Goal: Task Accomplishment & Management: Complete application form

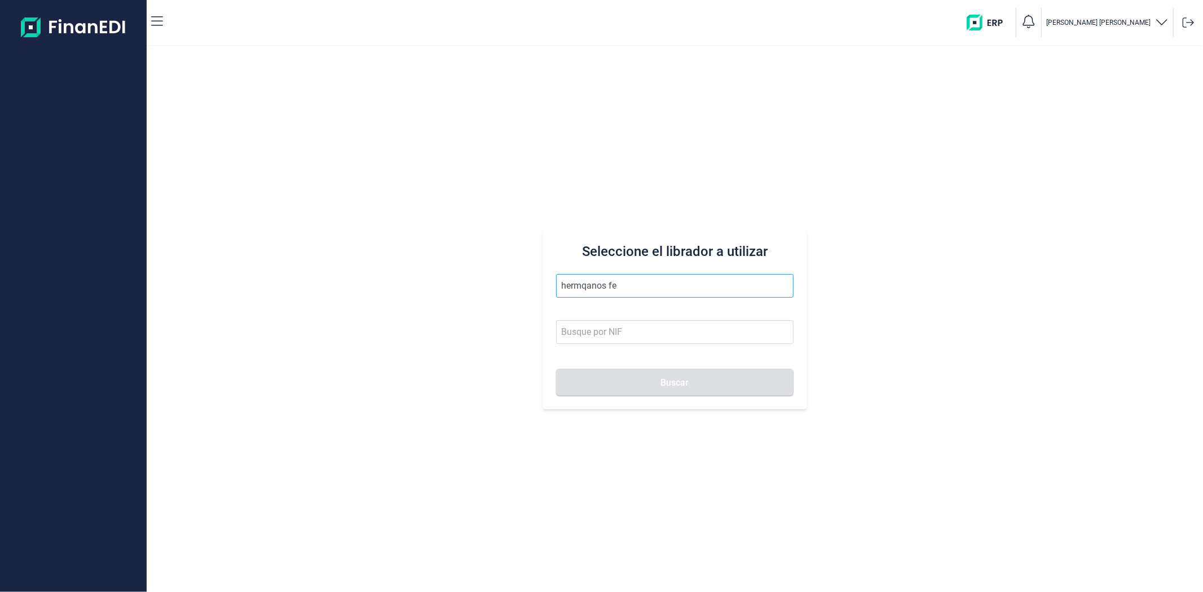
click at [588, 285] on input "hermqanos fe" at bounding box center [674, 286] width 237 height 24
click at [616, 306] on li "HERMANOS [PERSON_NAME]" at bounding box center [674, 313] width 237 height 23
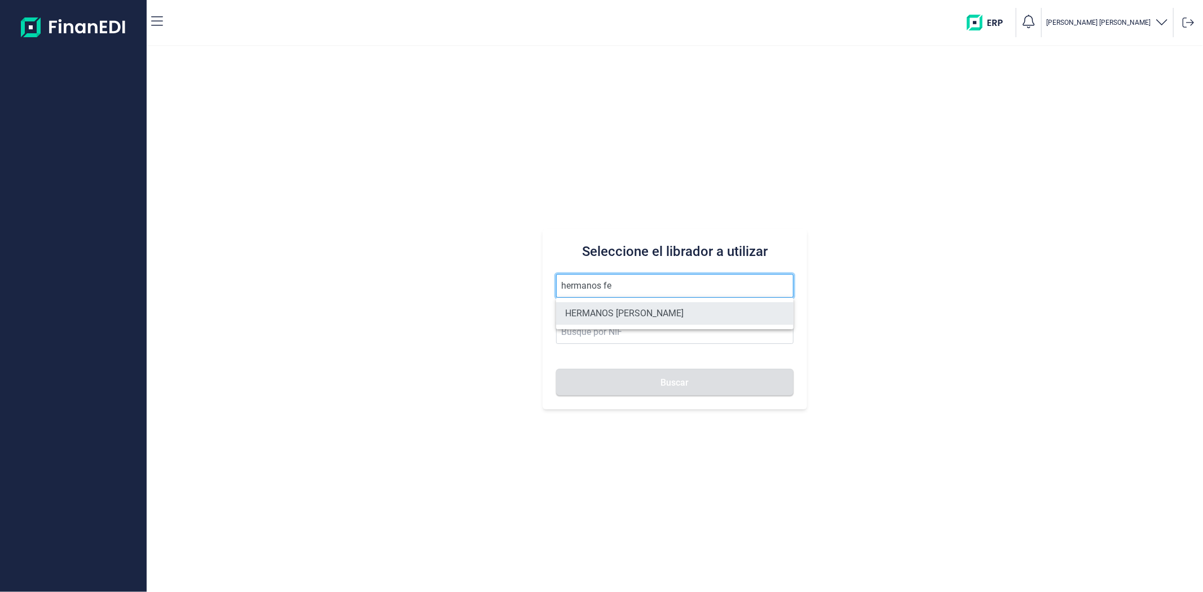
type input "HERMANOS [PERSON_NAME]"
type input "B10846954"
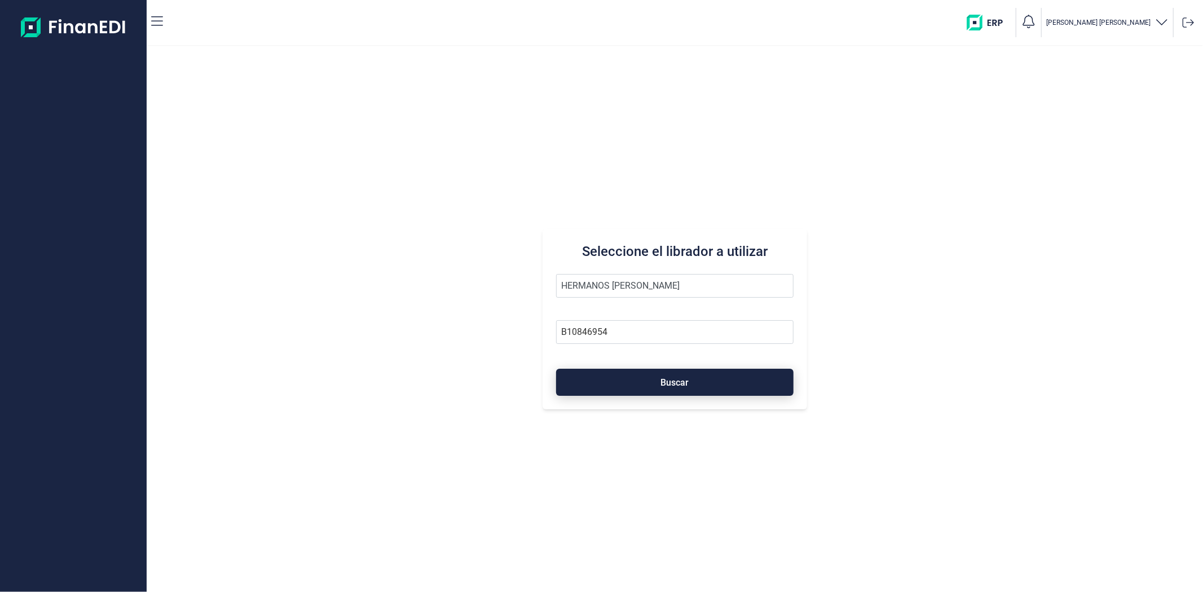
click at [613, 381] on button "Buscar" at bounding box center [674, 382] width 237 height 27
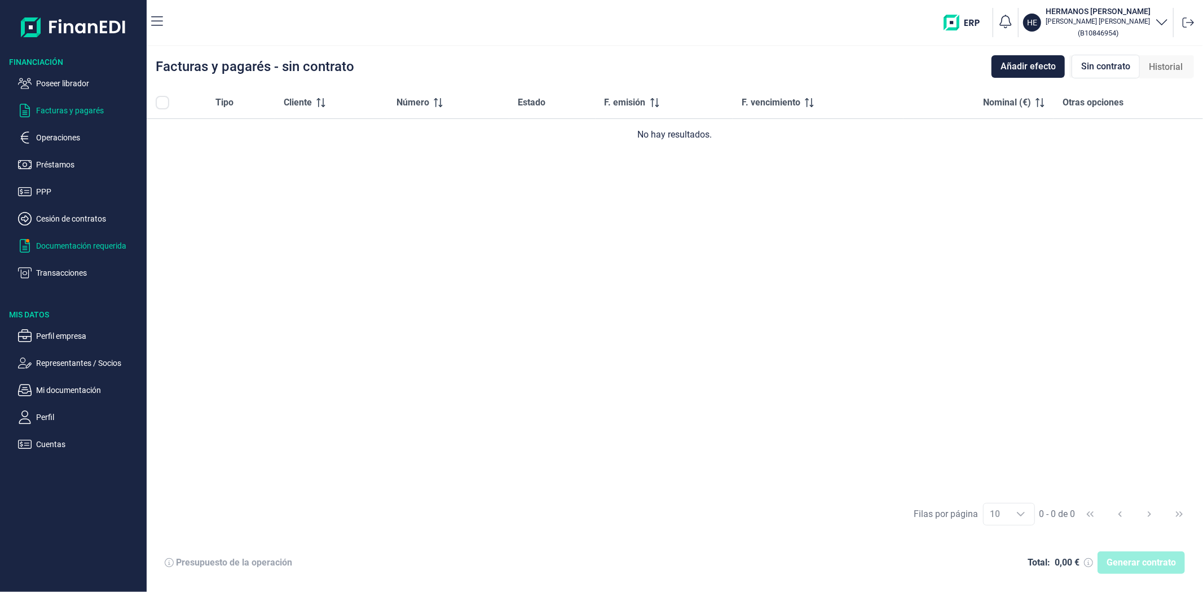
click at [38, 246] on p "Documentación requerida" at bounding box center [89, 246] width 106 height 14
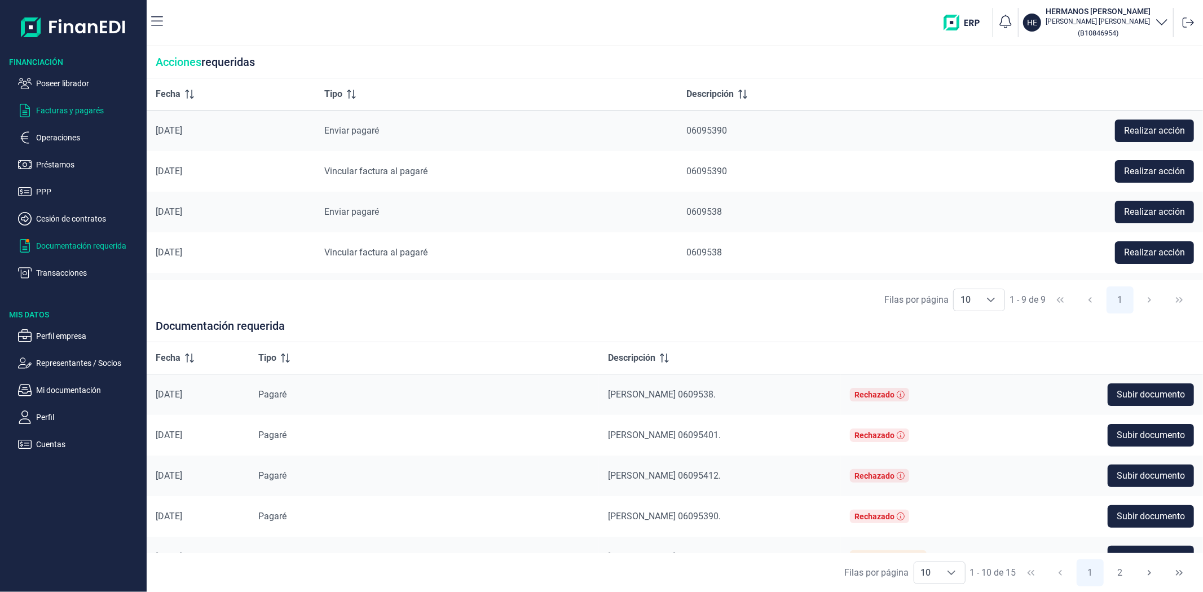
click at [58, 105] on p "Facturas y pagarés" at bounding box center [89, 111] width 106 height 14
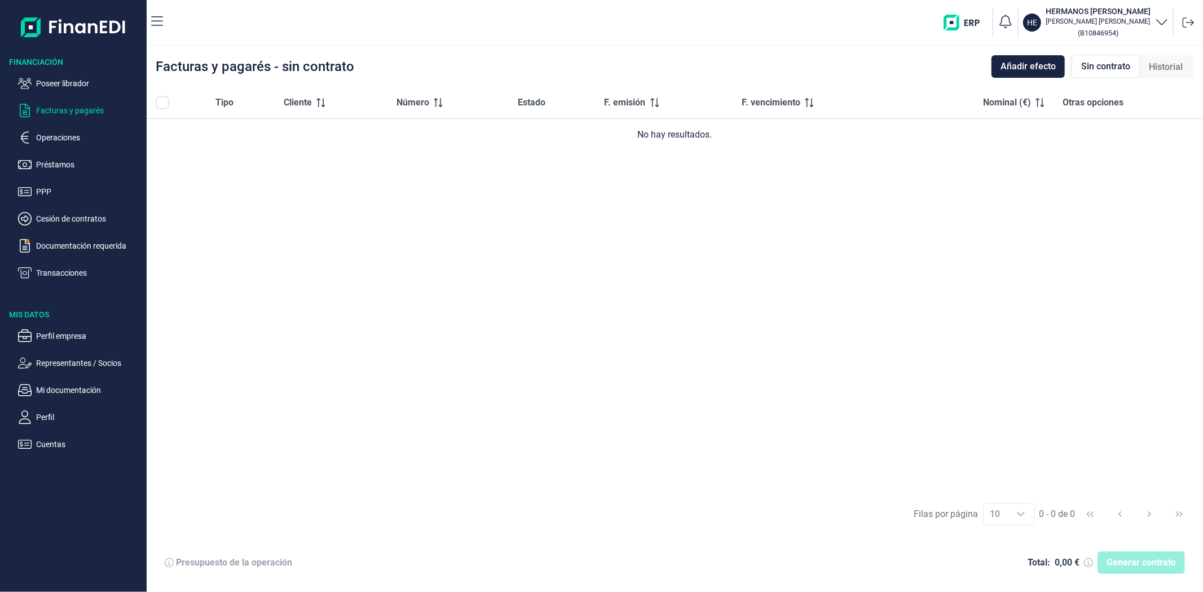
click at [1165, 60] on span "Historial" at bounding box center [1166, 67] width 34 height 14
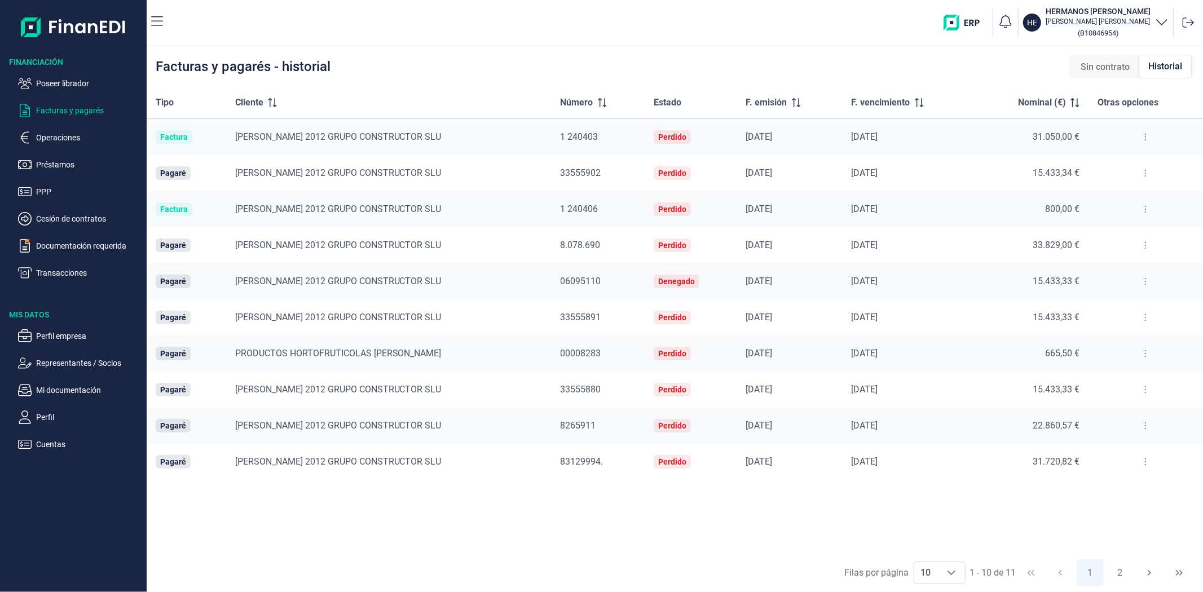
click at [83, 82] on p "Poseer librador" at bounding box center [89, 84] width 106 height 14
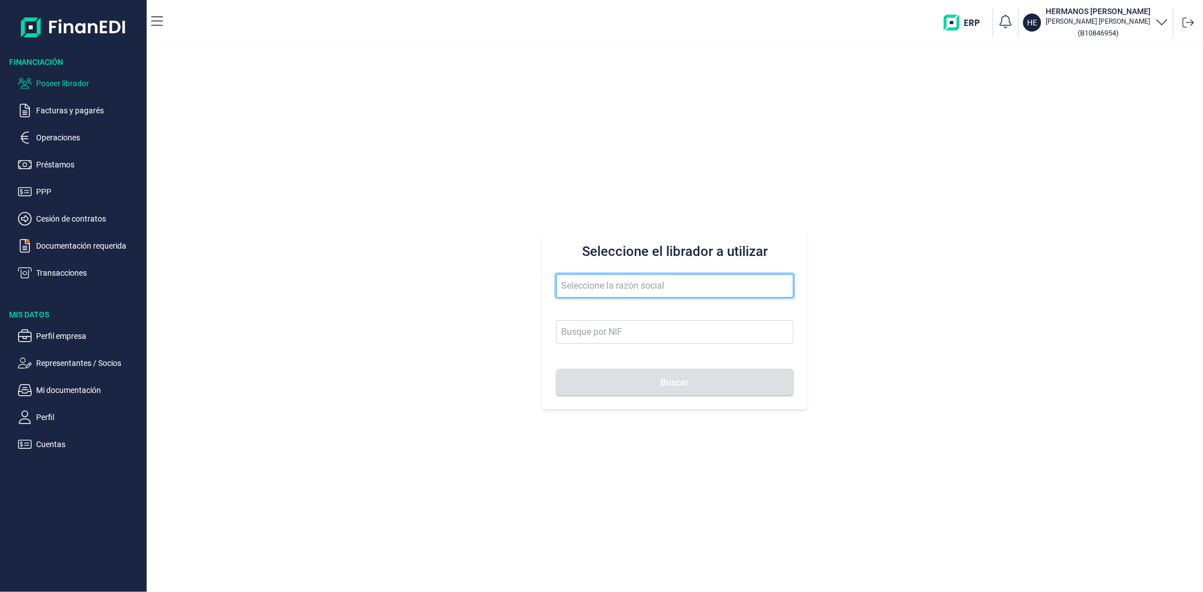
click at [635, 281] on input "text" at bounding box center [674, 286] width 237 height 24
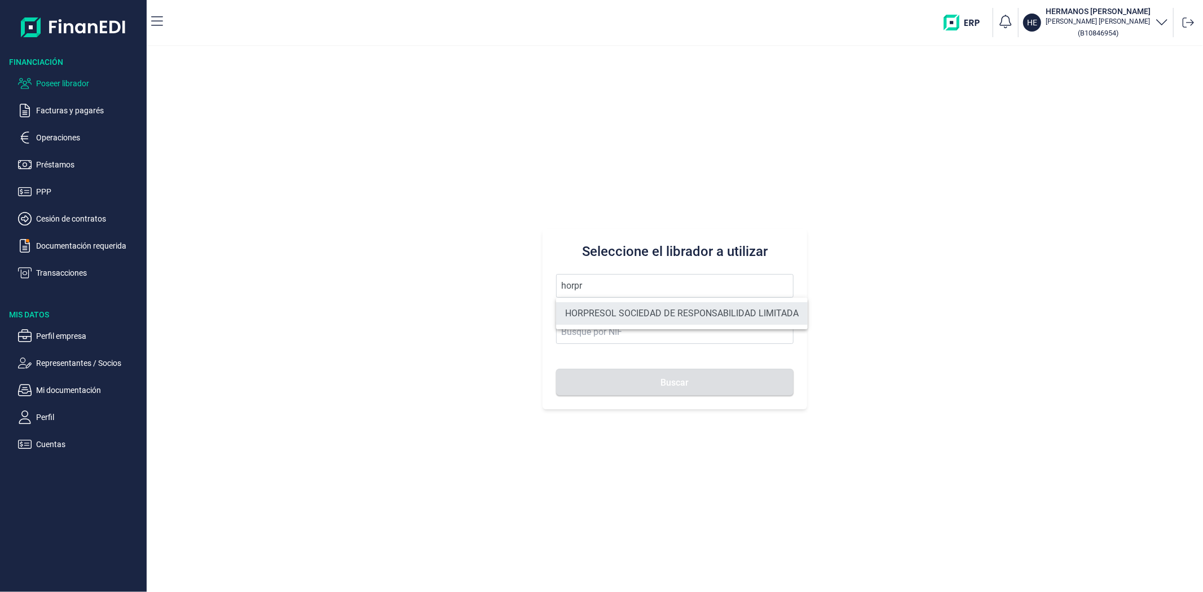
click at [661, 316] on li "HORPRESOL SOCIEDAD DE RESPONSABILIDAD LIMITADA" at bounding box center [682, 313] width 252 height 23
type input "HORPRESOL SOCIEDAD DE RESPONSABILIDAD LIMITADA"
type input "B04685541"
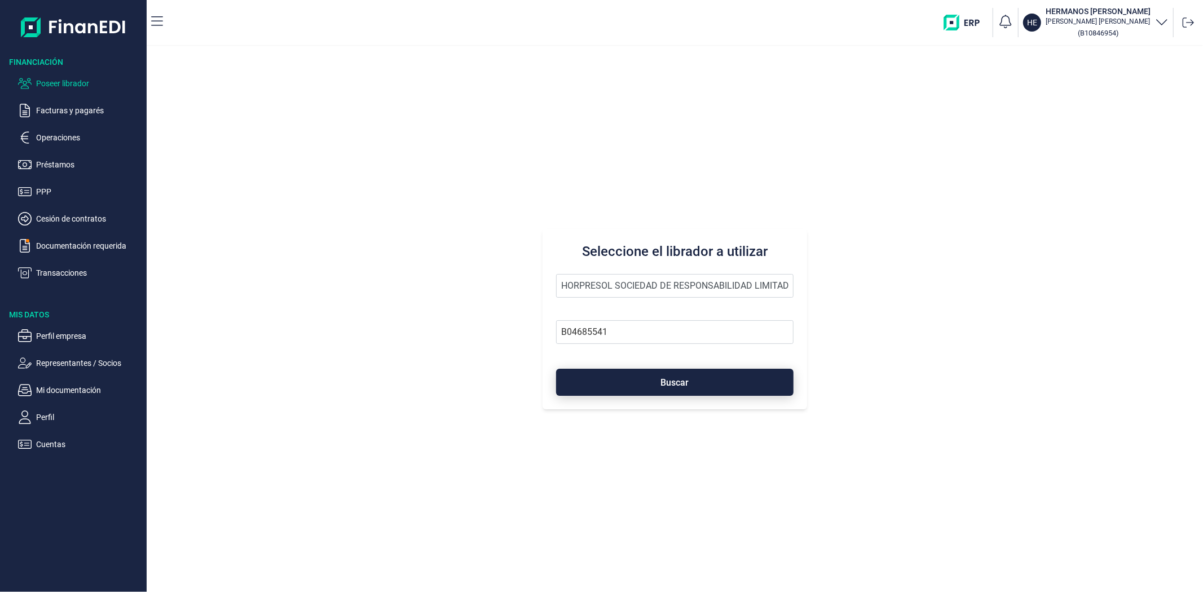
click at [666, 381] on span "Buscar" at bounding box center [675, 383] width 28 height 8
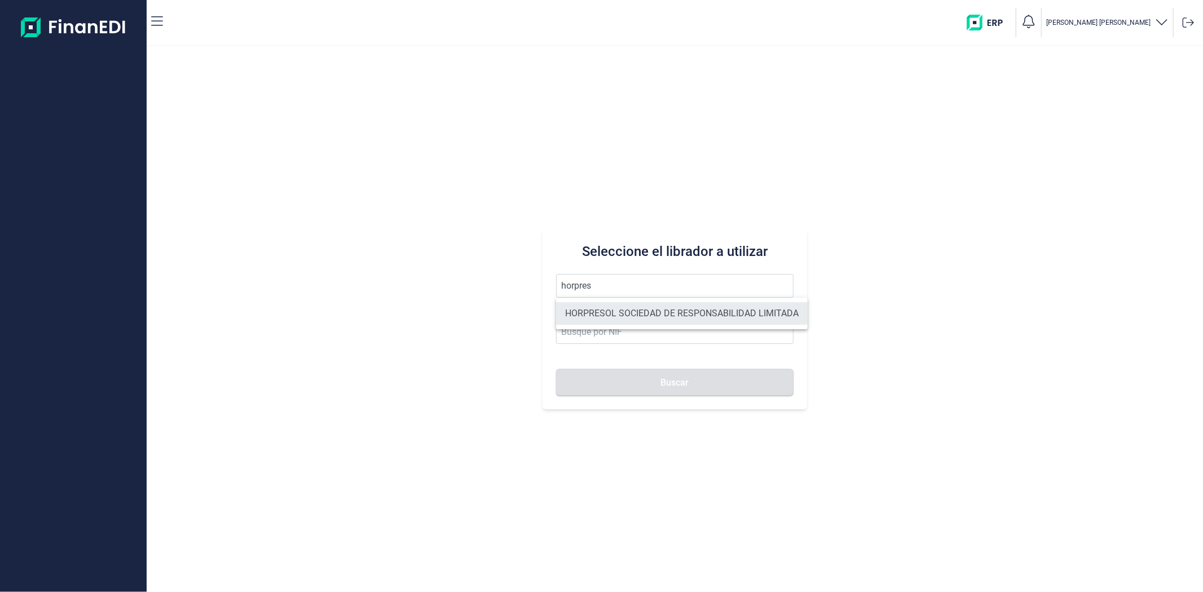
click at [618, 314] on li "HORPRESOL SOCIEDAD DE RESPONSABILIDAD LIMITADA" at bounding box center [682, 313] width 252 height 23
type input "HORPRESOL SOCIEDAD DE RESPONSABILIDAD LIMITADA"
type input "B04685541"
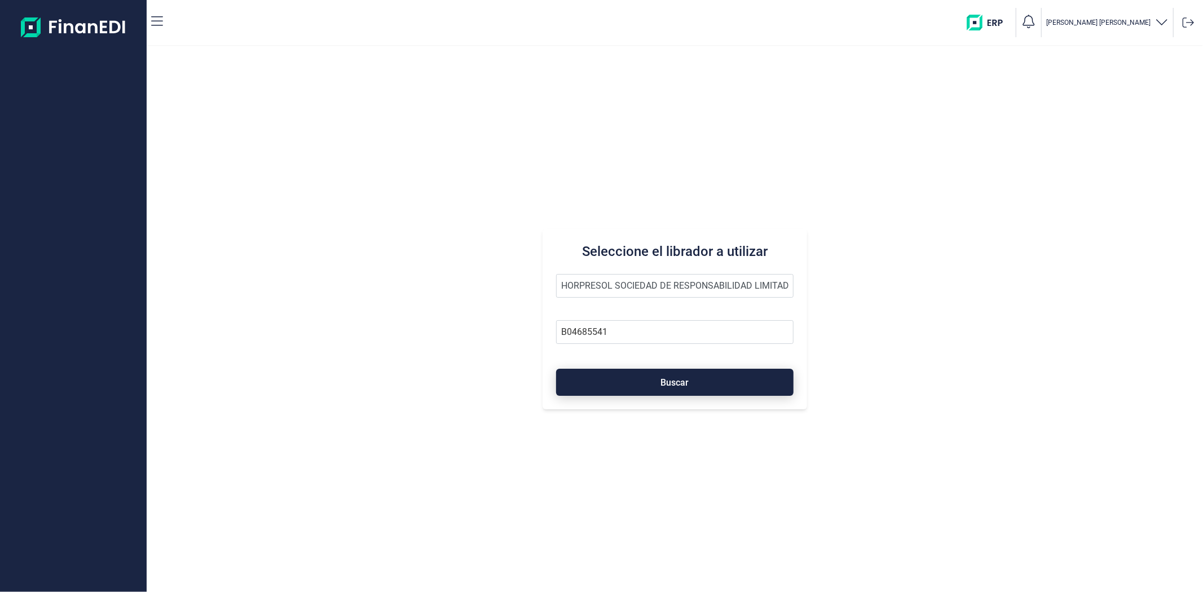
click at [598, 378] on button "Buscar" at bounding box center [674, 382] width 237 height 27
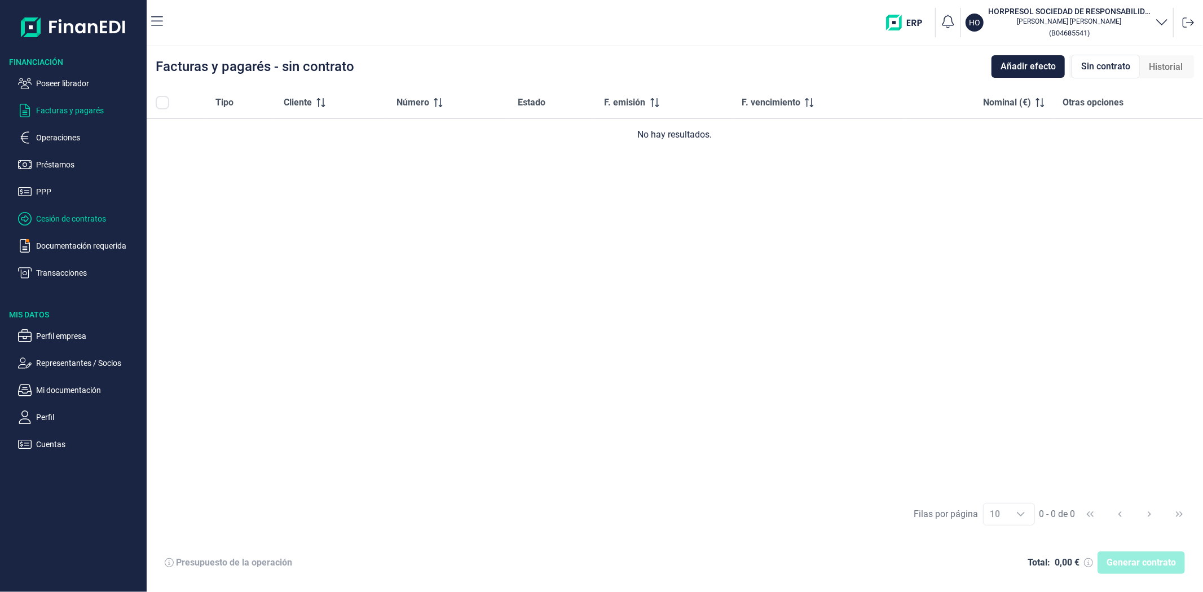
click at [77, 222] on p "Cesión de contratos" at bounding box center [89, 219] width 106 height 14
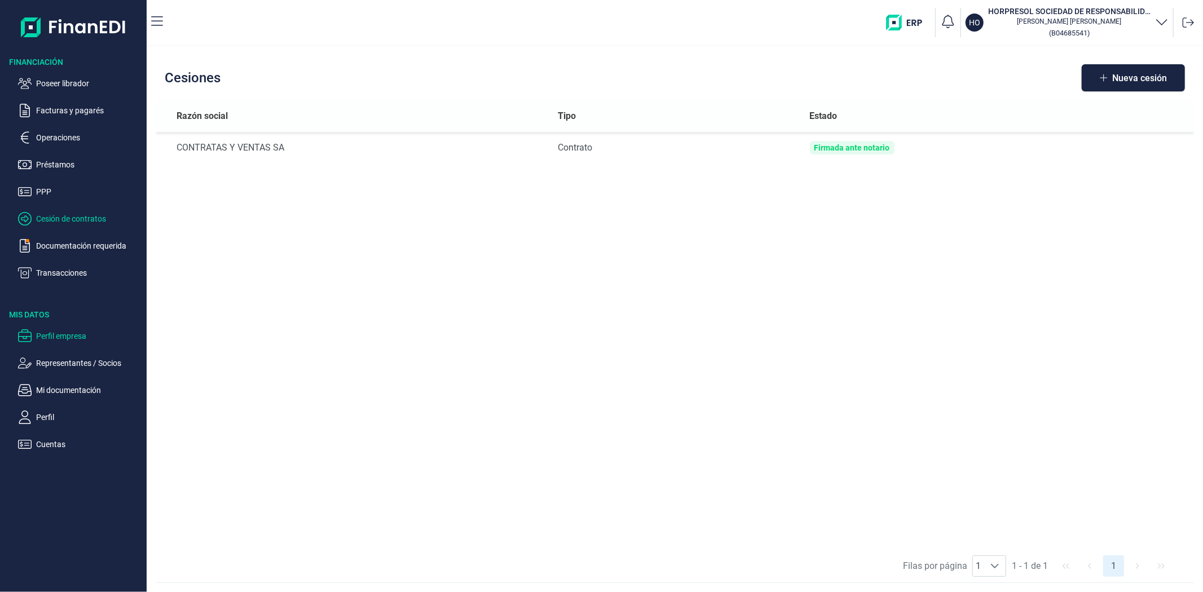
click at [49, 335] on p "Perfil empresa" at bounding box center [89, 336] width 106 height 14
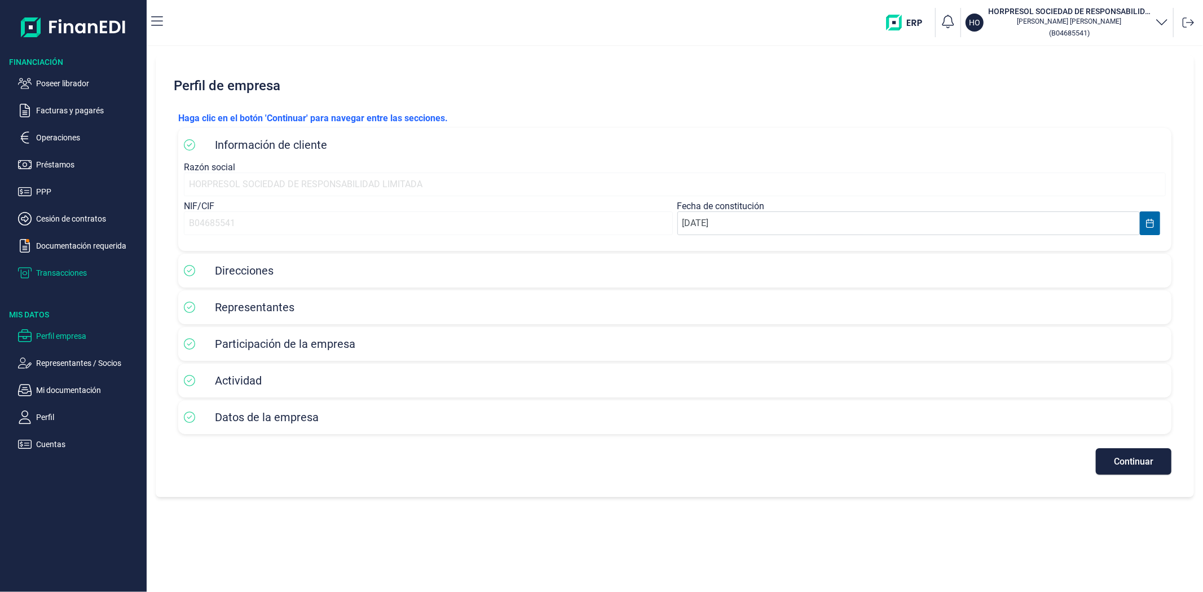
click at [77, 278] on p "Transacciones" at bounding box center [89, 273] width 106 height 14
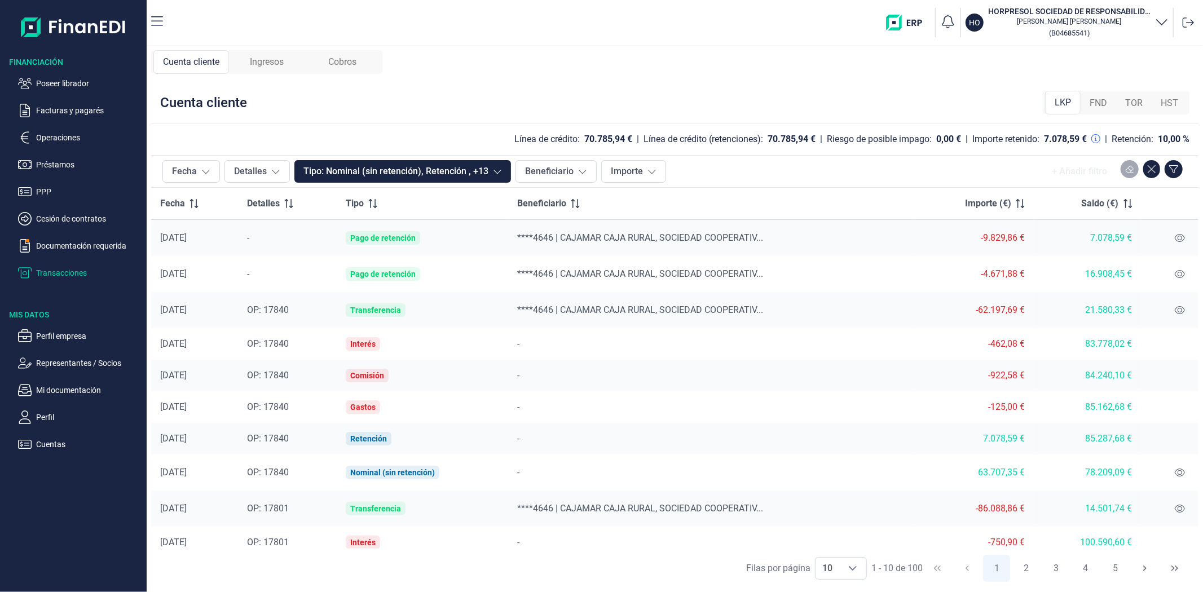
click at [438, 81] on div "Cuenta cliente Ingresos Cobros Cuenta cliente LKP FND TOR HST Línea de crédito:…" at bounding box center [675, 319] width 1057 height 546
click at [62, 77] on p "Poseer librador" at bounding box center [89, 84] width 106 height 14
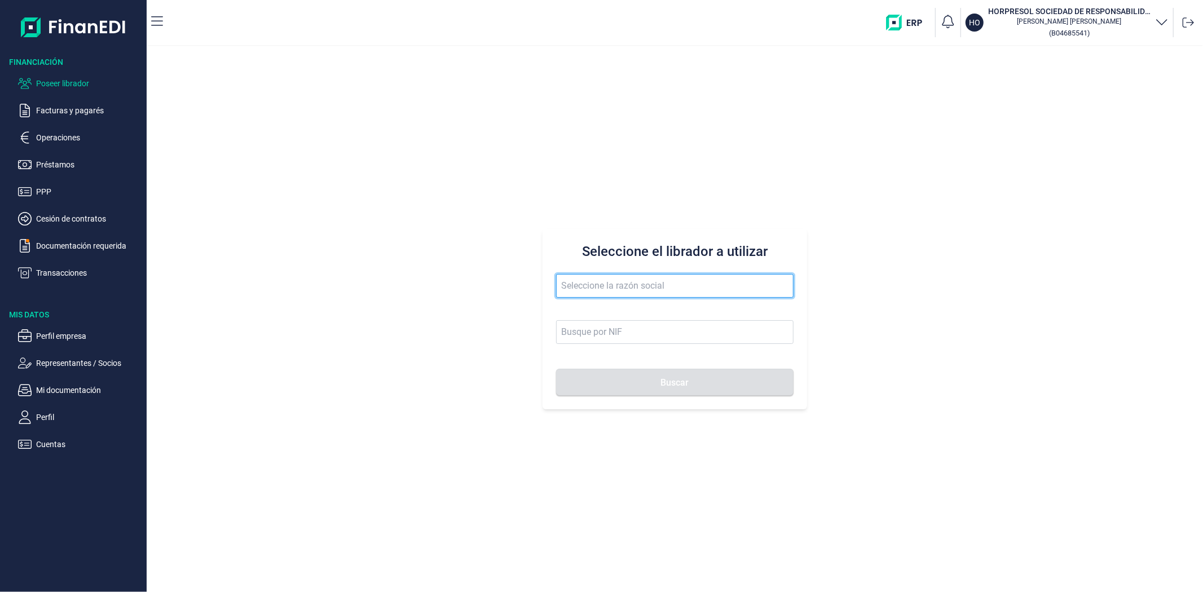
click at [649, 280] on input "text" at bounding box center [674, 286] width 237 height 24
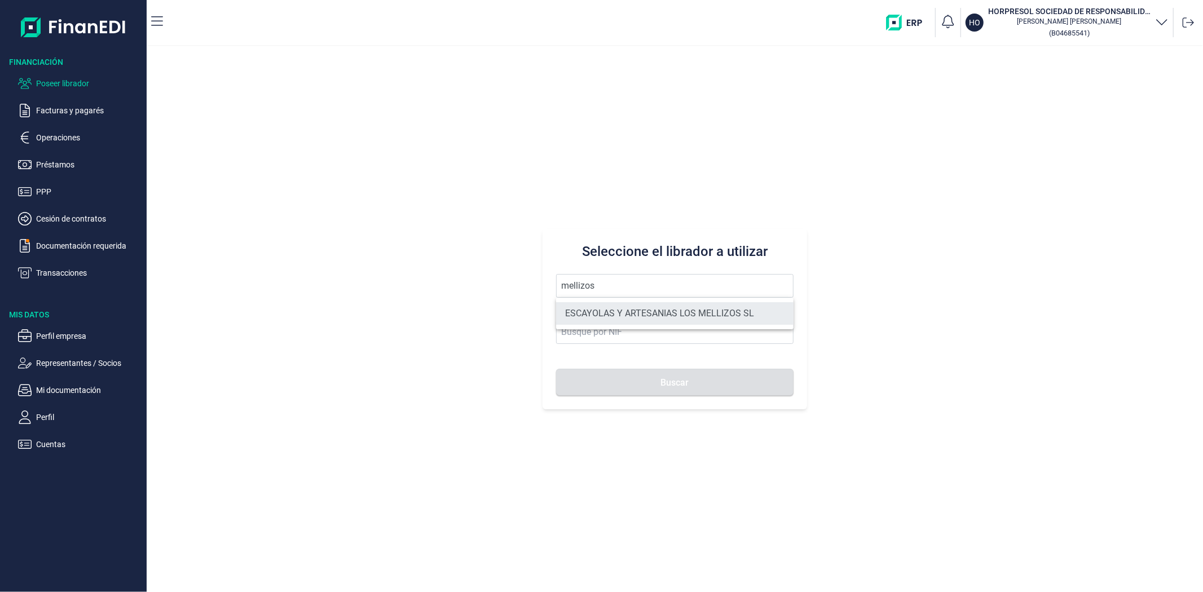
click at [632, 316] on li "ESCAYOLAS Y ARTESANIAS LOS MELLIZOS SL" at bounding box center [674, 313] width 237 height 23
type input "ESCAYOLAS Y ARTESANIAS LOS MELLIZOS SL"
type input "B73904971"
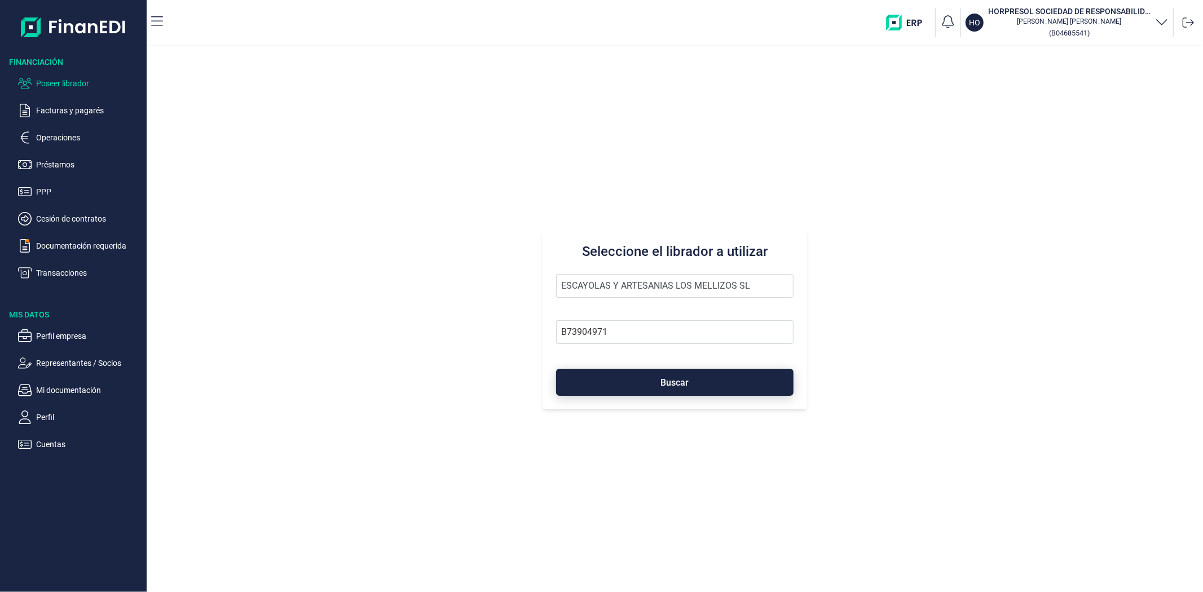
click at [636, 379] on button "Buscar" at bounding box center [674, 382] width 237 height 27
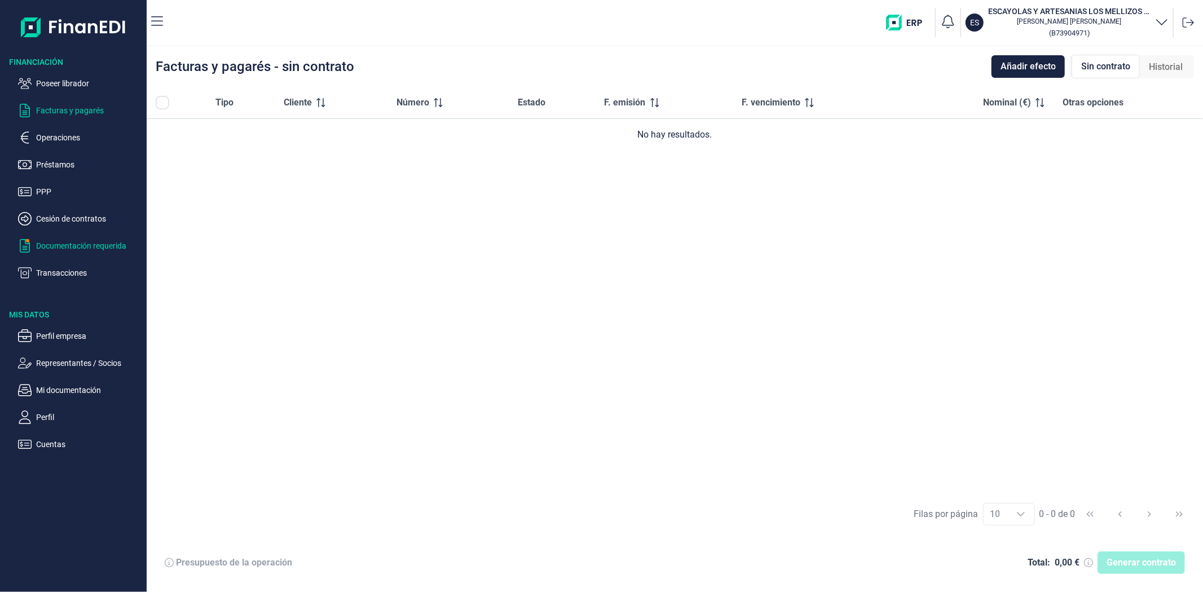
click at [55, 245] on p "Documentación requerida" at bounding box center [89, 246] width 106 height 14
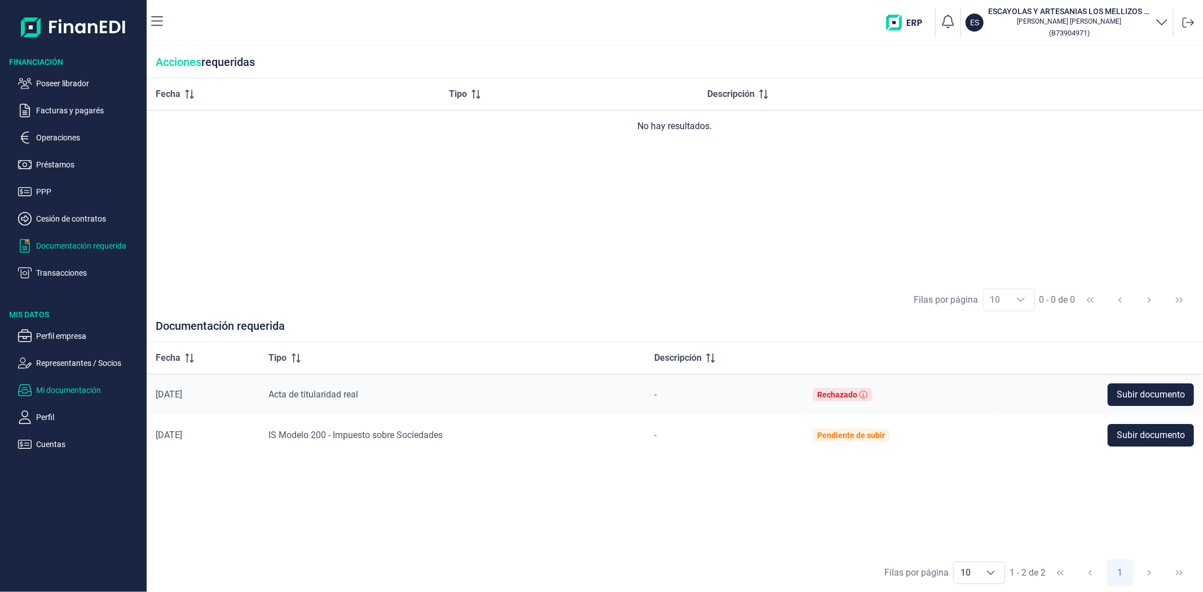
click at [64, 389] on p "Mi documentación" at bounding box center [89, 391] width 106 height 14
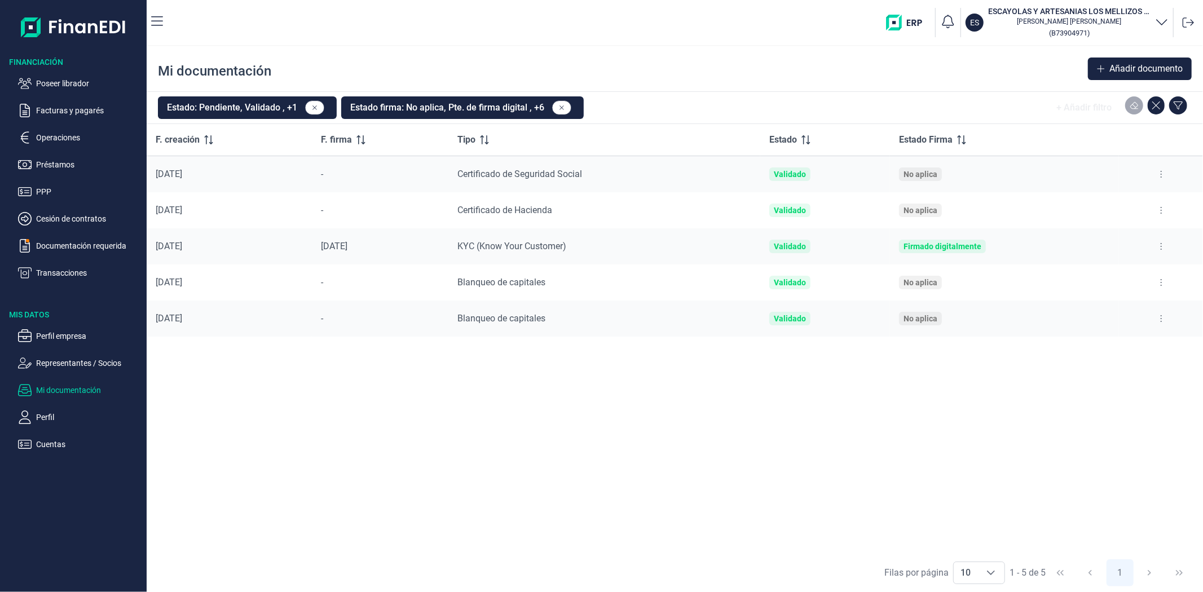
click at [1155, 171] on button at bounding box center [1161, 174] width 20 height 18
click at [1072, 200] on span "Ver documento" at bounding box center [1093, 202] width 54 height 11
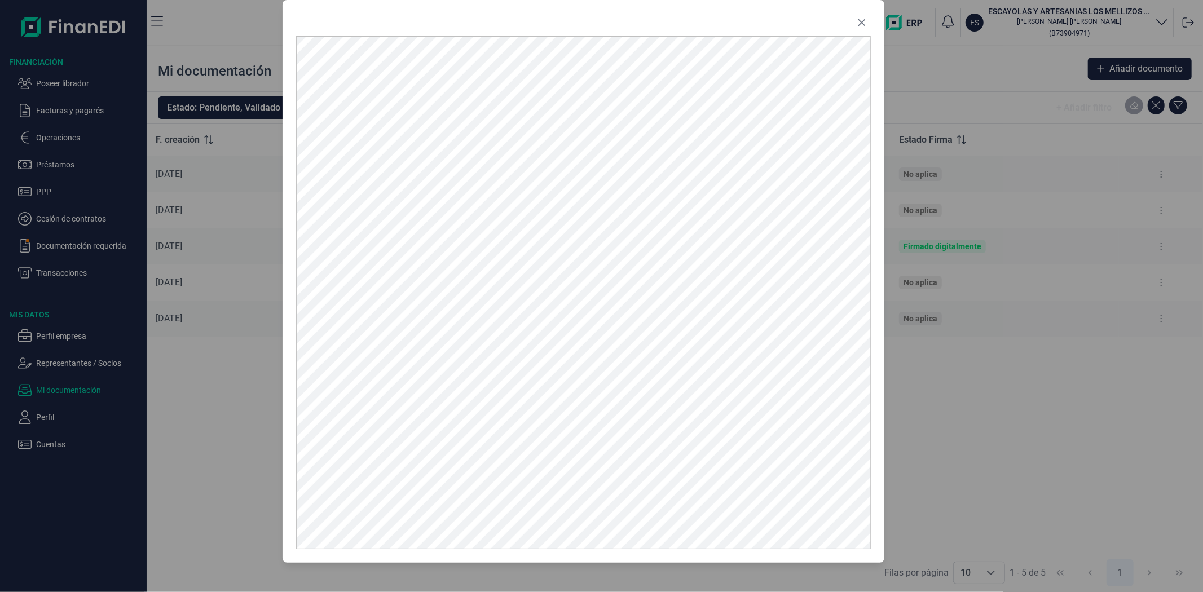
drag, startPoint x: 451, startPoint y: 38, endPoint x: 433, endPoint y: 16, distance: 28.9
click at [433, 16] on div at bounding box center [583, 25] width 575 height 23
click at [864, 23] on icon "Close" at bounding box center [861, 22] width 9 height 9
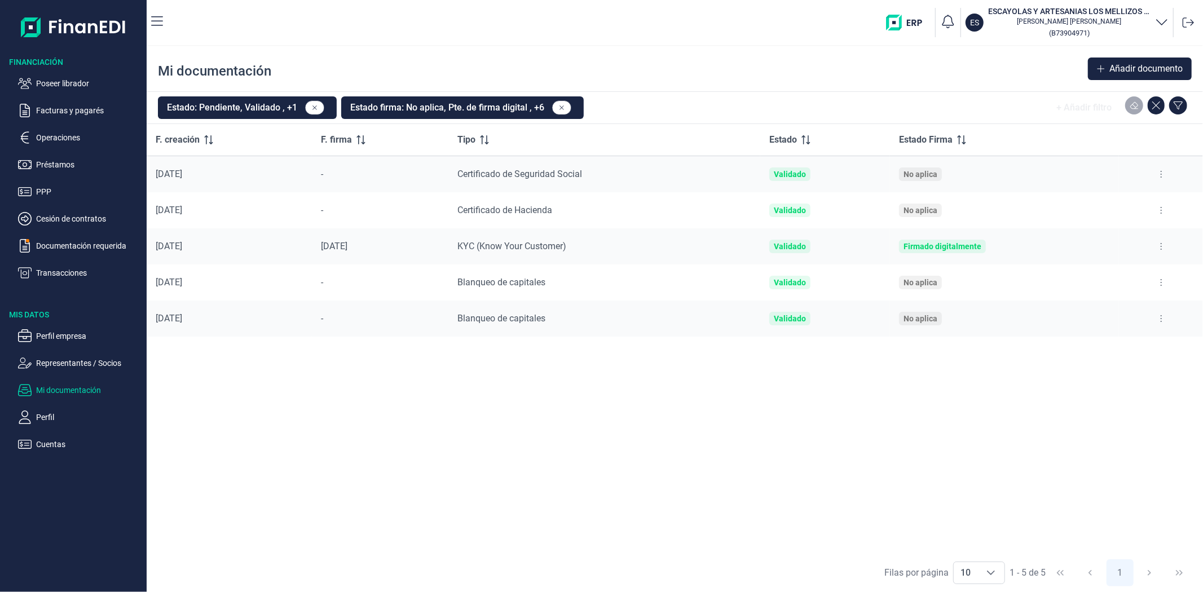
click at [1165, 173] on button at bounding box center [1161, 174] width 20 height 18
click at [1102, 218] on span "Reenviar estado documento" at bounding box center [1113, 222] width 98 height 11
click at [73, 86] on p "Poseer librador" at bounding box center [89, 84] width 106 height 14
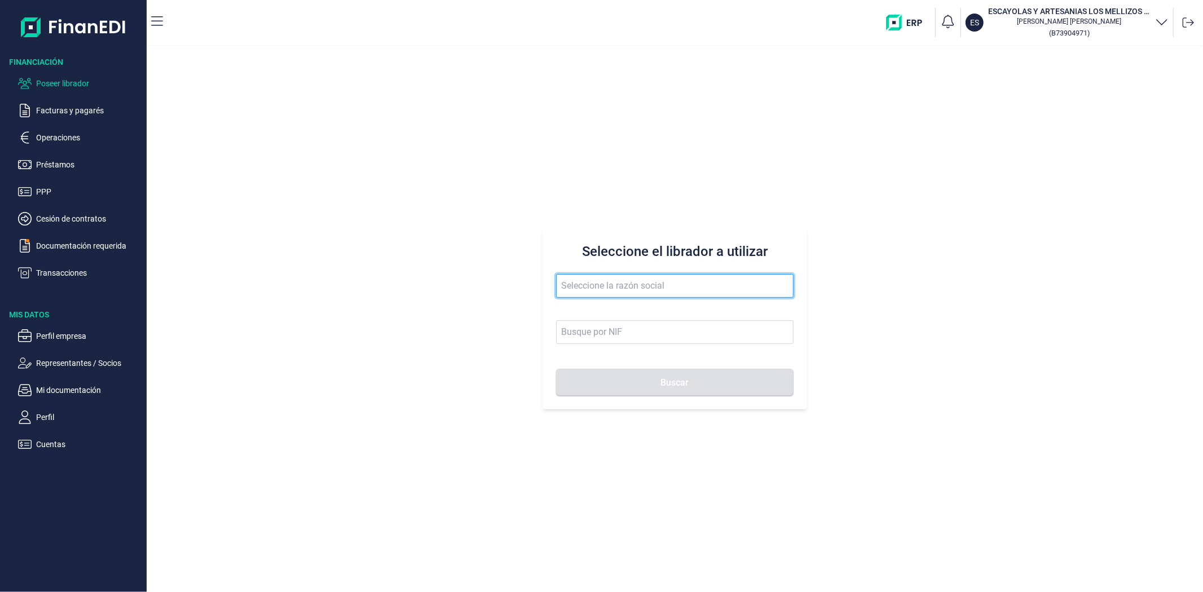
click at [593, 285] on input "text" at bounding box center [674, 286] width 237 height 24
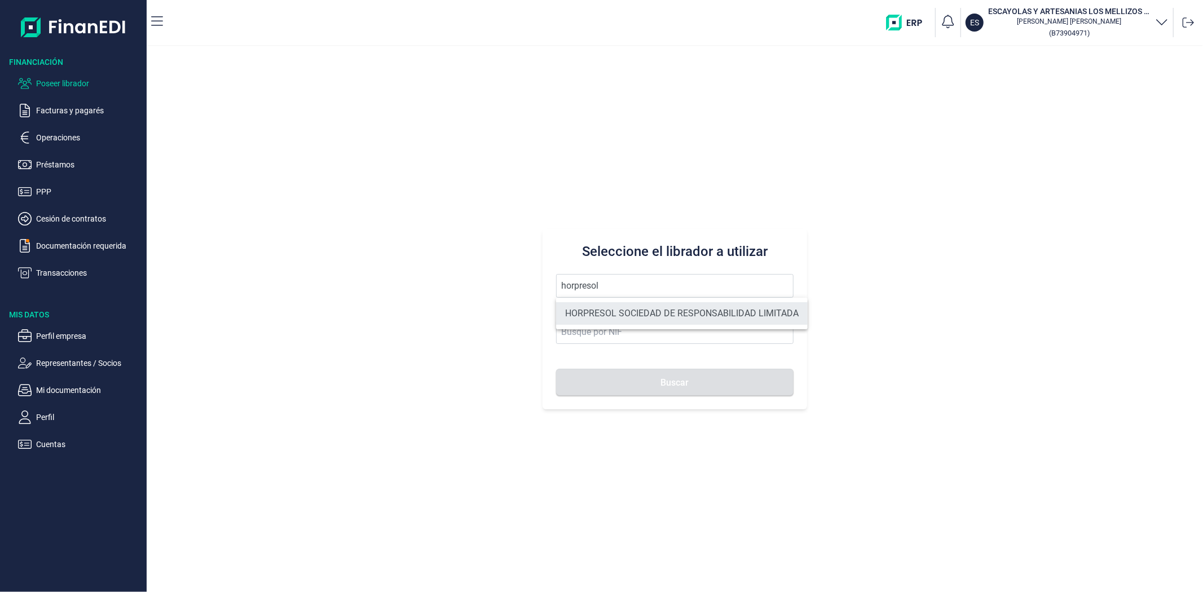
click at [657, 308] on li "HORPRESOL SOCIEDAD DE RESPONSABILIDAD LIMITADA" at bounding box center [682, 313] width 252 height 23
type input "HORPRESOL SOCIEDAD DE RESPONSABILIDAD LIMITADA"
type input "B04685541"
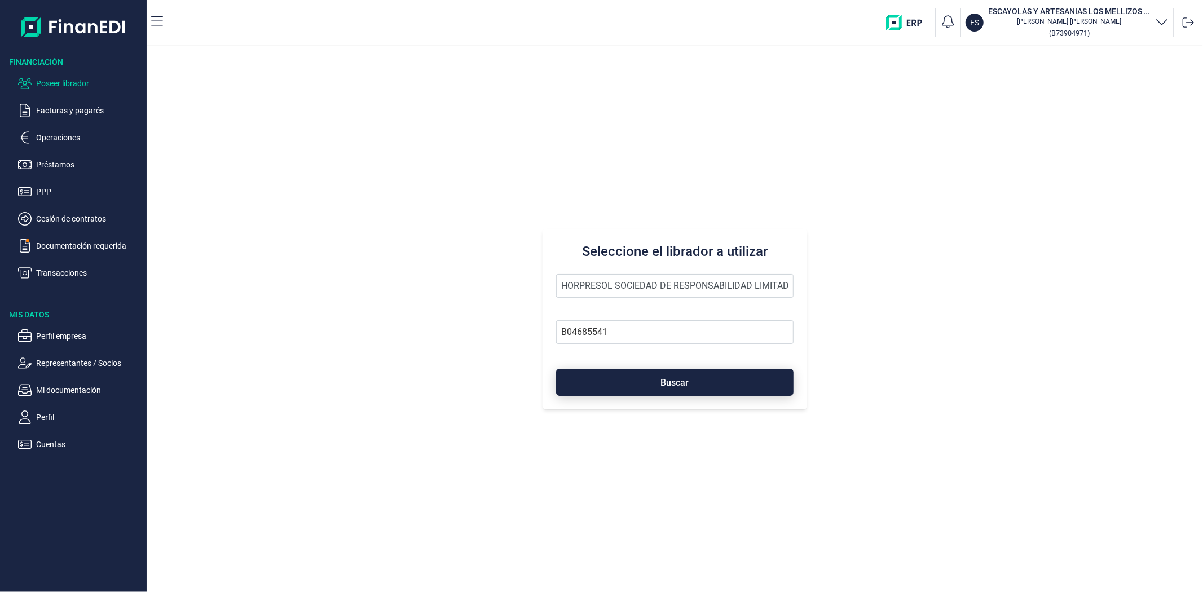
click at [688, 385] on button "Buscar" at bounding box center [674, 382] width 237 height 27
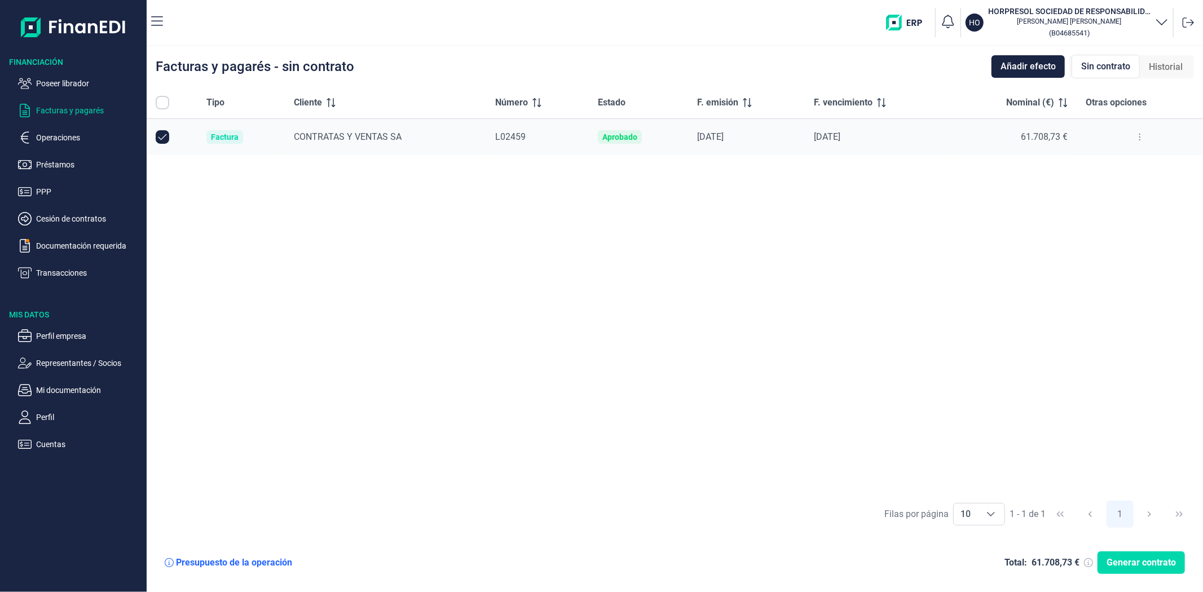
checkbox input "true"
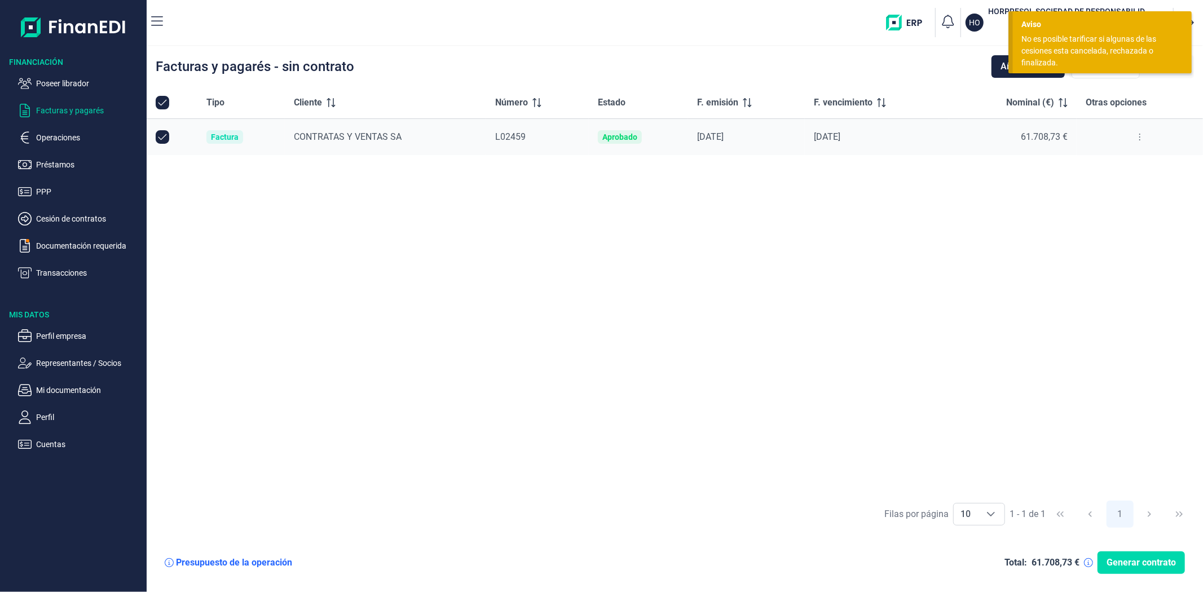
click at [96, 210] on ul "Poseer librador Facturas y pagarés Operaciones Préstamos PPP Cesión de contrato…" at bounding box center [73, 174] width 147 height 212
click at [94, 214] on p "Cesión de contratos" at bounding box center [89, 219] width 106 height 14
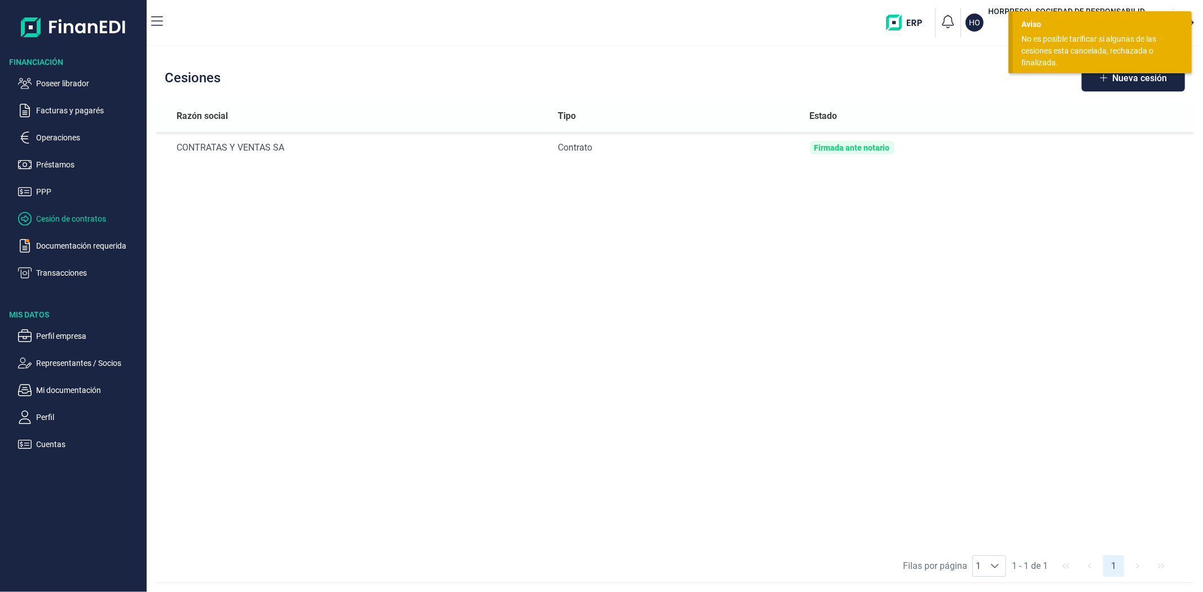
click at [1053, 46] on div "No es posible tarificar si algunas de las cesiones esta cancelada, rechazada o …" at bounding box center [1098, 51] width 153 height 36
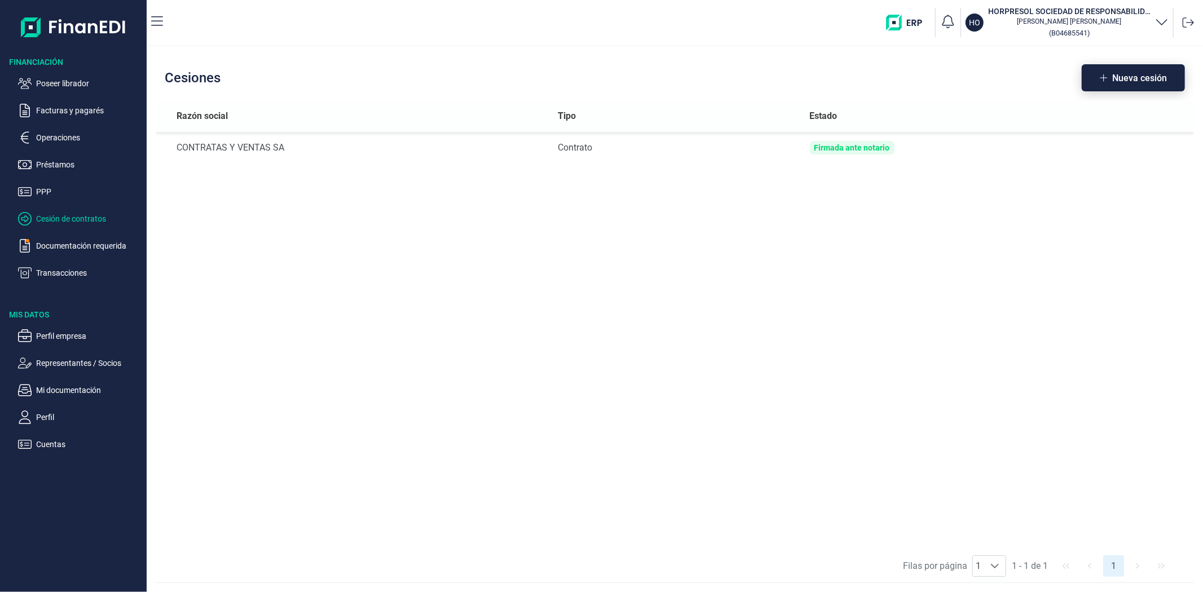
click at [1112, 82] on button "Nueva cesión" at bounding box center [1133, 77] width 103 height 27
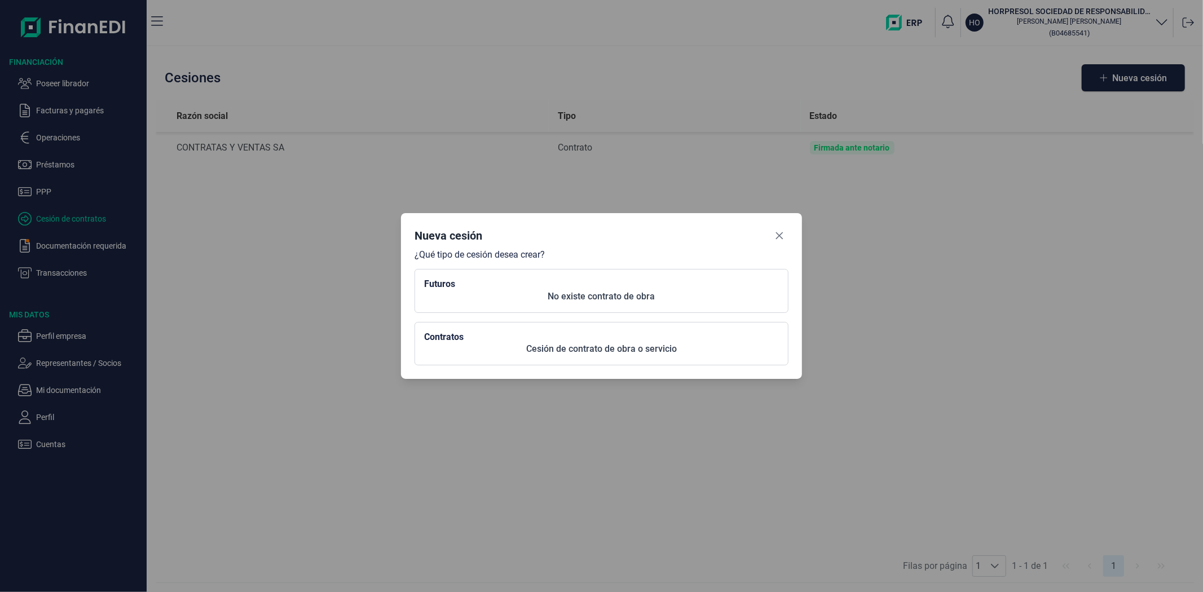
click at [516, 345] on p "Cesión de contrato de obra o servicio" at bounding box center [601, 349] width 355 height 14
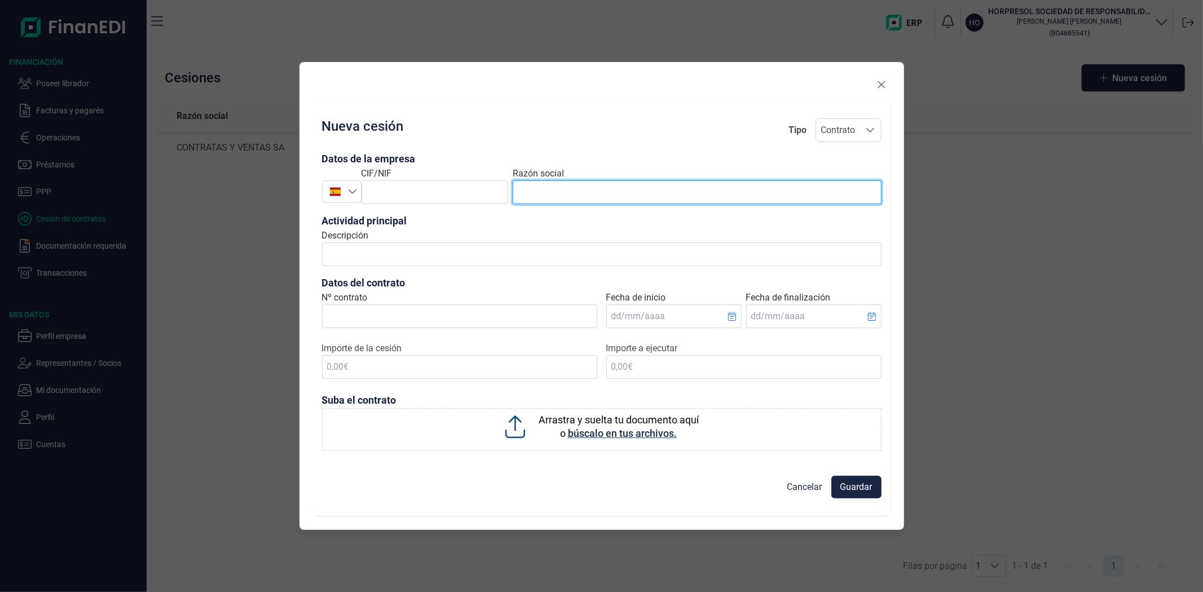
click at [572, 191] on input "text" at bounding box center [697, 193] width 368 height 24
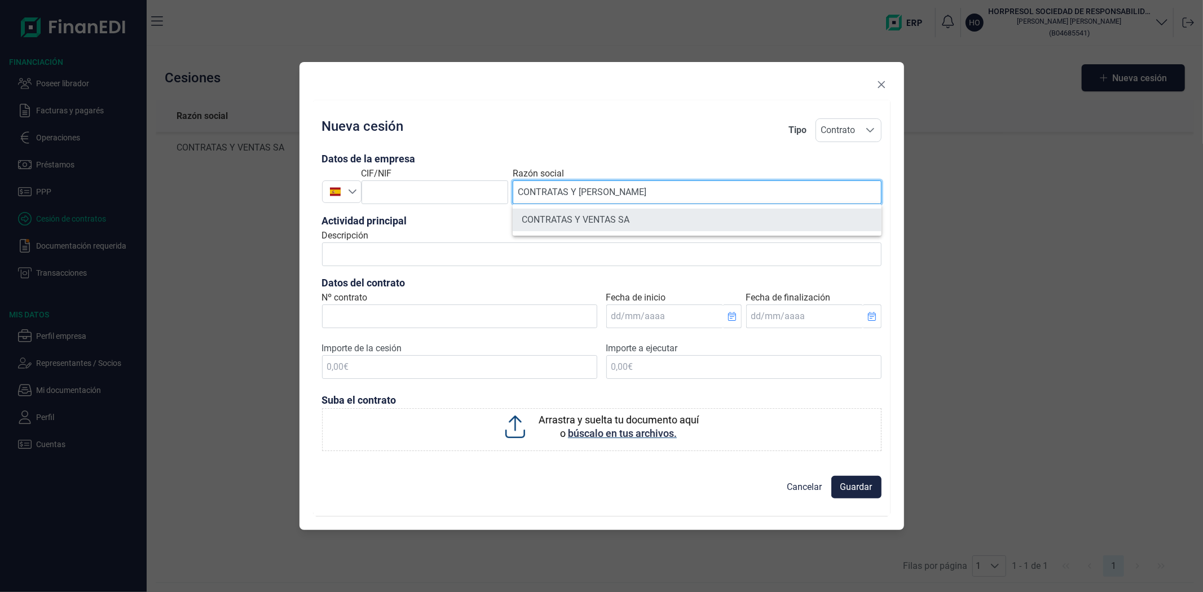
type input "CONTRATAS Y VE"
click at [601, 226] on li "CONTRATAS Y VENTAS SA" at bounding box center [697, 220] width 368 height 23
type input "A33014218"
type input "CONTRATAS Y VENTAS SA"
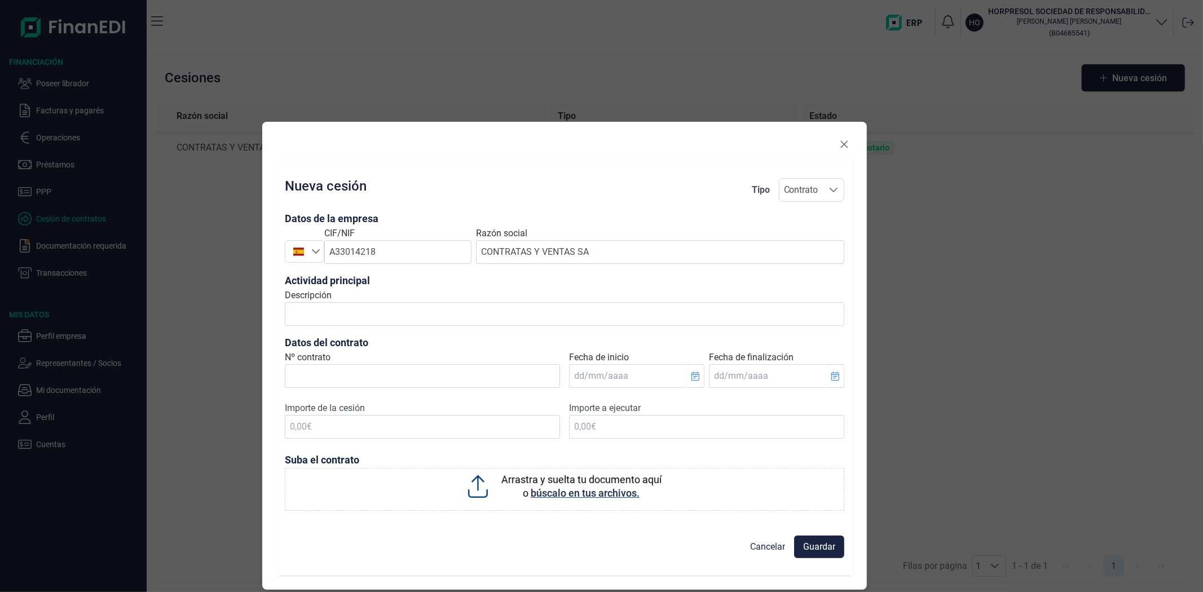
drag, startPoint x: 559, startPoint y: 91, endPoint x: 522, endPoint y: 190, distance: 105.8
click at [522, 190] on div "Nueva cesión Tipo Contrato Contrato Contrato Datos de la empresa España España …" at bounding box center [564, 356] width 605 height 468
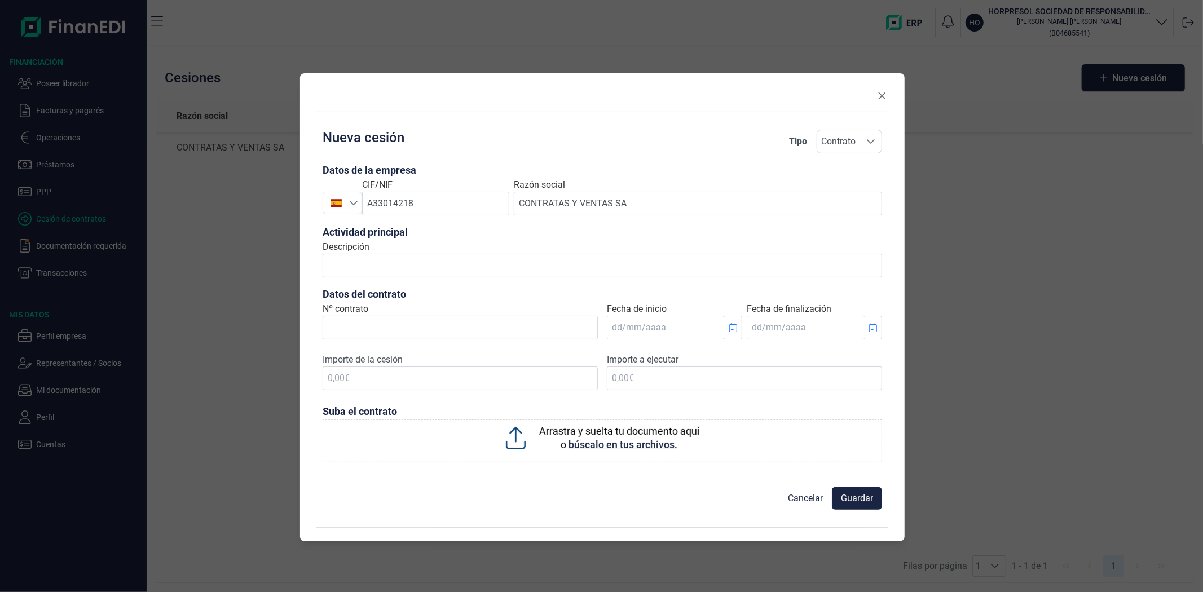
drag, startPoint x: 733, startPoint y: 148, endPoint x: 772, endPoint y: 98, distance: 62.7
click at [772, 98] on div at bounding box center [603, 98] width 578 height 23
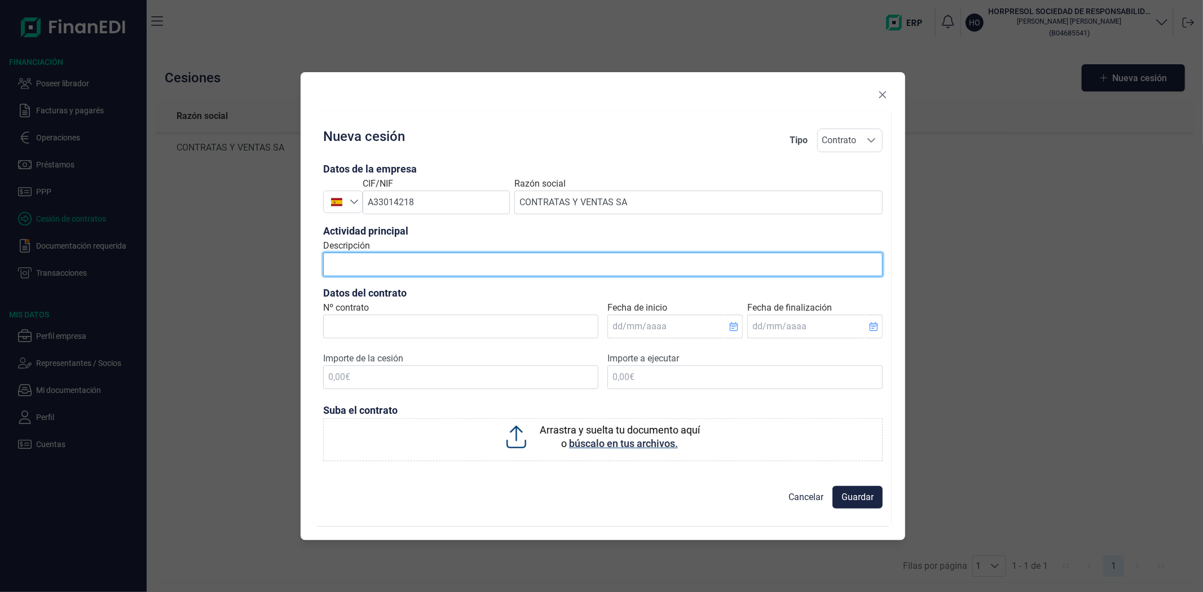
click at [395, 269] on input "Descripción" at bounding box center [603, 265] width 560 height 24
type input "Suministro de hormigón y mortero"
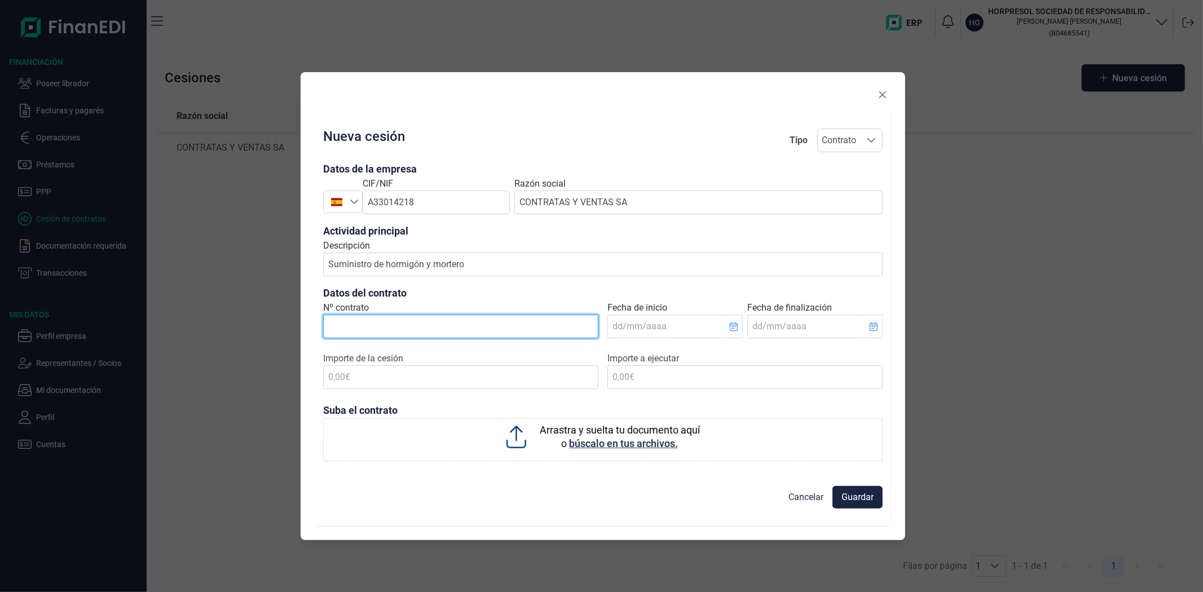
click at [394, 335] on input "Nº contrato" at bounding box center [460, 327] width 275 height 24
paste input "SU/0/CO0143/3N93/4202316277/00/20 C19A100157"
type input "SU/0/CO0143/3N93/4202316277/00/20 C19A100157"
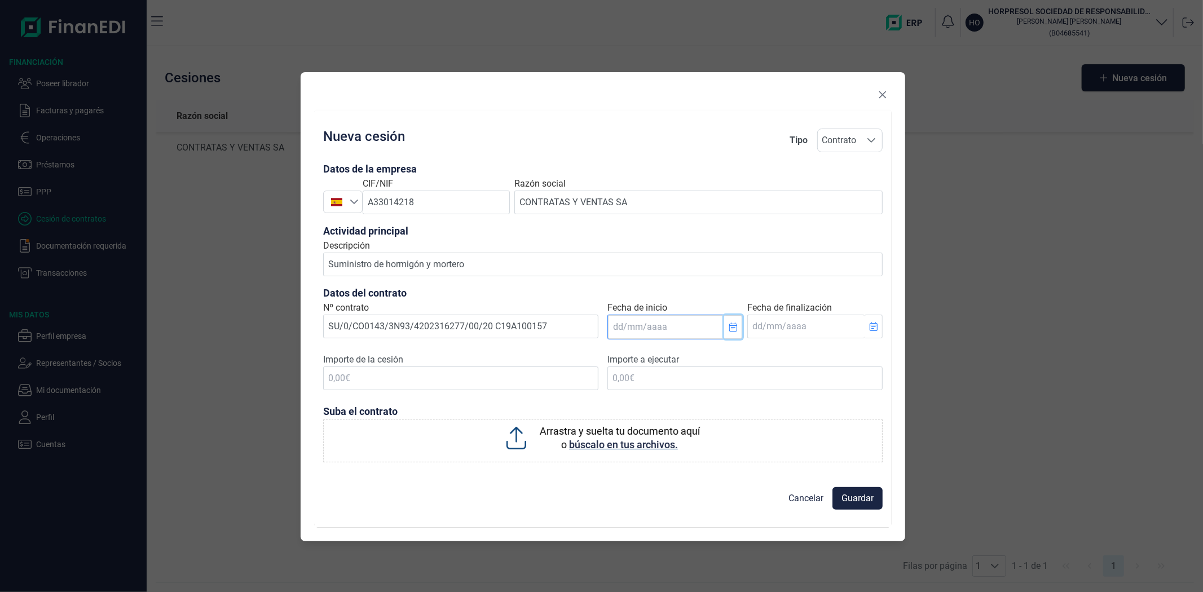
click at [733, 328] on icon "Choose Date" at bounding box center [733, 327] width 8 height 9
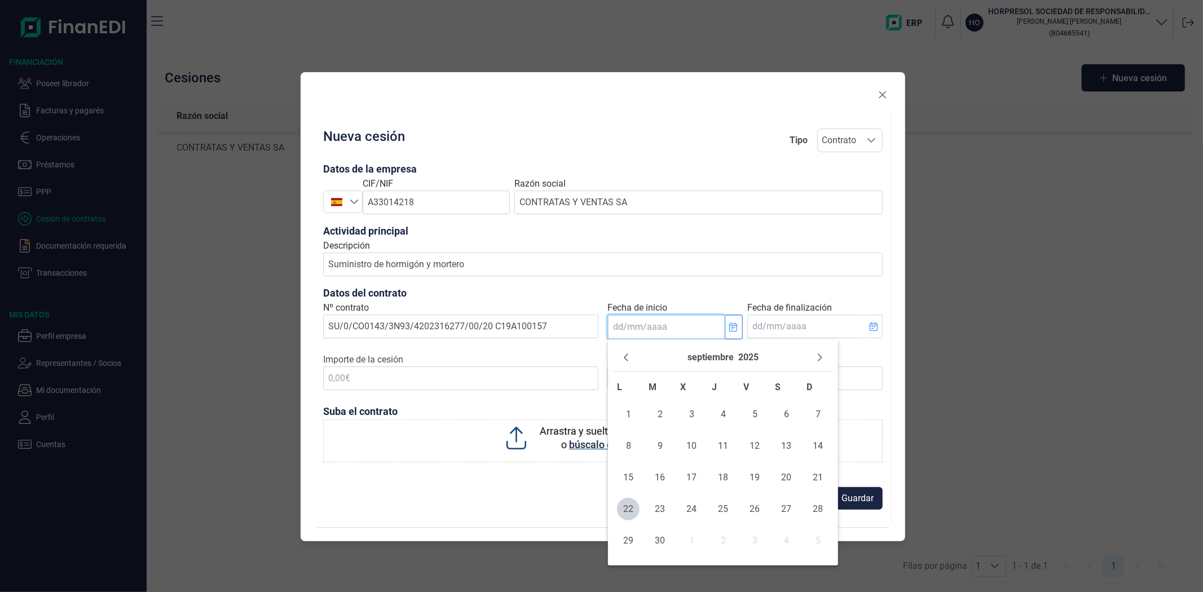
click at [658, 325] on input "Fecha de inicio" at bounding box center [666, 327] width 116 height 24
type input "25/05/2023"
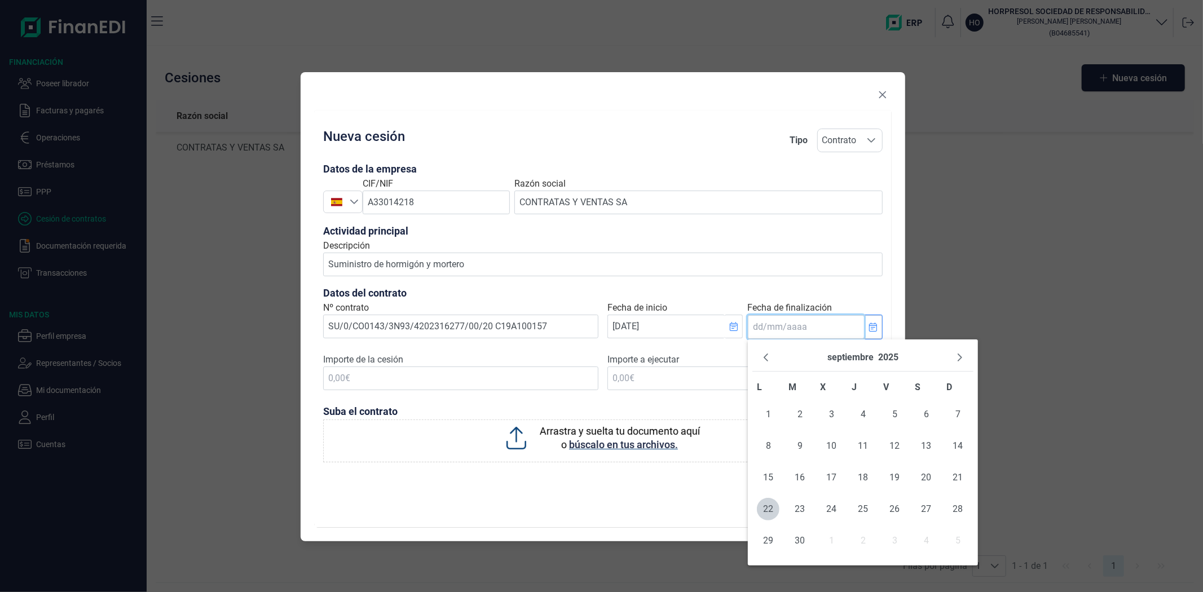
click at [819, 328] on input "Fecha de finalización" at bounding box center [806, 327] width 116 height 24
click at [762, 330] on input "Fecha de finalización" at bounding box center [806, 327] width 116 height 24
type input "12/01/2026"
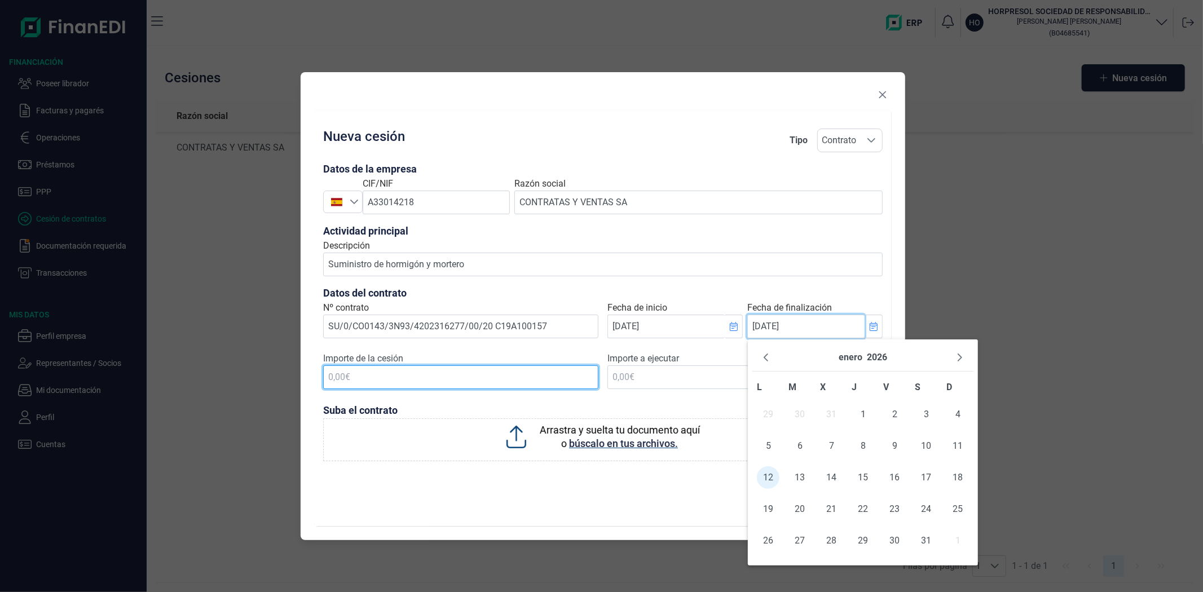
click at [429, 379] on input "text" at bounding box center [460, 378] width 275 height 24
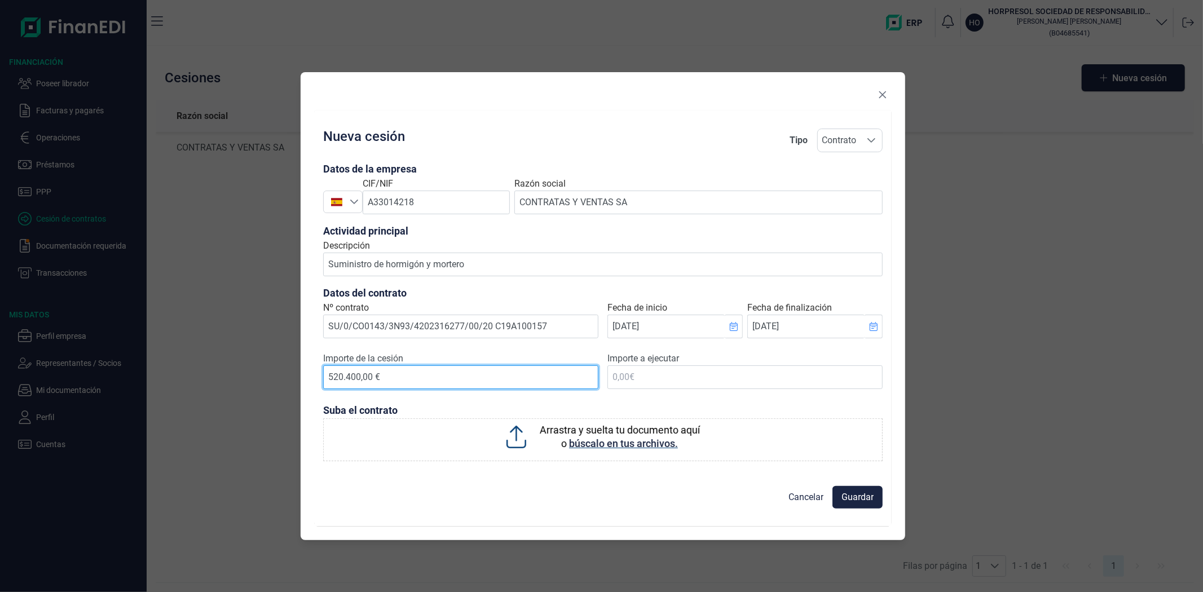
type input "5.204.000,00 €"
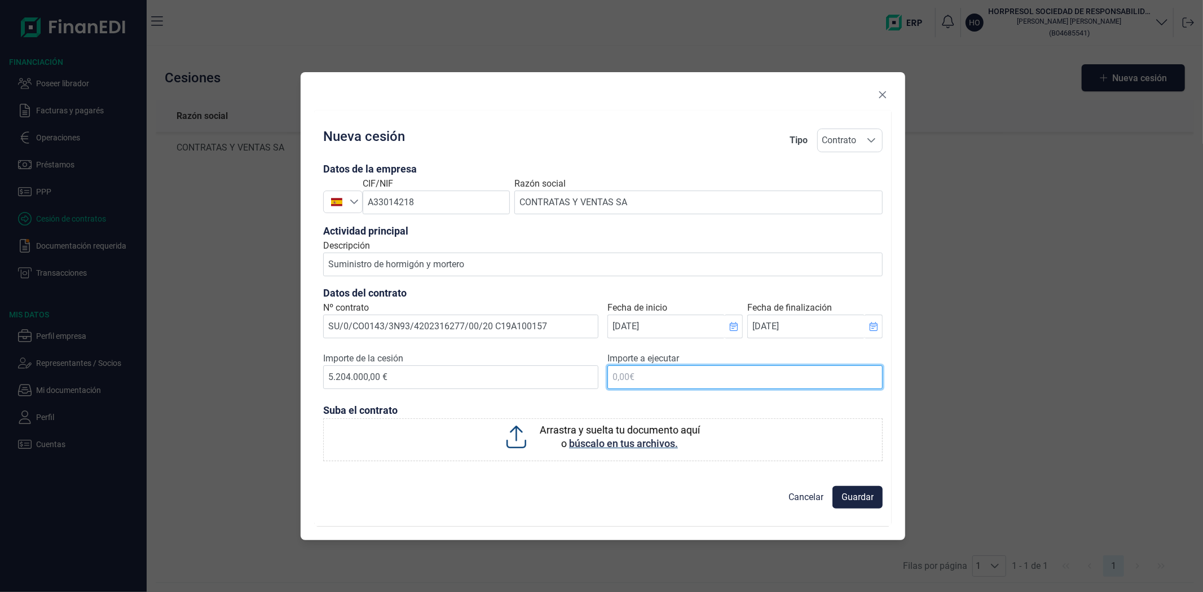
click at [632, 381] on input "text" at bounding box center [745, 378] width 275 height 24
type input "5.204.000,00 €"
click at [413, 433] on div "Arrastra y suelta tu documento aquí o búscalo en tus archivos." at bounding box center [602, 437] width 549 height 27
click at [413, 422] on input "Arrastra y suelta tu documento aquí o búscalo en tus archivos." at bounding box center [603, 420] width 560 height 3
click at [852, 498] on span "Guardar" at bounding box center [858, 498] width 32 height 14
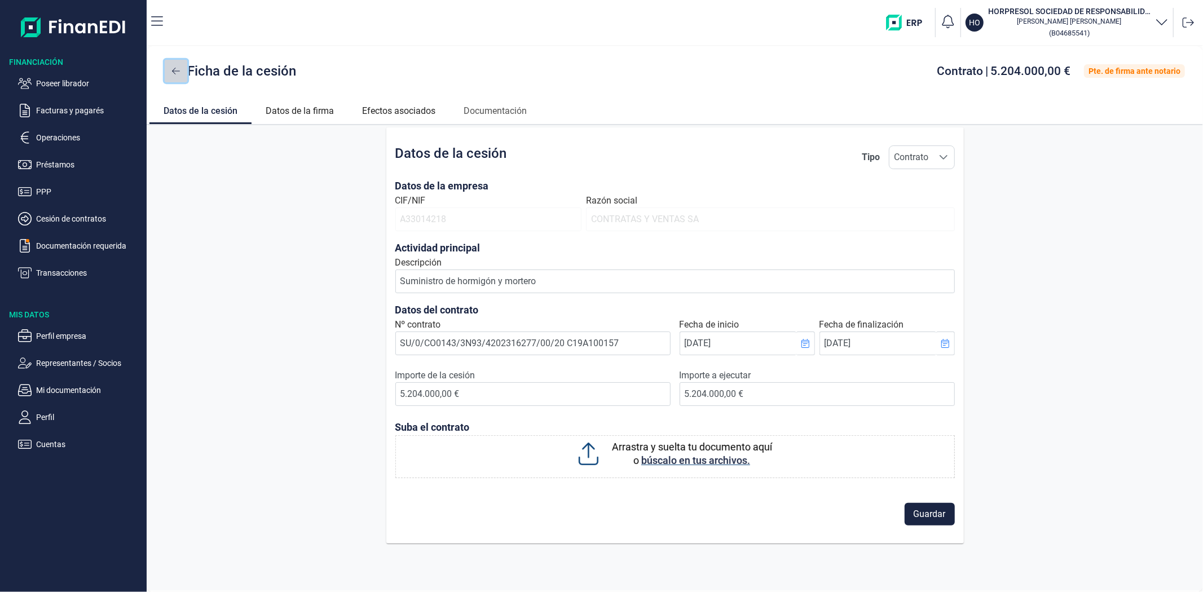
click at [186, 75] on button at bounding box center [176, 71] width 23 height 23
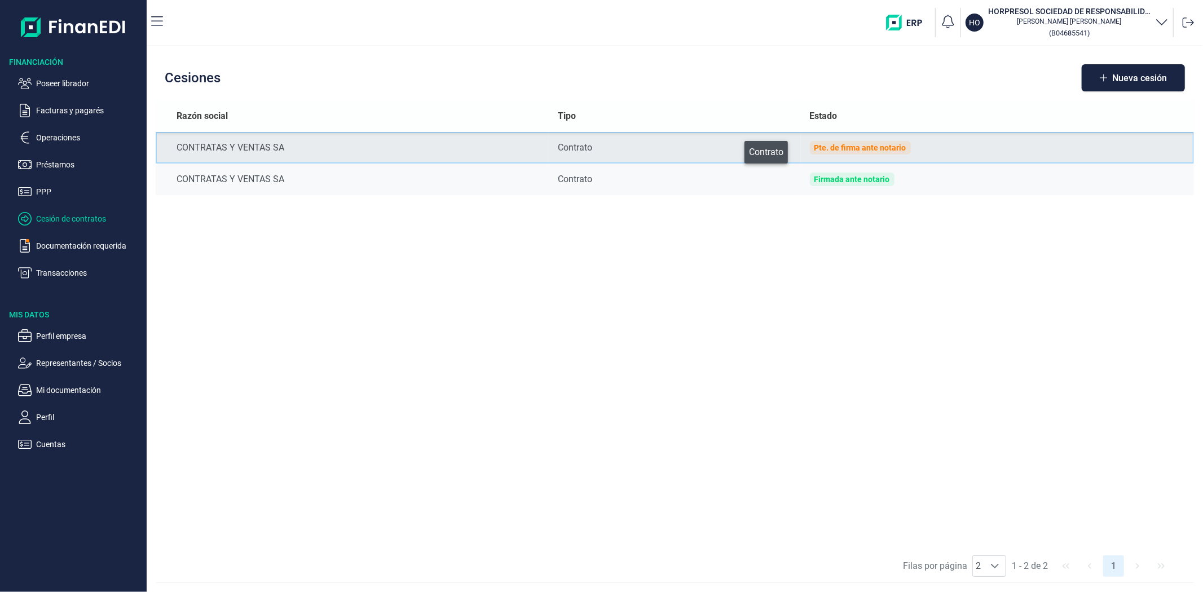
click at [737, 148] on div "Contrato" at bounding box center [675, 148] width 234 height 14
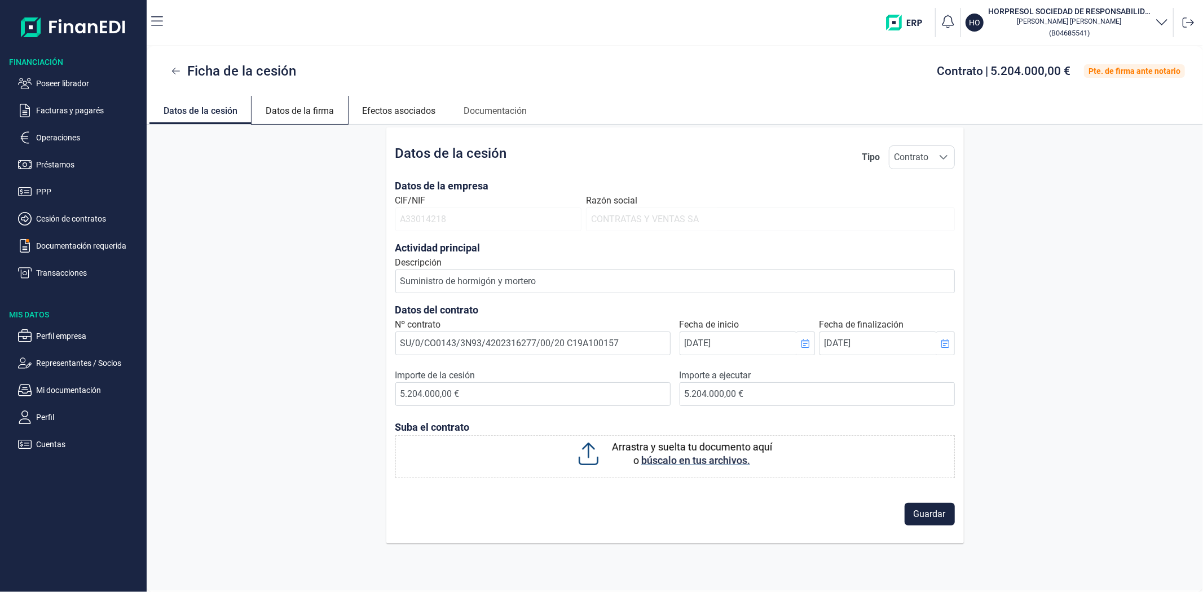
click at [296, 112] on link "Datos de la firma" at bounding box center [300, 109] width 96 height 27
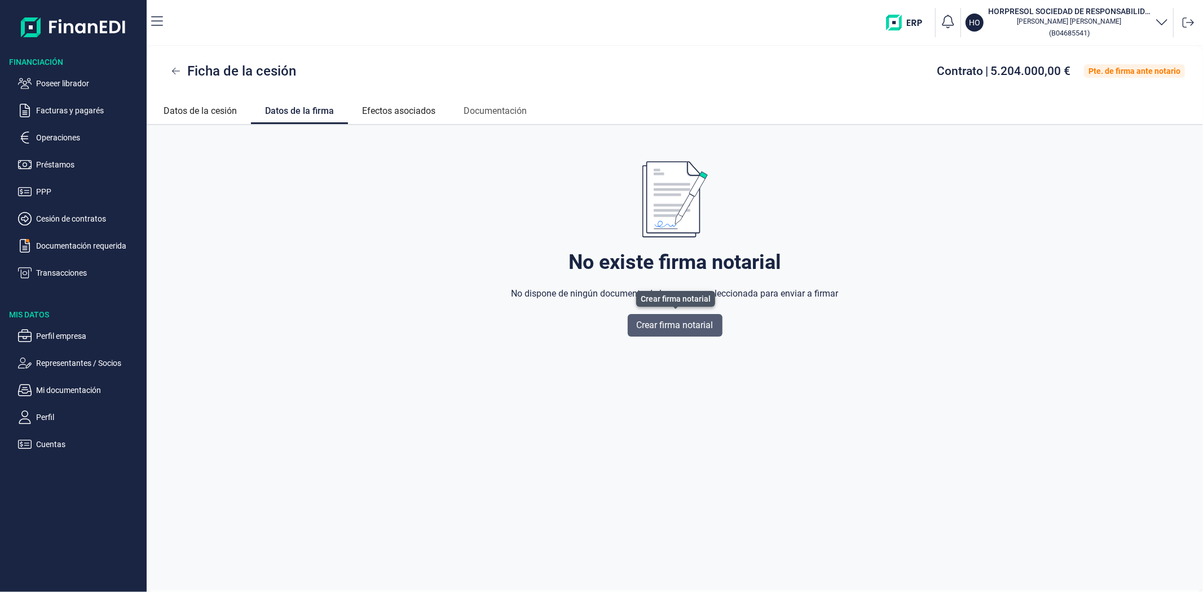
click at [714, 329] on button "Crear firma notarial" at bounding box center [675, 325] width 95 height 23
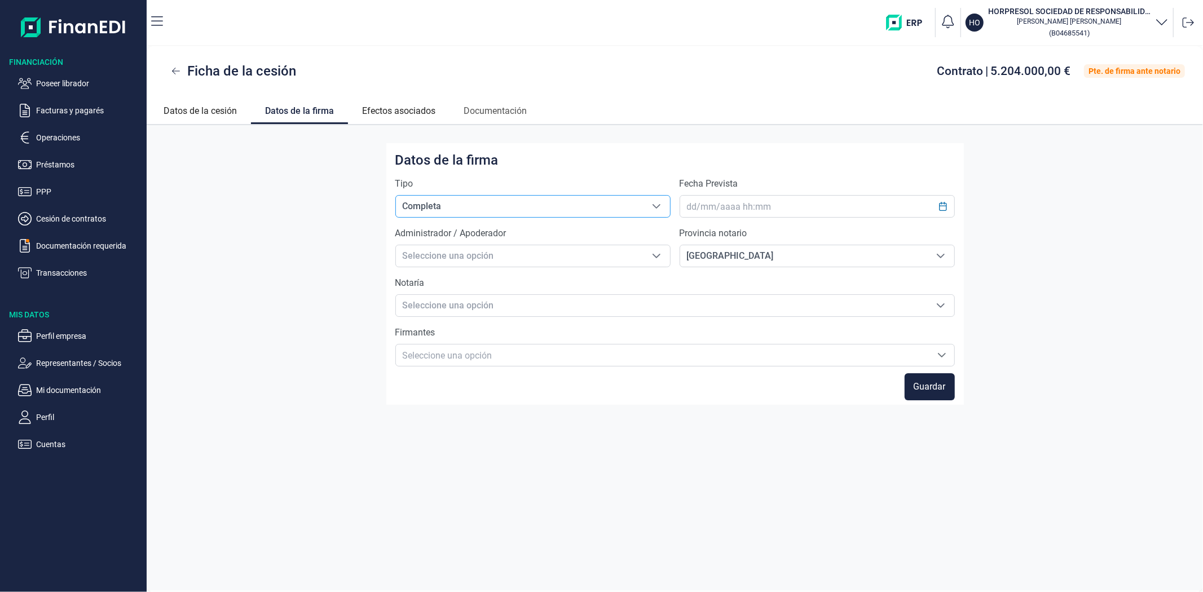
click at [605, 209] on span "Completa" at bounding box center [519, 206] width 247 height 21
click at [422, 229] on span "Parcial" at bounding box center [416, 230] width 28 height 11
type input "Parcial"
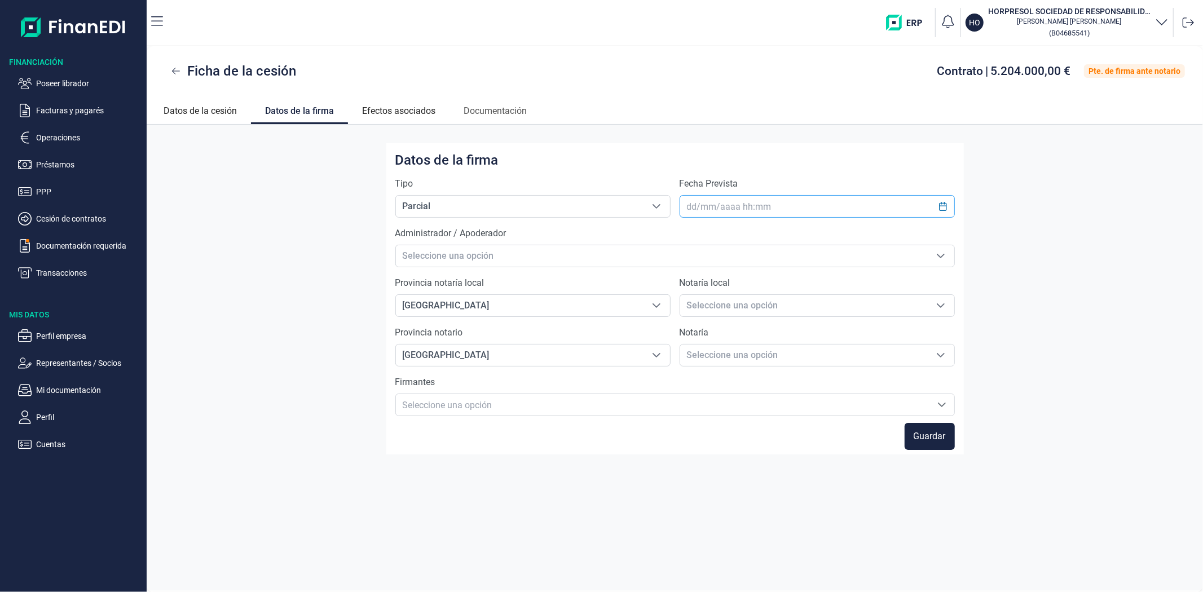
click at [762, 205] on input "text" at bounding box center [817, 206] width 275 height 23
click at [944, 210] on icon "Choose Date" at bounding box center [942, 206] width 7 height 9
click at [758, 391] on span "24" at bounding box center [760, 391] width 23 height 23
click at [774, 482] on button "Previous Hour" at bounding box center [773, 488] width 18 height 18
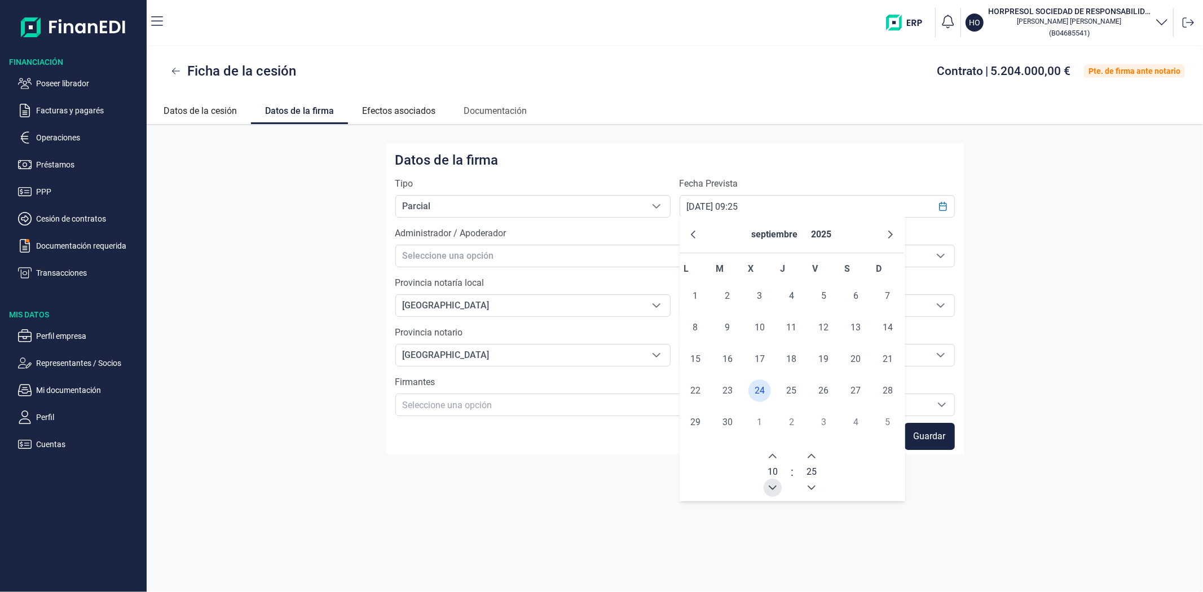
click at [774, 482] on button "Previous Hour" at bounding box center [773, 488] width 18 height 18
click at [776, 452] on icon "Next Hour" at bounding box center [772, 456] width 9 height 9
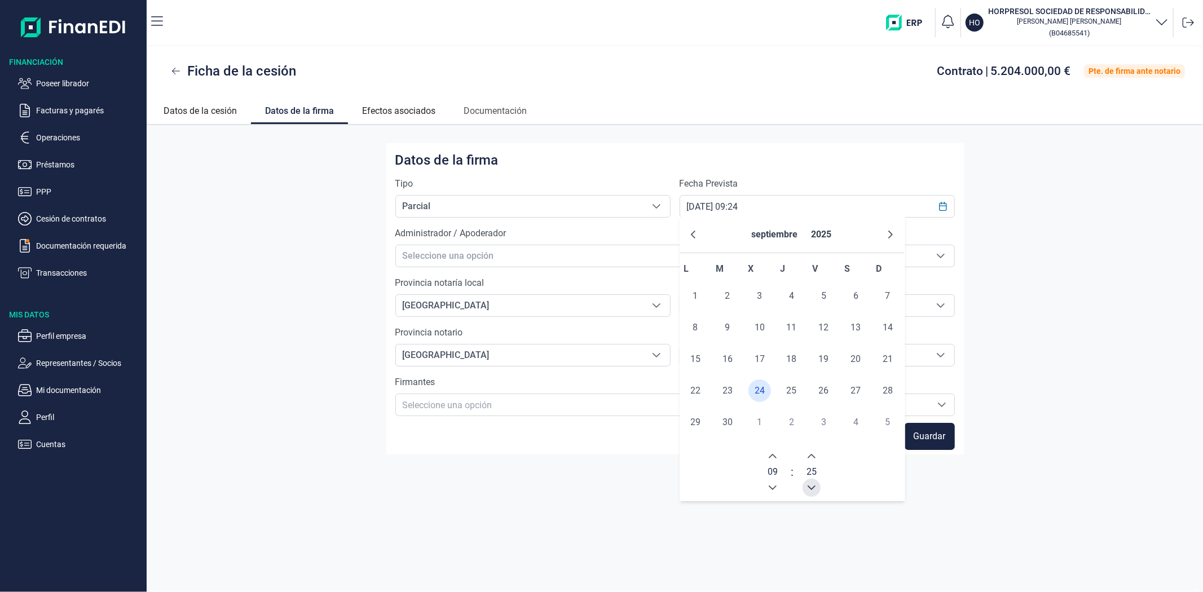
click at [813, 489] on icon "Previous Minute" at bounding box center [811, 487] width 9 height 9
click at [814, 489] on icon "Previous Minute" at bounding box center [811, 487] width 9 height 9
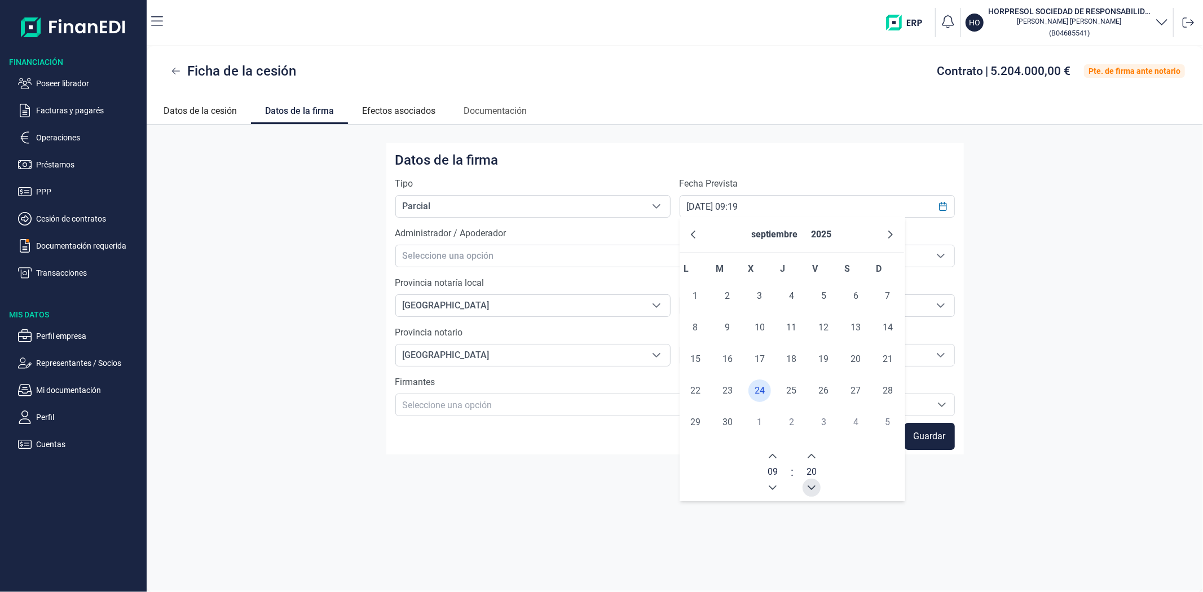
click at [814, 489] on icon "Previous Minute" at bounding box center [811, 487] width 9 height 9
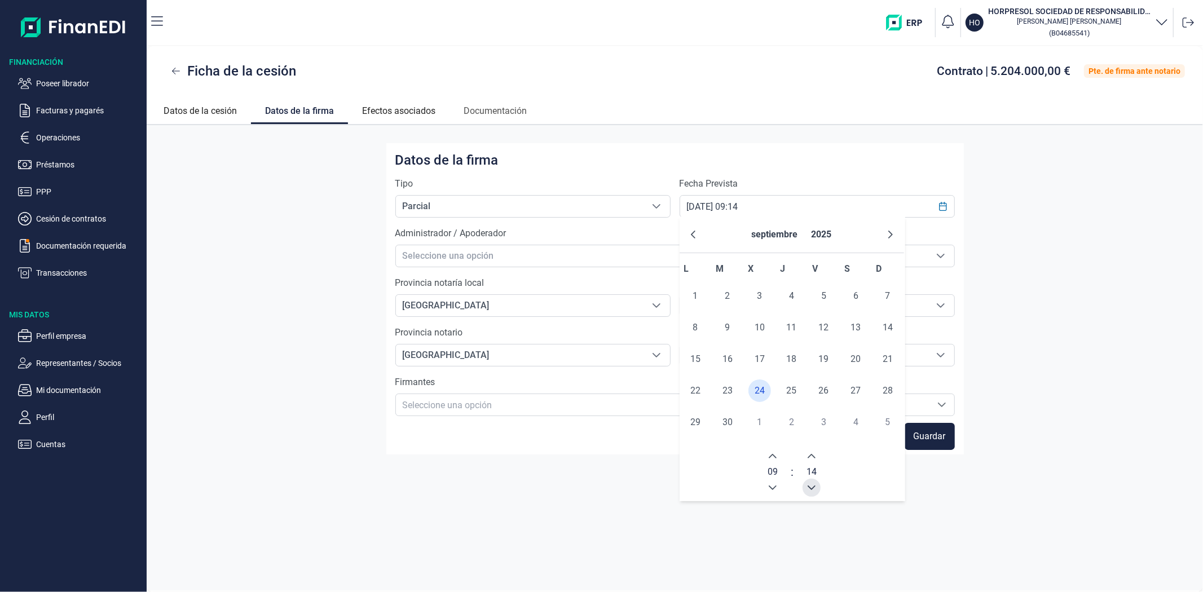
click at [814, 489] on icon "Previous Minute" at bounding box center [811, 487] width 9 height 9
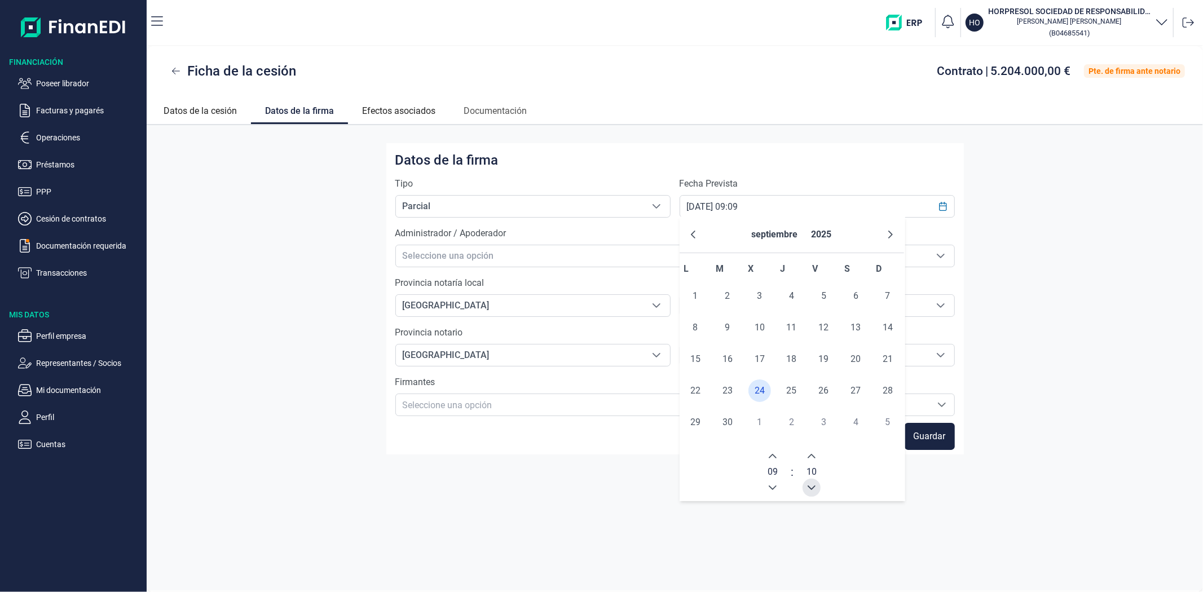
click at [814, 489] on icon "Previous Minute" at bounding box center [811, 487] width 9 height 9
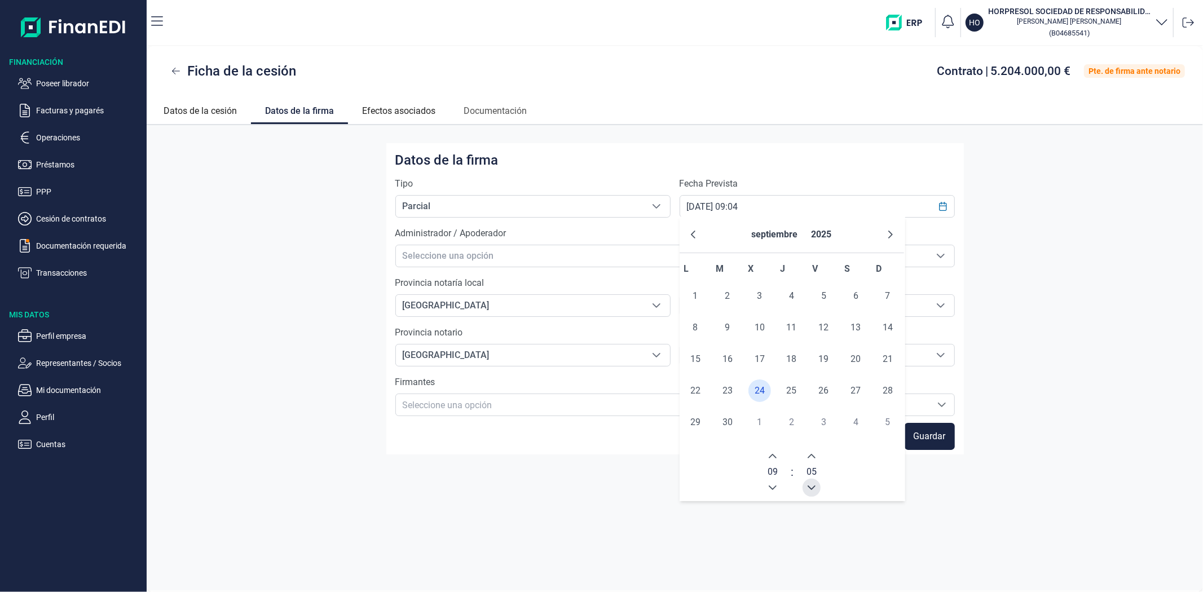
click at [816, 490] on button "Previous Minute" at bounding box center [812, 488] width 18 height 18
click at [816, 488] on button "Previous Minute" at bounding box center [812, 488] width 18 height 18
type input "24/09/2025 09:00"
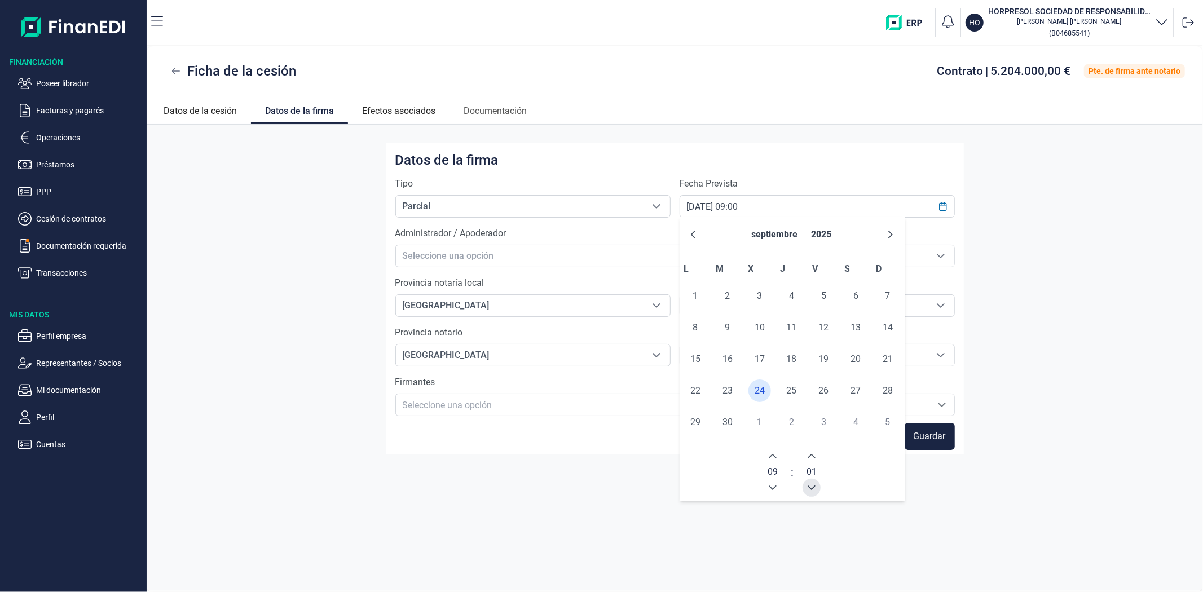
click at [816, 488] on button "Previous Minute" at bounding box center [812, 488] width 18 height 18
click at [958, 498] on div "Datos de la firma Tipo Parcial Parcial Parcial Fecha Prevista 24/09/2025 09:00 …" at bounding box center [675, 358] width 1057 height 466
click at [475, 250] on span "Seleccione una opción" at bounding box center [661, 255] width 531 height 21
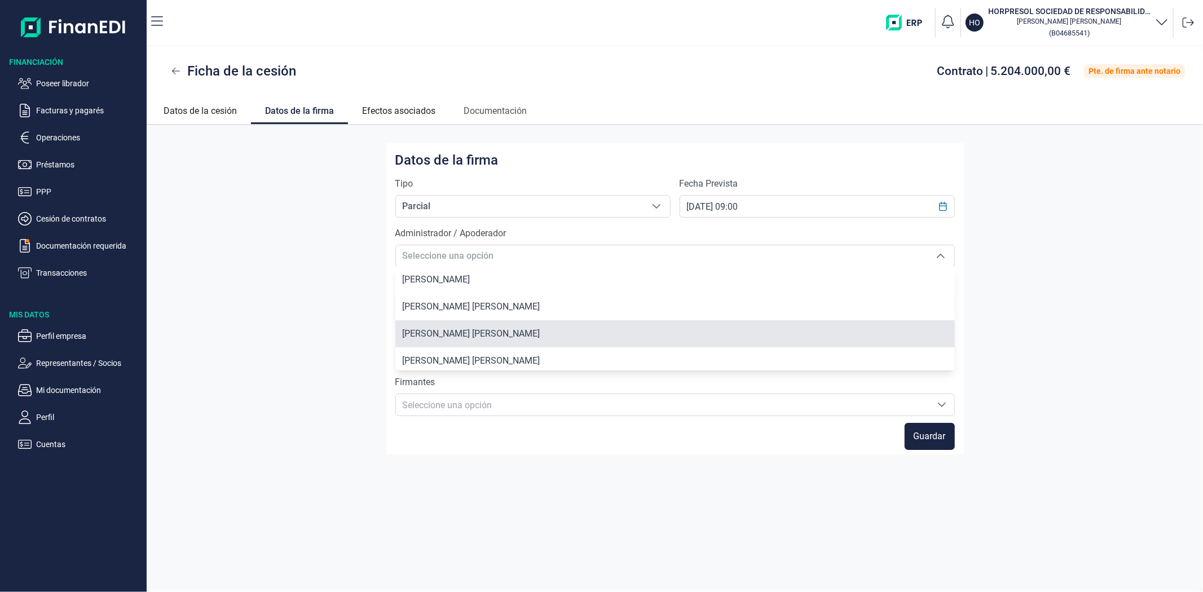
scroll to position [58, 0]
click at [474, 318] on li "JUAN NÚÑEZ RAMOS" at bounding box center [675, 330] width 560 height 27
type input "JUAN NÚÑEZ RAMOS"
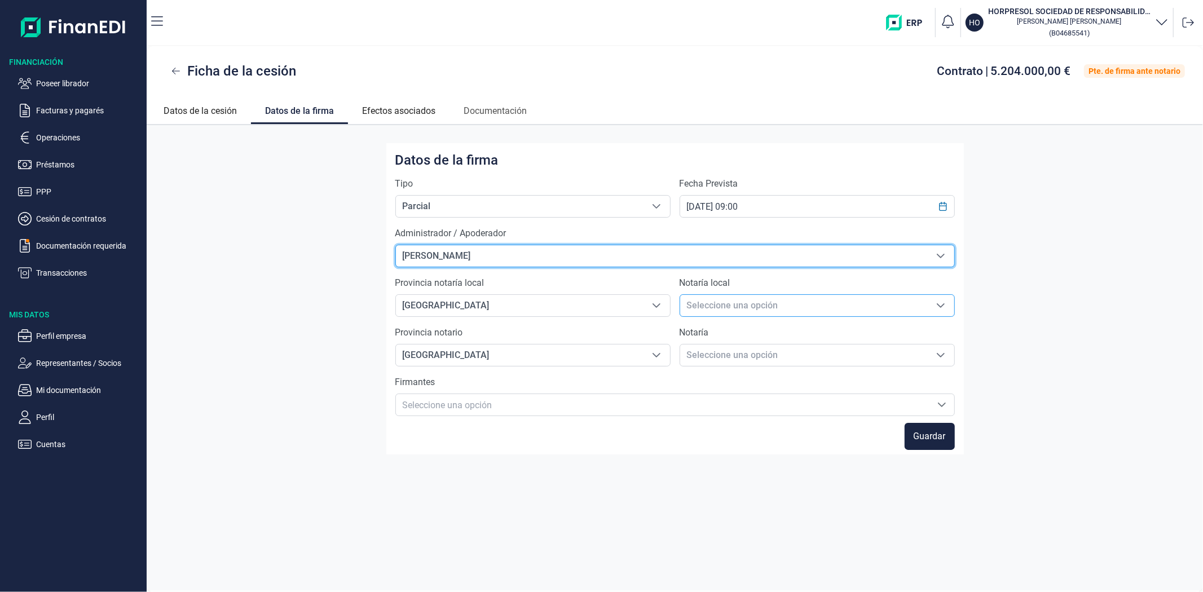
click at [723, 313] on span "Seleccione una opción" at bounding box center [803, 305] width 247 height 21
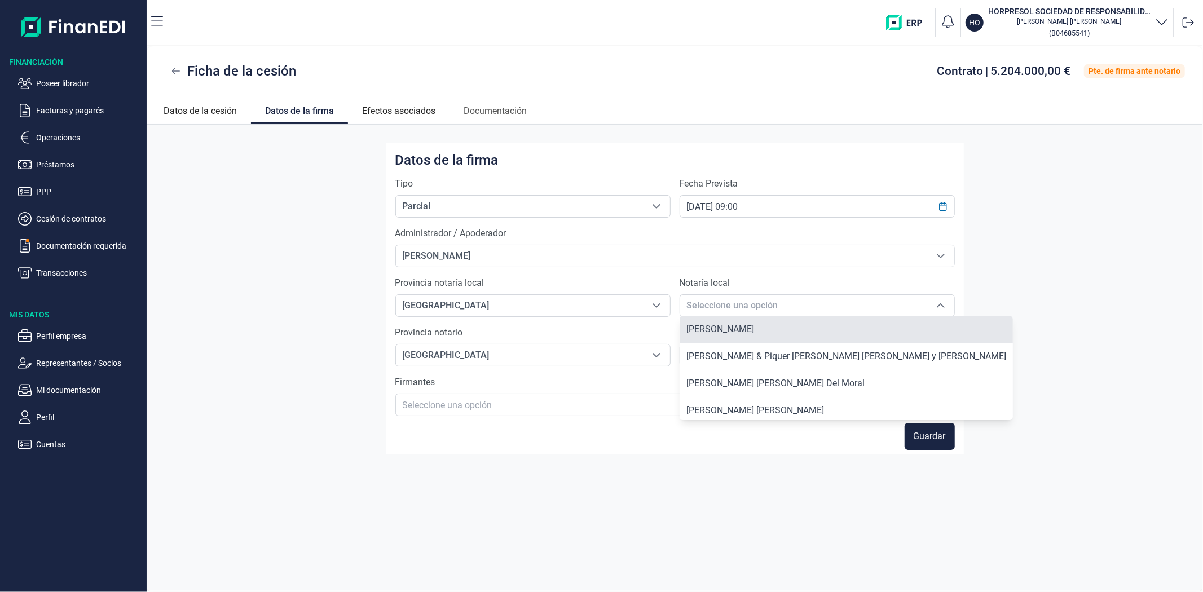
click at [727, 322] on li "Ricardo Monllor González" at bounding box center [846, 329] width 333 height 27
type input "Ricardo Monllor González"
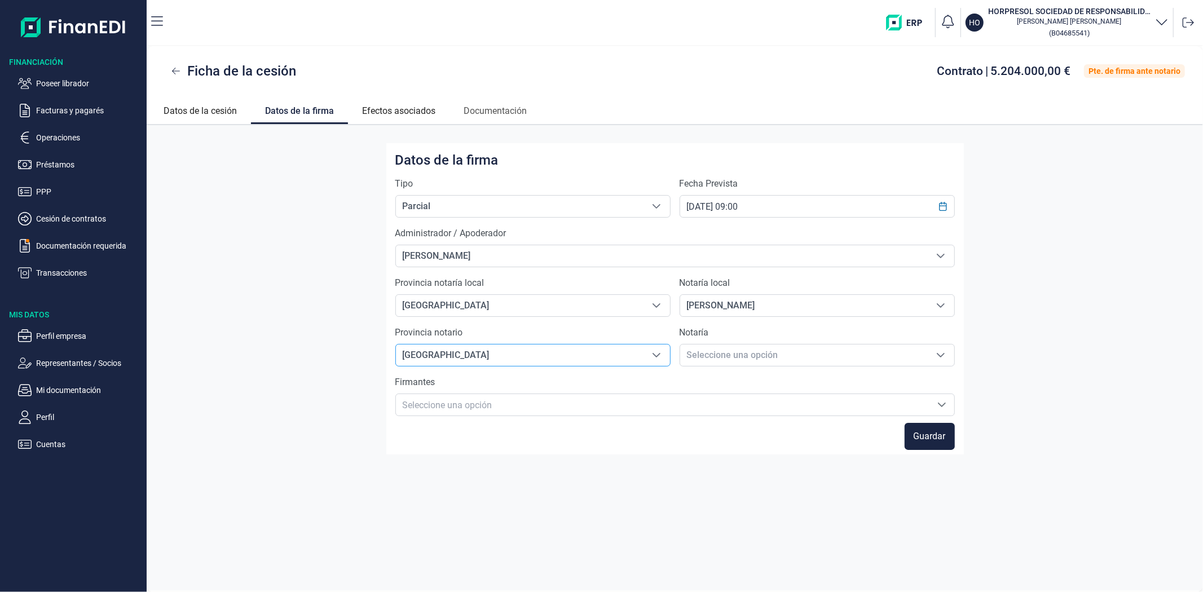
click at [623, 351] on span "Valencia" at bounding box center [519, 355] width 247 height 21
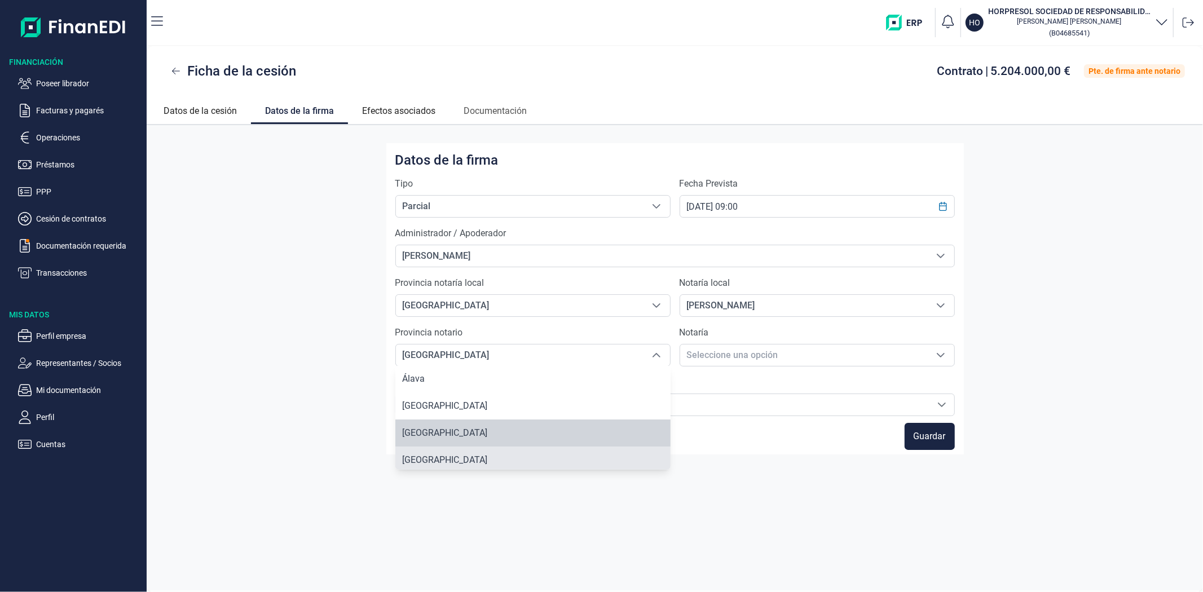
scroll to position [3, 0]
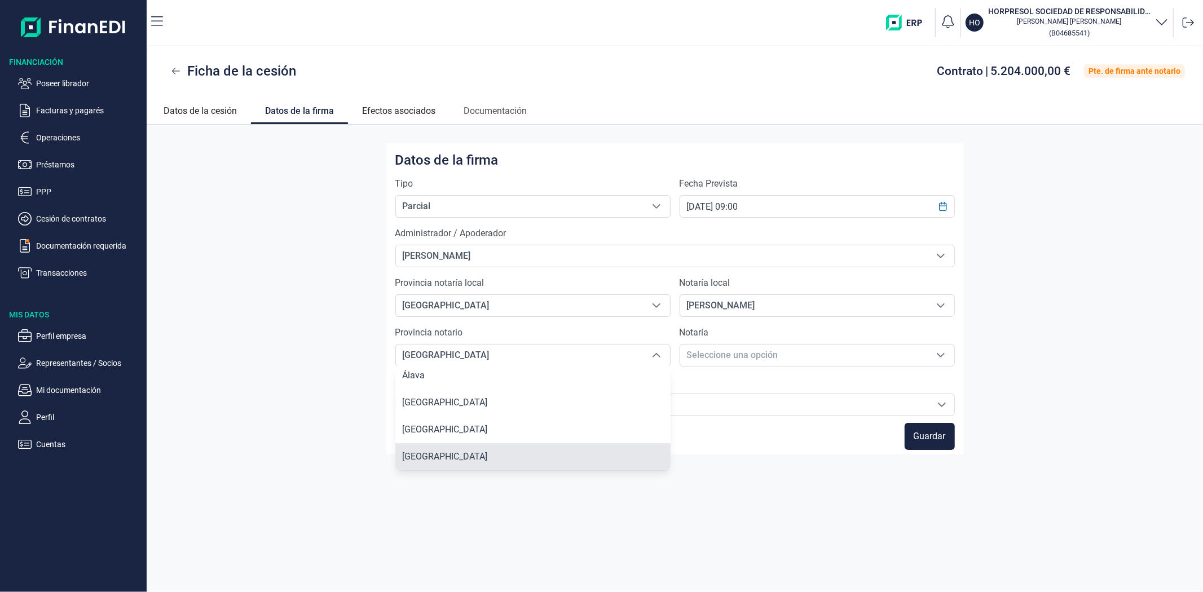
click at [439, 458] on li "Almería" at bounding box center [532, 456] width 275 height 27
type input "Almería"
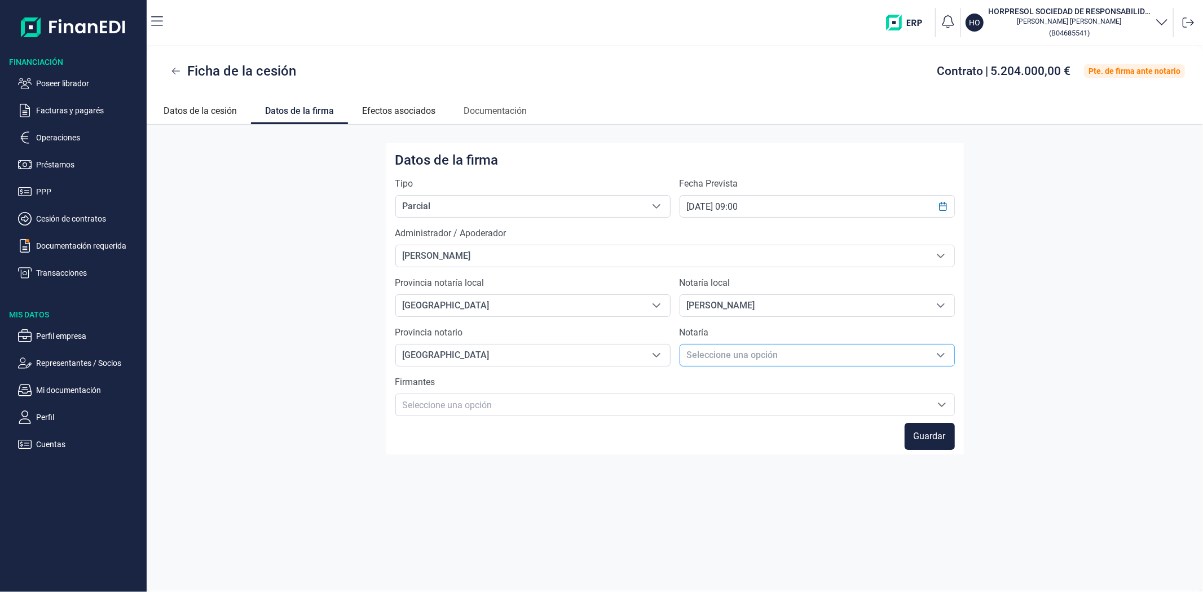
click at [724, 346] on span "Seleccione una opción" at bounding box center [803, 355] width 247 height 21
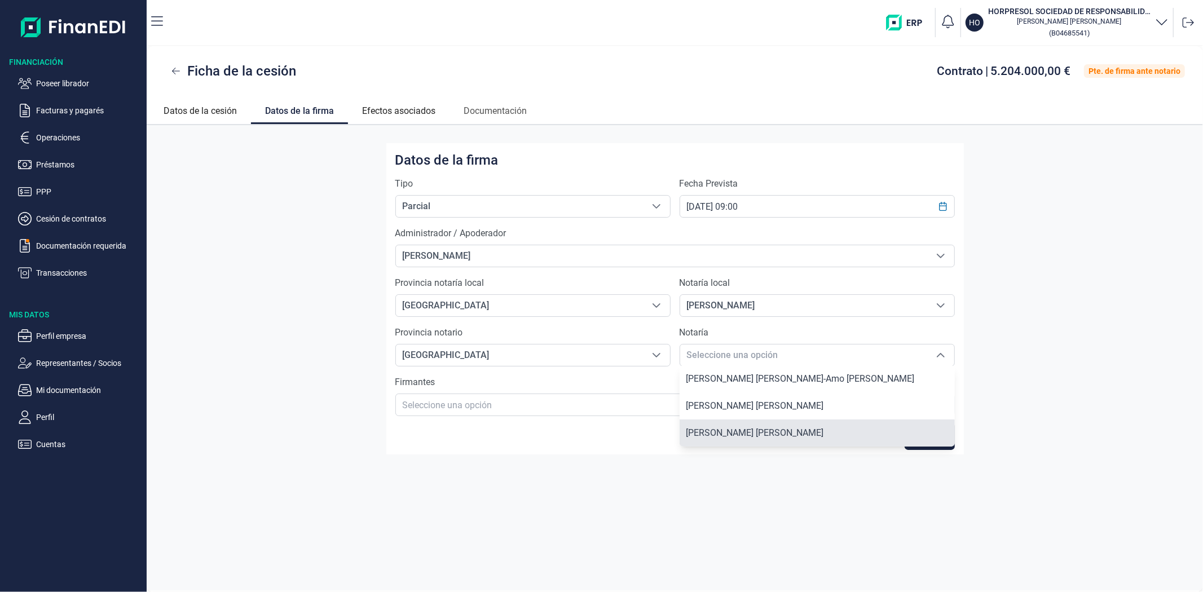
click at [718, 432] on span "Javier Gutiérrez Delgado" at bounding box center [756, 433] width 138 height 11
type input "Javier Gutiérrez Delgado"
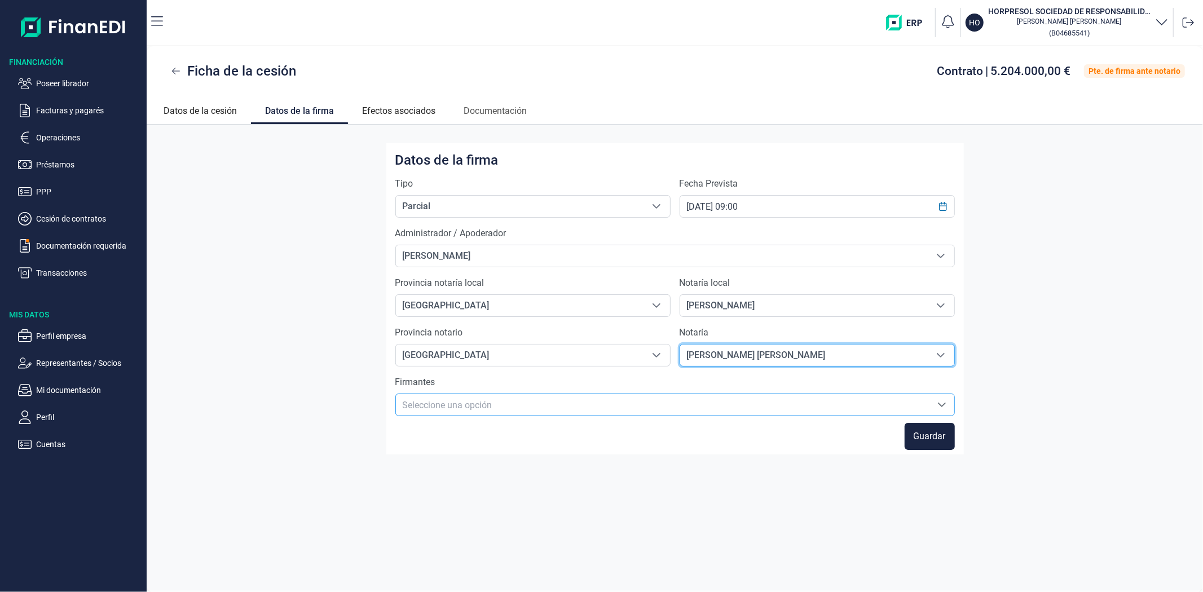
click at [447, 403] on input "text" at bounding box center [675, 406] width 545 height 14
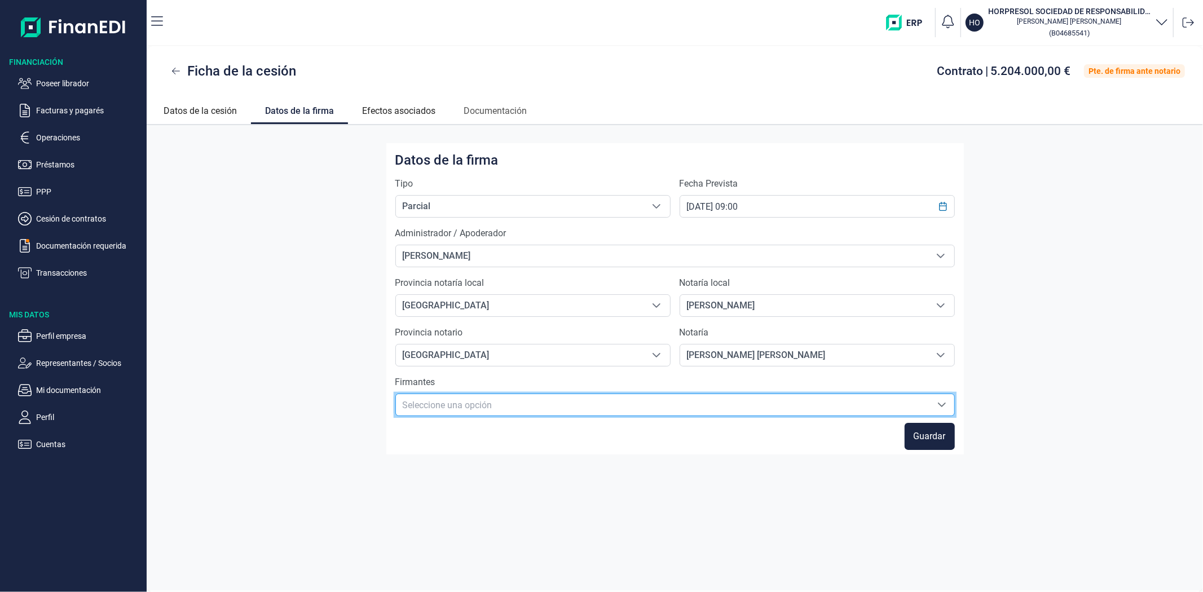
click at [447, 403] on input "text" at bounding box center [675, 406] width 545 height 14
click at [606, 420] on form "Tipo Parcial Parcial Parcial Fecha Prevista 24/09/2025 09:00 Administrador / Ap…" at bounding box center [675, 313] width 560 height 273
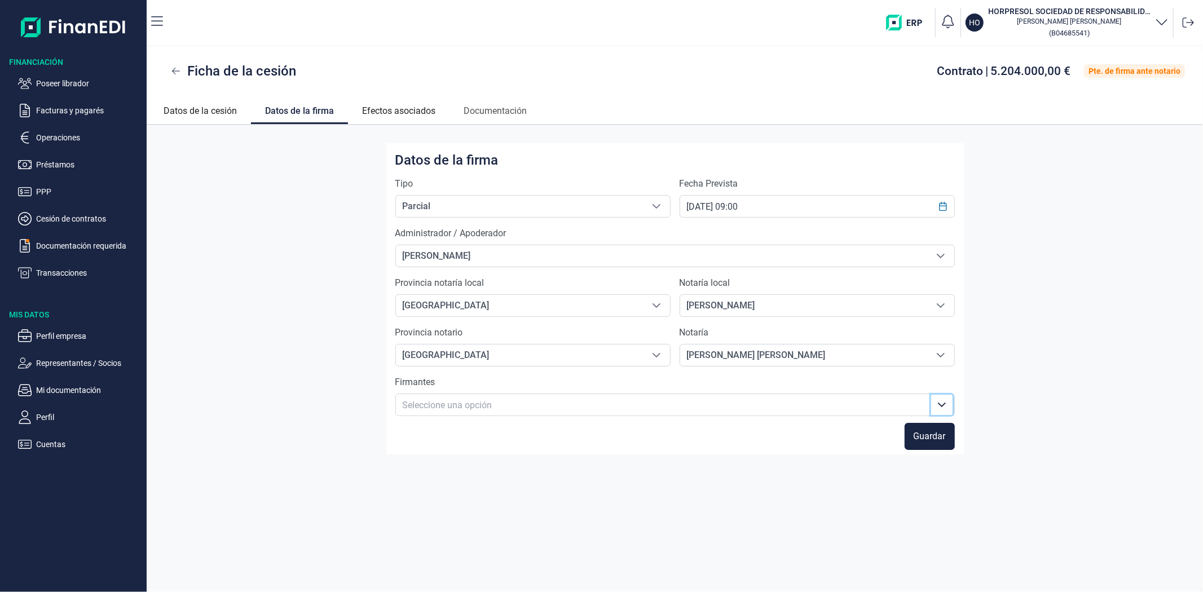
click at [939, 407] on icon "Seleccione una opción" at bounding box center [942, 405] width 9 height 9
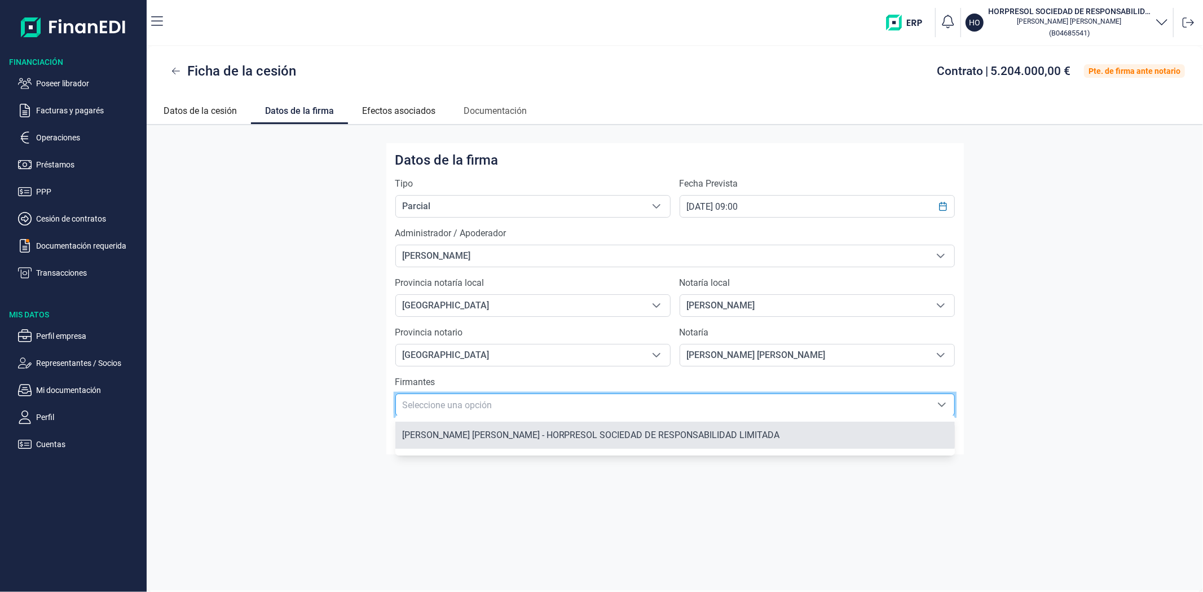
click at [498, 431] on li "JUAN CRAVIOTTO VALLE - HORPRESOL SOCIEDAD DE RESPONSABILIDAD LIMITADA" at bounding box center [675, 435] width 560 height 27
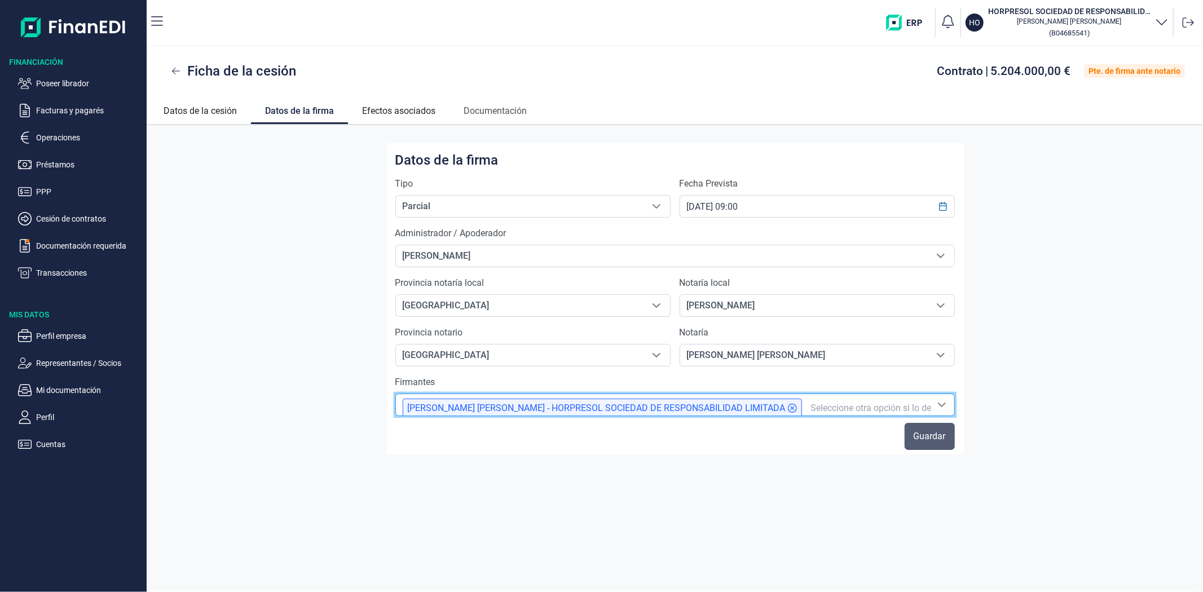
click at [928, 431] on span "Guardar" at bounding box center [930, 437] width 32 height 14
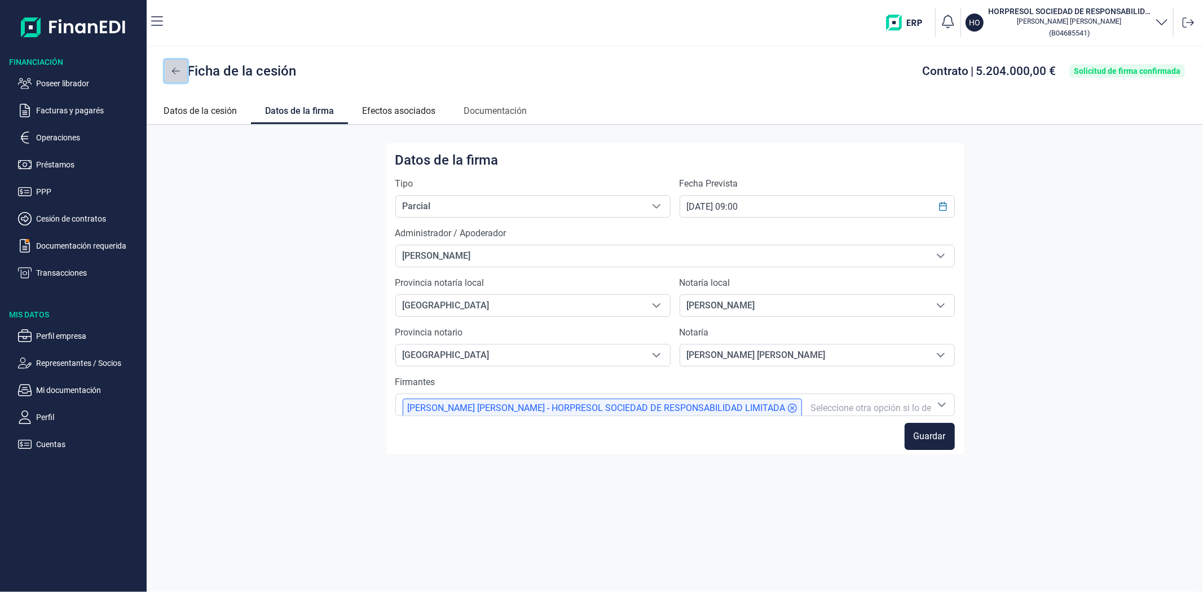
click at [173, 72] on icon at bounding box center [176, 71] width 8 height 7
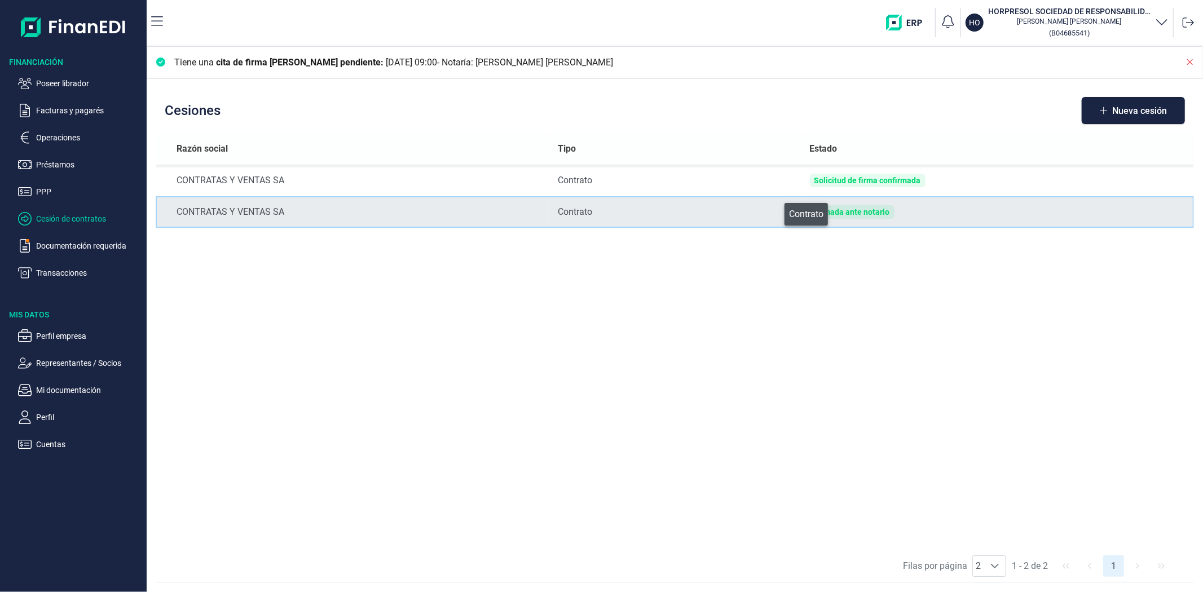
click at [777, 214] on div "Contrato" at bounding box center [675, 212] width 234 height 14
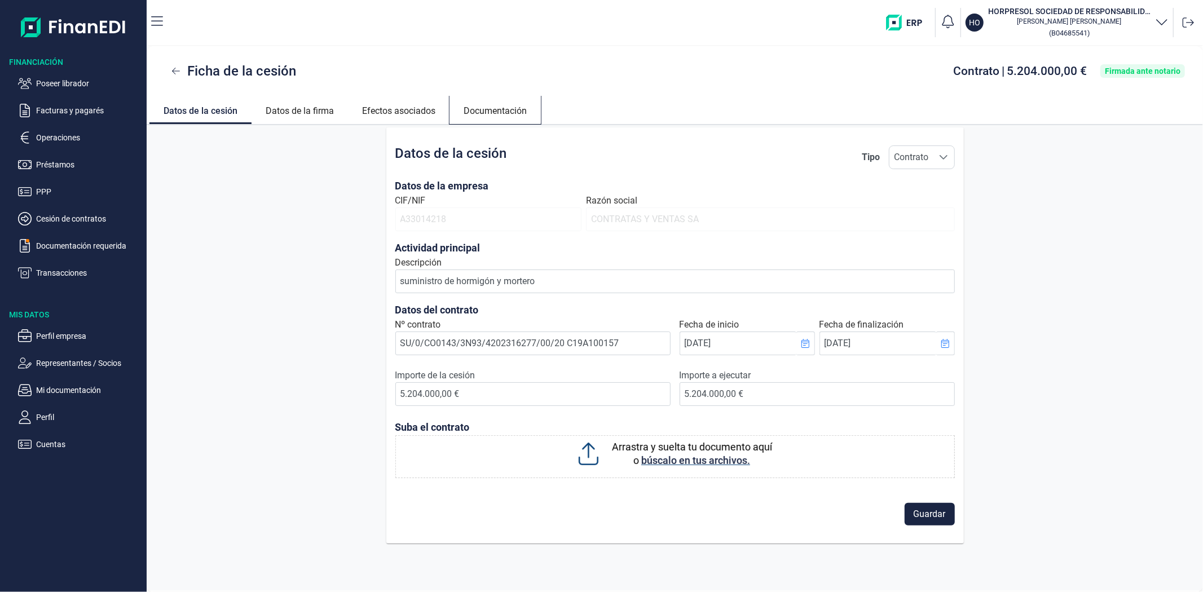
click at [509, 113] on link "Documentación" at bounding box center [495, 109] width 91 height 27
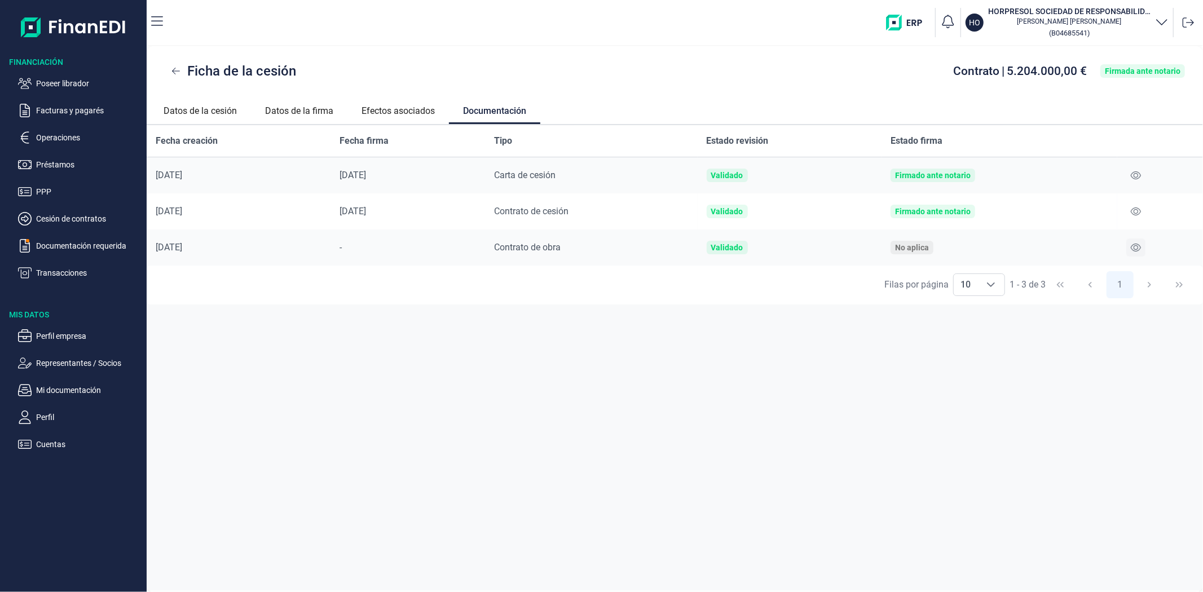
click at [1137, 248] on icon at bounding box center [1136, 248] width 10 height 8
click at [425, 54] on div "Ficha de la cesión Contrato | 5.204.000,00 € Firmada ante notario" at bounding box center [675, 71] width 1057 height 50
click at [746, 450] on div "Fecha creación Fecha firma Tipo Estado revisión Estado firma 18/02/2025 26/05/2…" at bounding box center [675, 358] width 1057 height 466
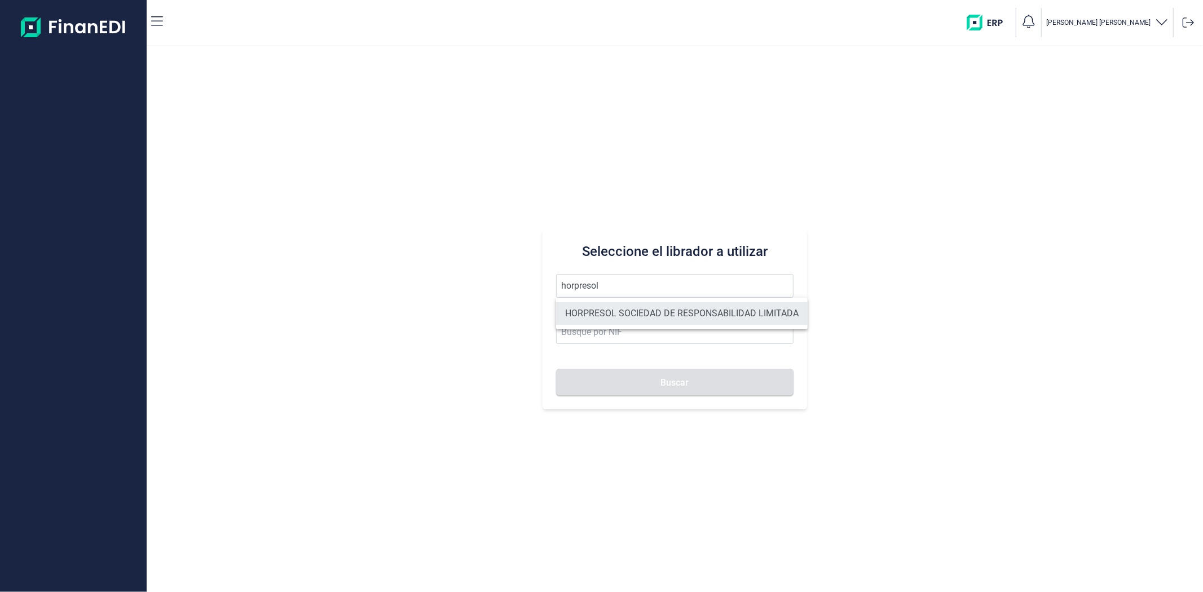
click at [594, 310] on li "HORPRESOL SOCIEDAD DE RESPONSABILIDAD LIMITADA" at bounding box center [682, 313] width 252 height 23
type input "HORPRESOL SOCIEDAD DE RESPONSABILIDAD LIMITADA"
type input "B04685541"
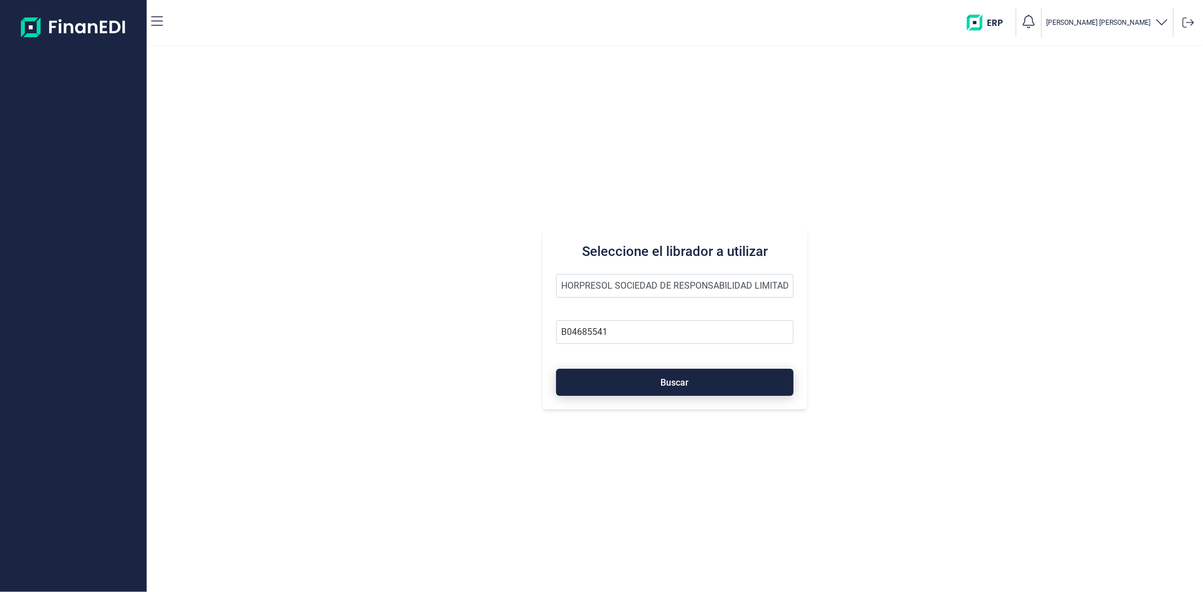
click at [589, 378] on button "Buscar" at bounding box center [674, 382] width 237 height 27
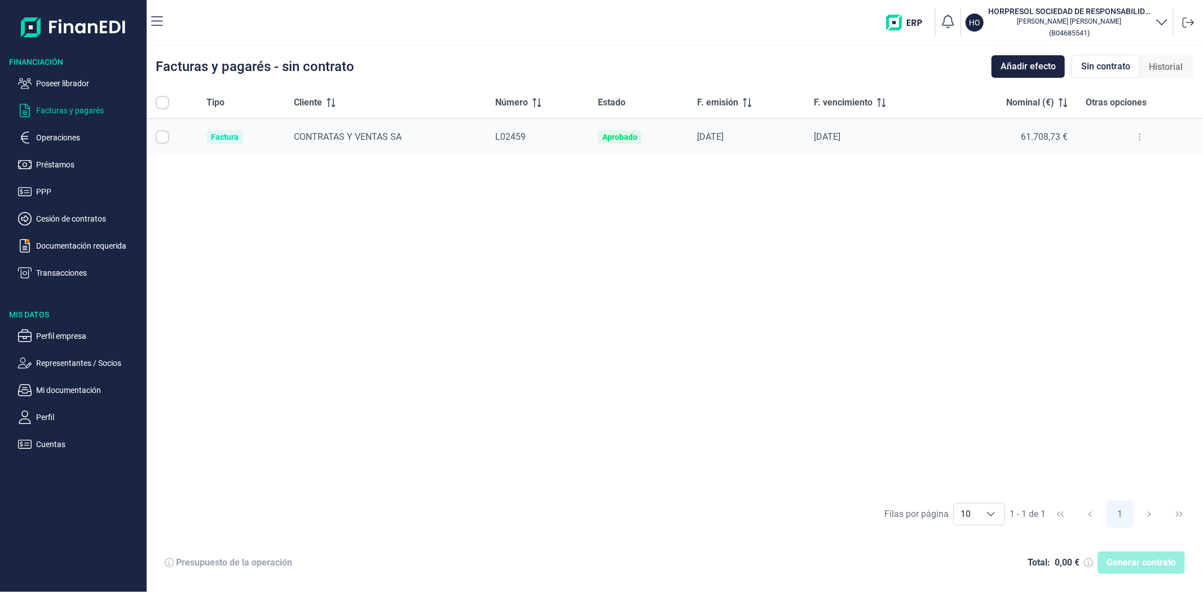
checkbox input "true"
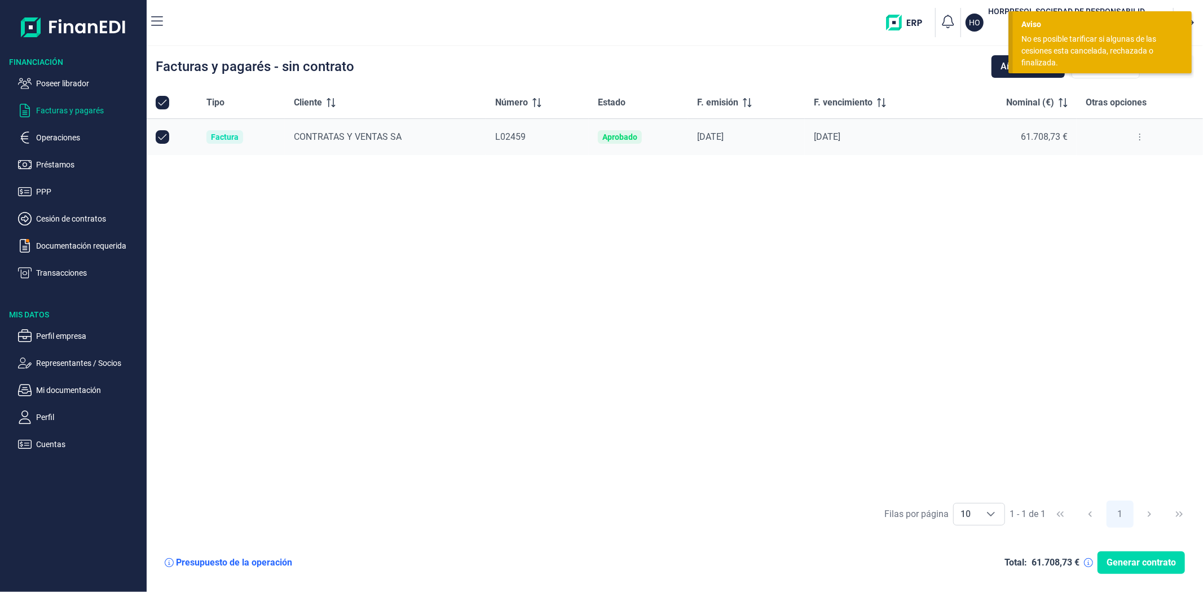
click at [52, 226] on ul "Poseer librador Facturas y pagarés Operaciones Préstamos PPP Cesión de contrato…" at bounding box center [73, 174] width 147 height 212
click at [52, 213] on p "Cesión de contratos" at bounding box center [89, 219] width 106 height 14
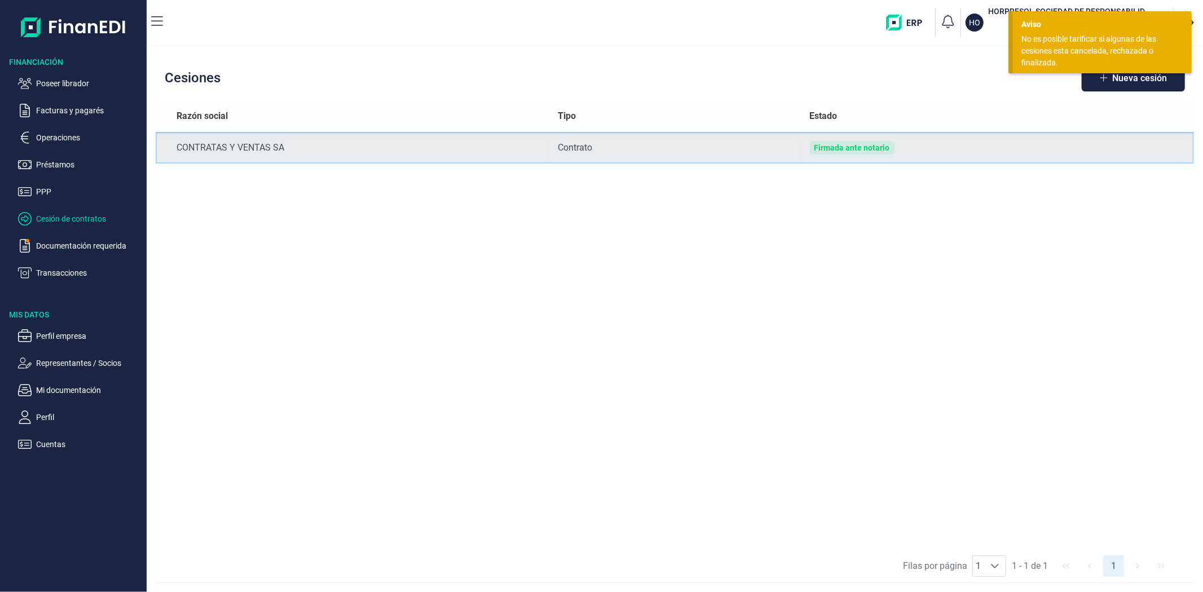
click at [966, 153] on td "Firmada ante notario" at bounding box center [997, 148] width 393 height 32
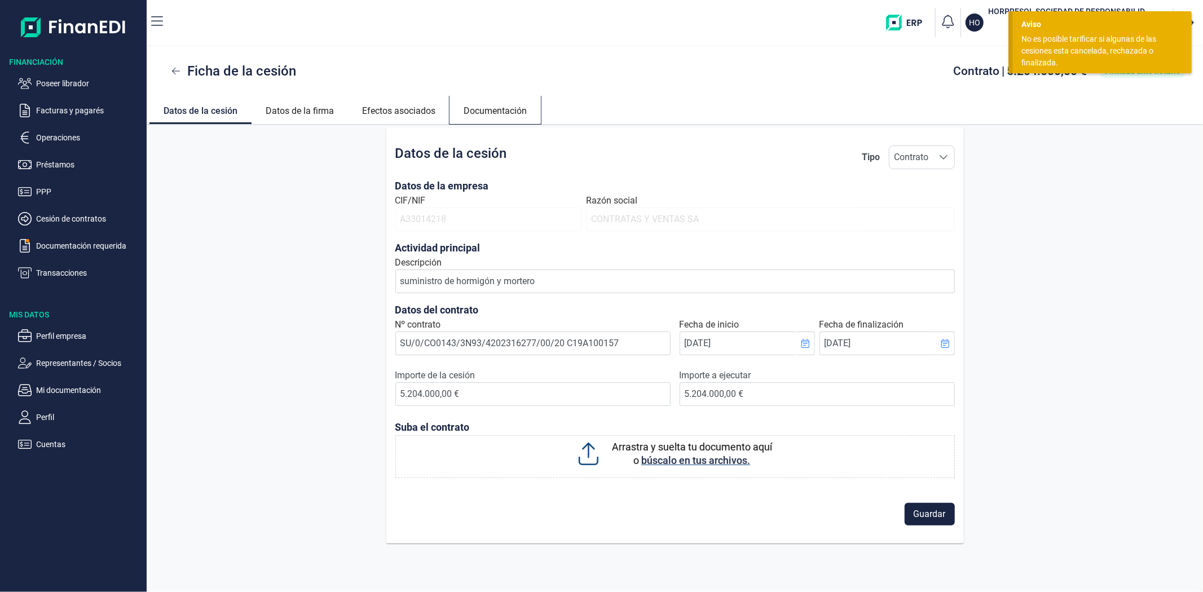
click at [504, 111] on link "Documentación" at bounding box center [495, 109] width 91 height 27
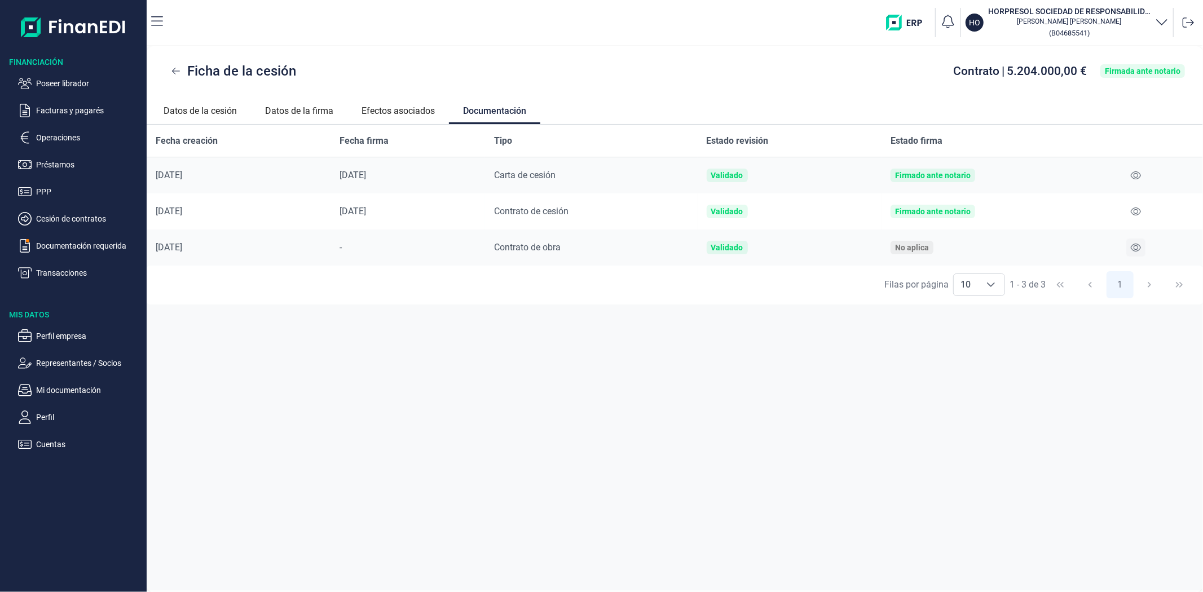
click at [1137, 250] on icon at bounding box center [1136, 248] width 10 height 8
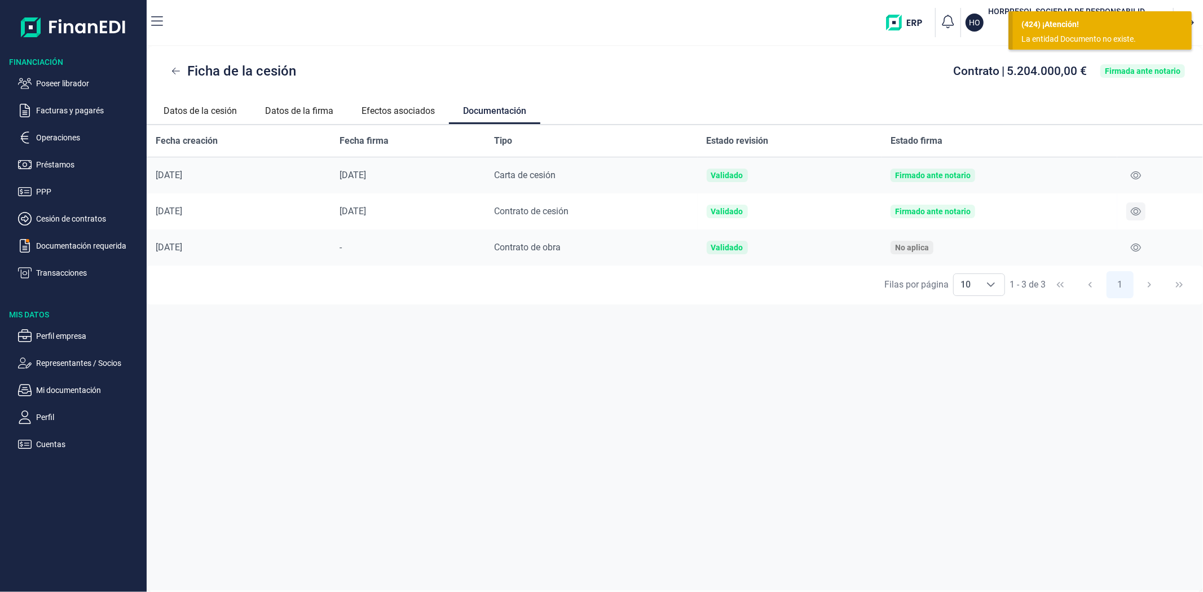
click at [1132, 214] on icon at bounding box center [1136, 211] width 10 height 9
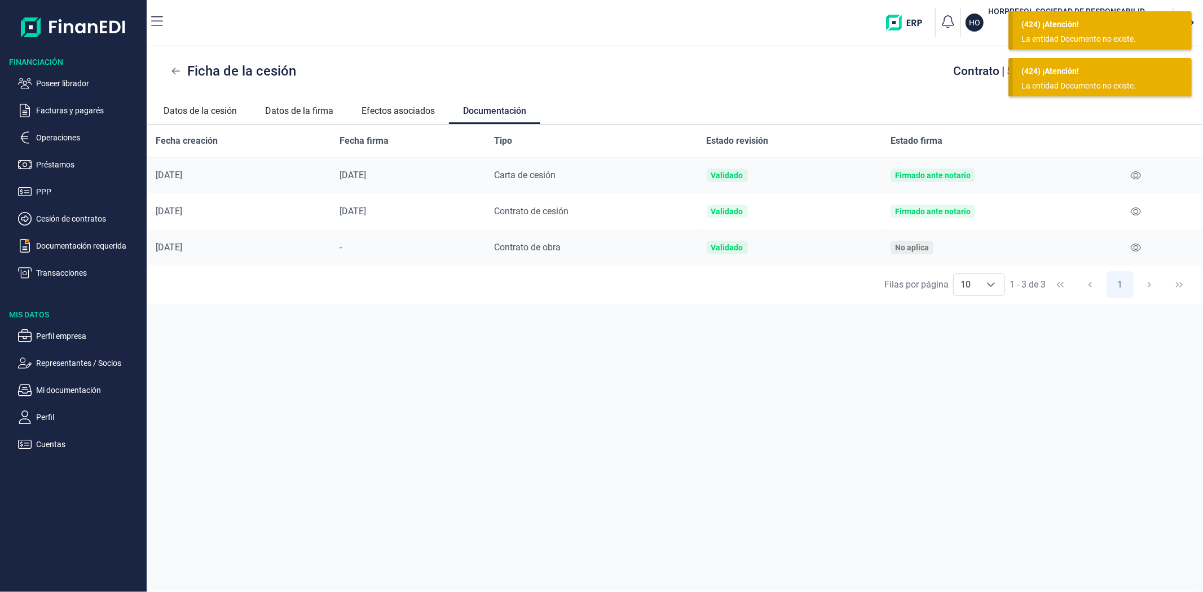
click at [1064, 89] on div "La entidad Documento no existe." at bounding box center [1098, 86] width 153 height 12
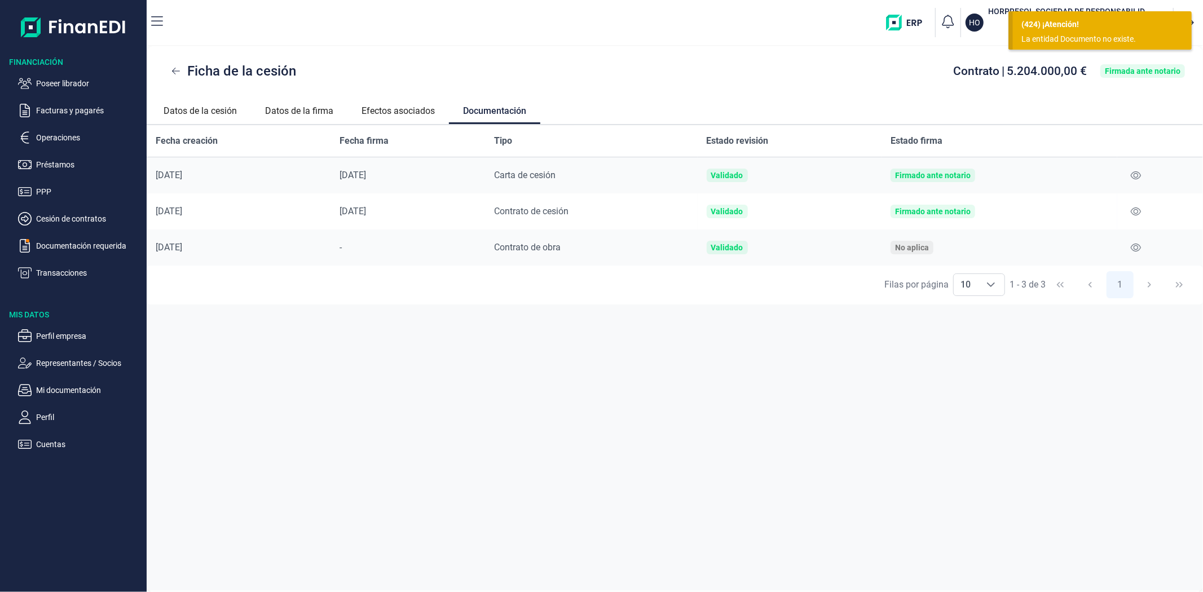
click at [1052, 37] on div "La entidad Documento no existe." at bounding box center [1098, 39] width 153 height 12
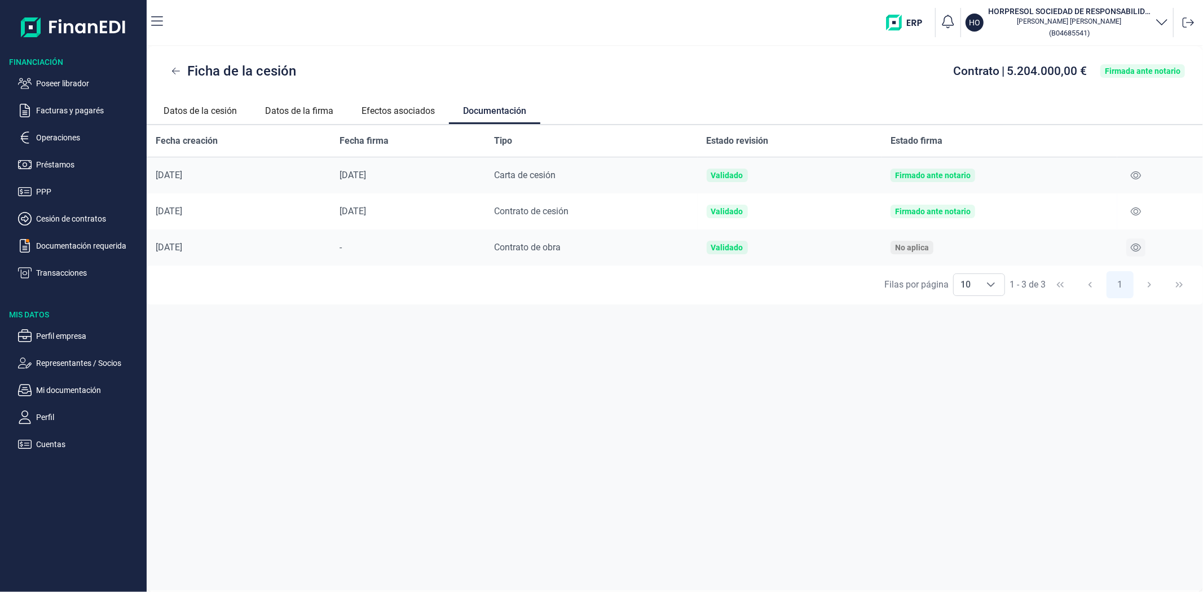
click at [1140, 245] on icon at bounding box center [1136, 248] width 10 height 8
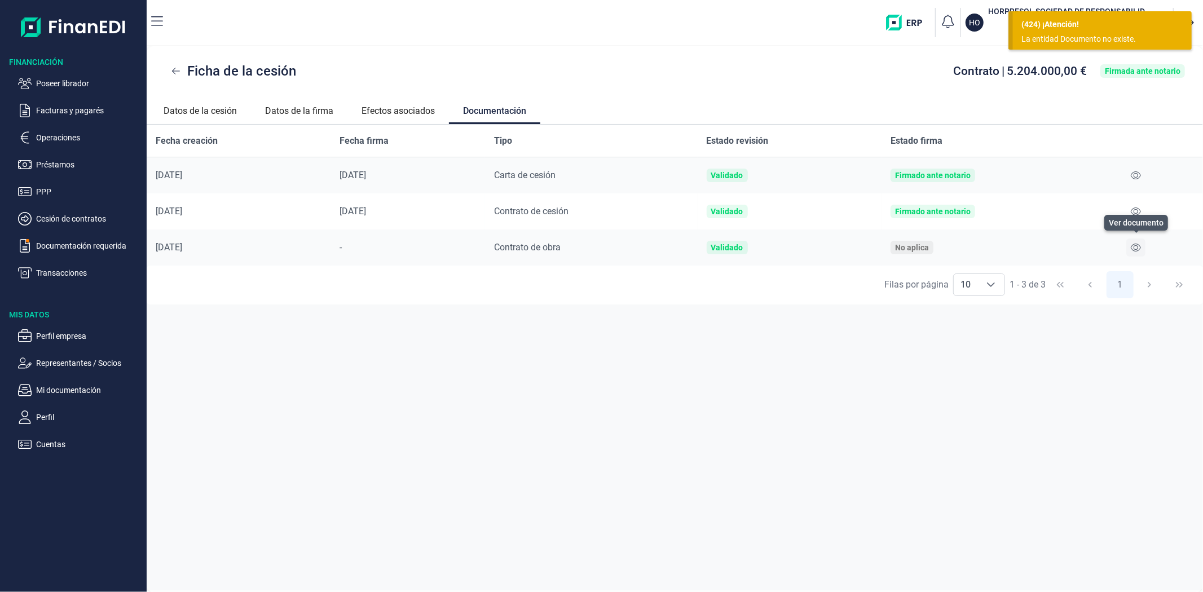
click at [1136, 243] on icon at bounding box center [1136, 247] width 10 height 9
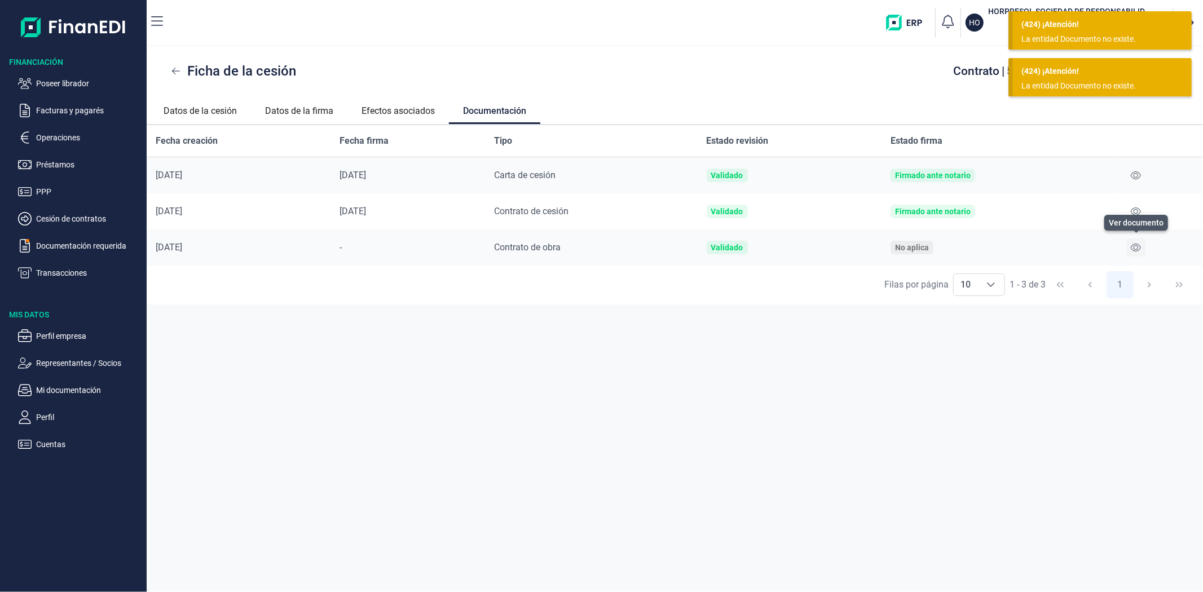
click at [1136, 243] on icon at bounding box center [1136, 247] width 10 height 9
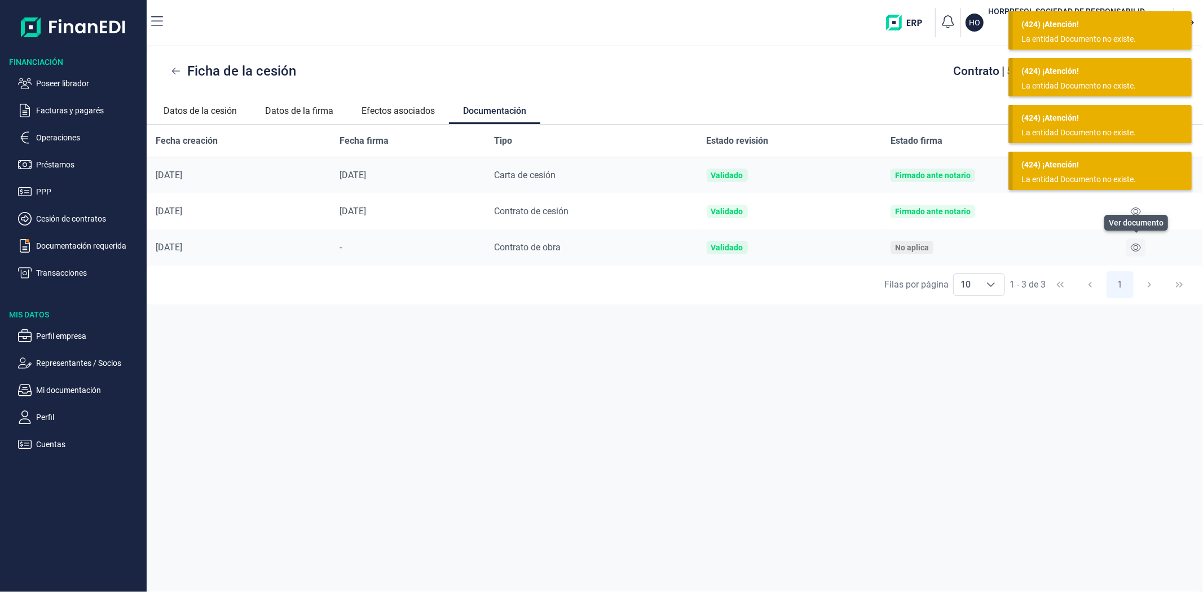
click at [1136, 243] on icon at bounding box center [1136, 247] width 10 height 9
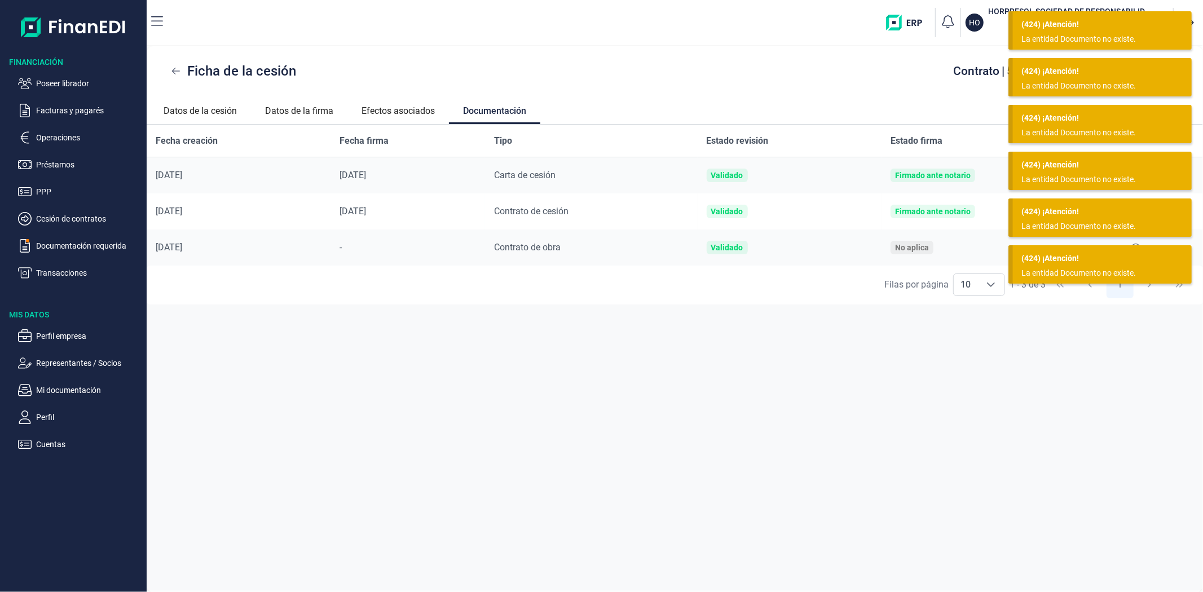
click at [427, 403] on div "Fecha creación Fecha firma Tipo Estado revisión Estado firma [DATE] [DATE] Cart…" at bounding box center [675, 358] width 1057 height 466
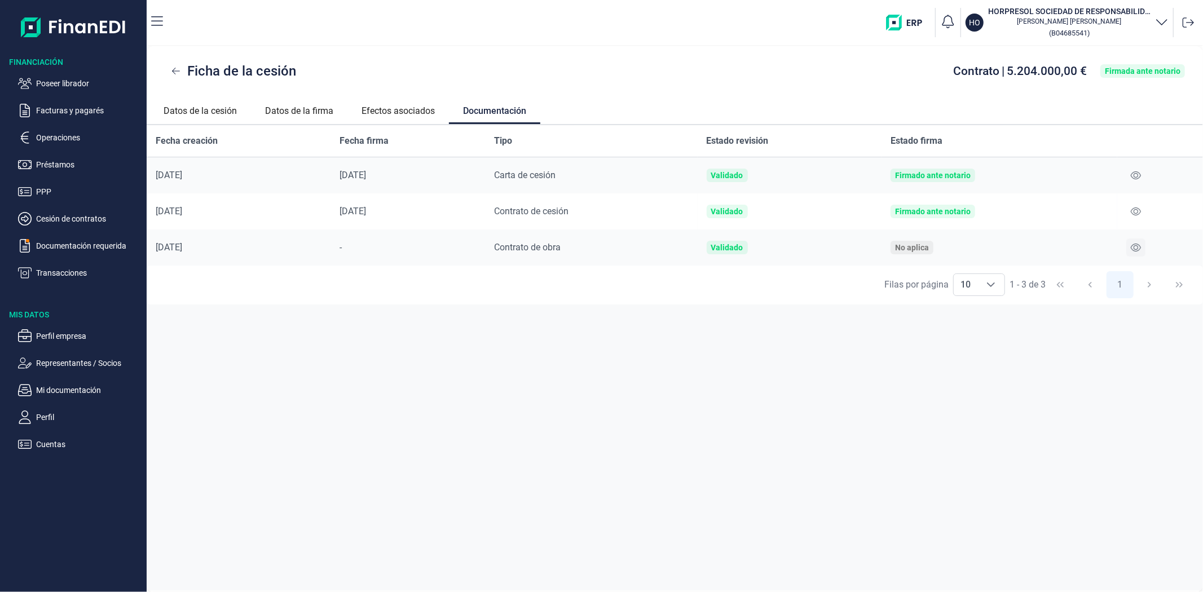
click at [1130, 252] on button at bounding box center [1136, 248] width 19 height 18
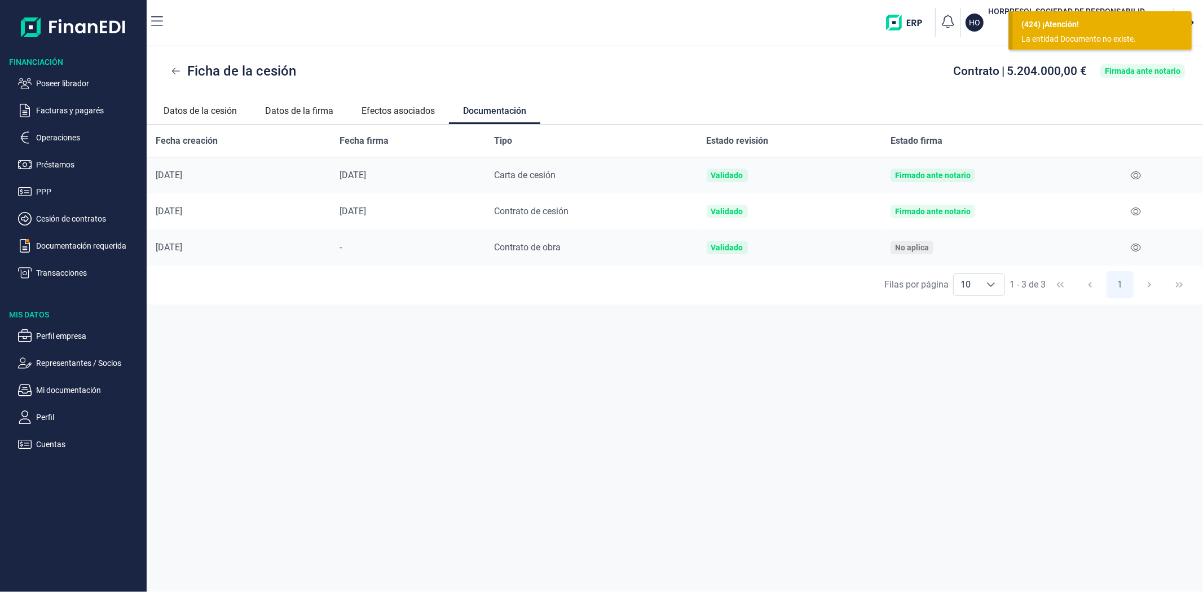
click at [1002, 393] on div "Fecha creación Fecha firma Tipo Estado revisión Estado firma [DATE] [DATE] Cart…" at bounding box center [675, 358] width 1057 height 466
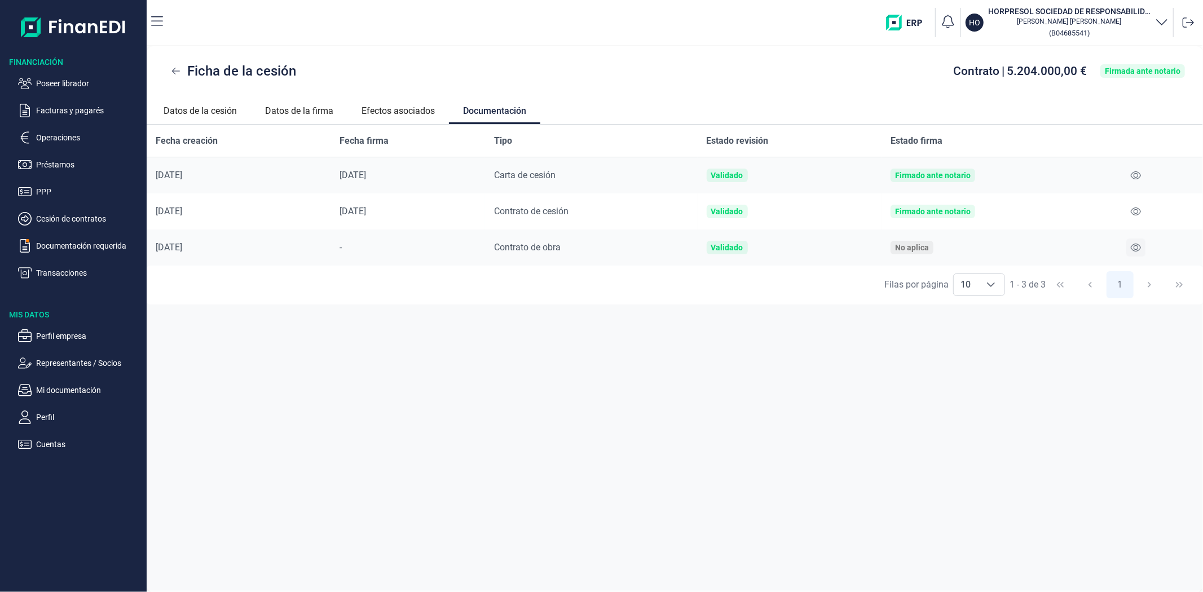
click at [1134, 254] on button at bounding box center [1136, 248] width 19 height 18
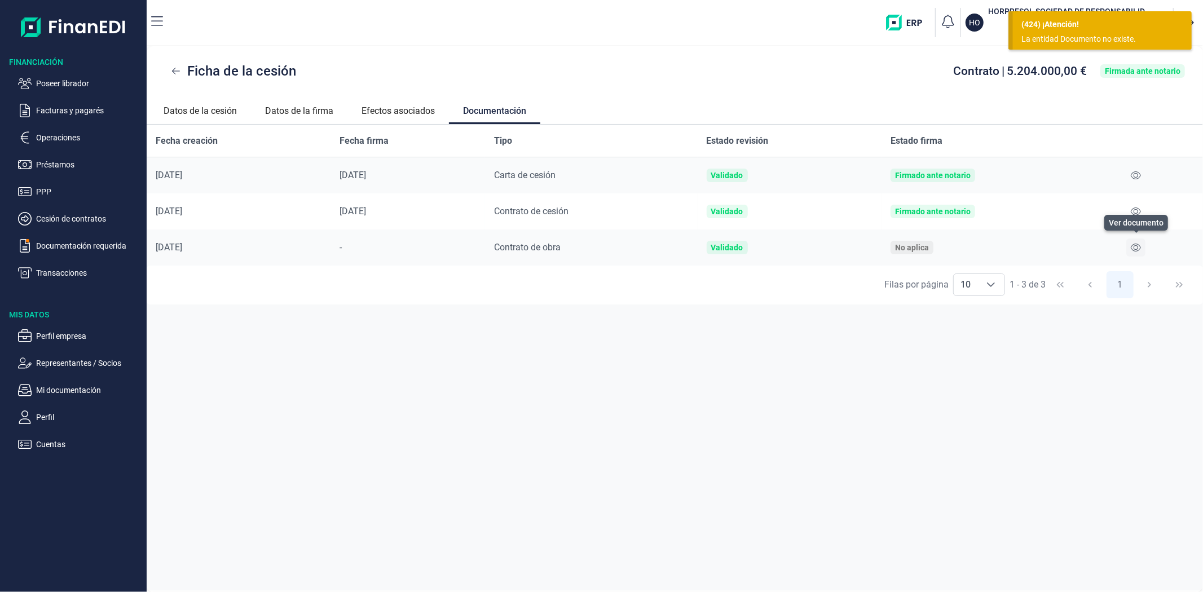
click at [1138, 244] on icon at bounding box center [1136, 248] width 10 height 8
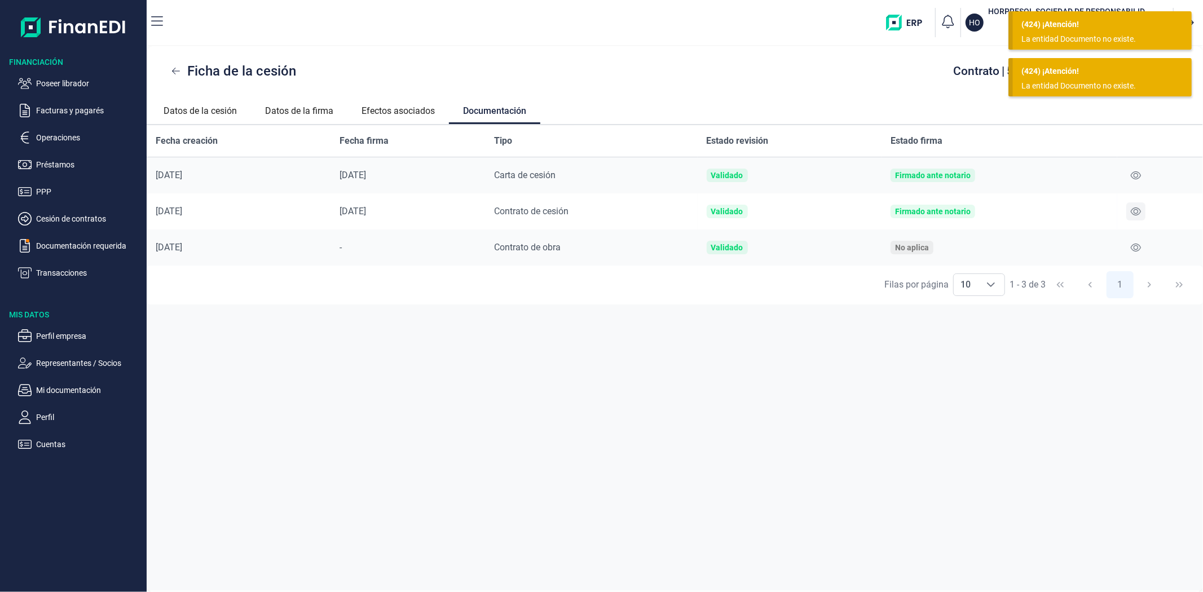
click at [1133, 213] on icon at bounding box center [1136, 211] width 10 height 9
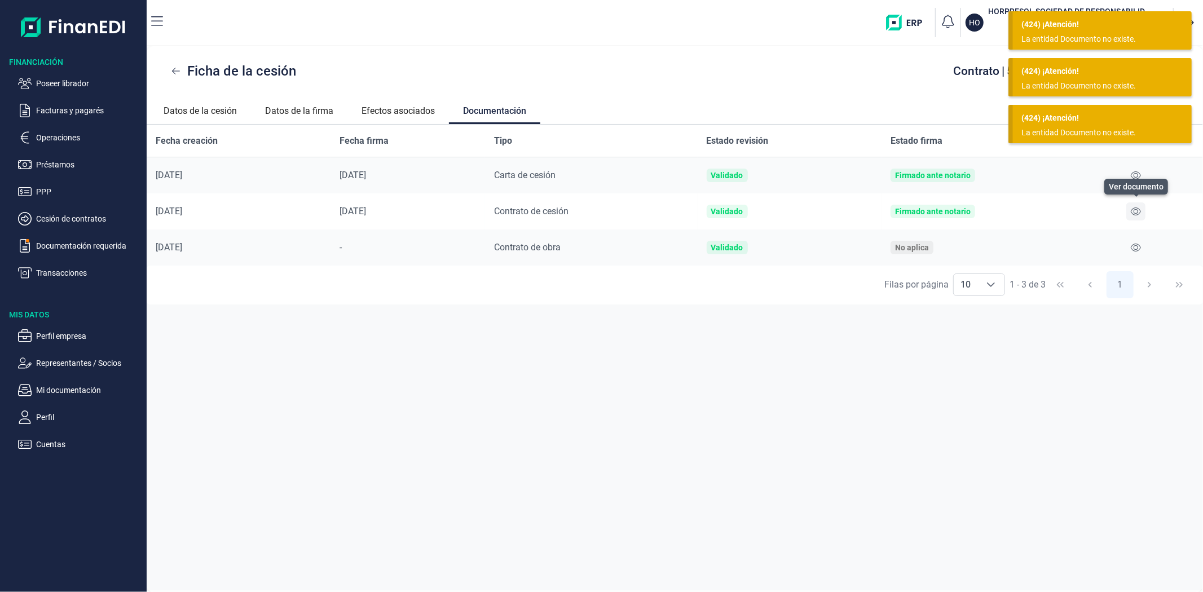
click at [1134, 204] on button at bounding box center [1136, 212] width 19 height 18
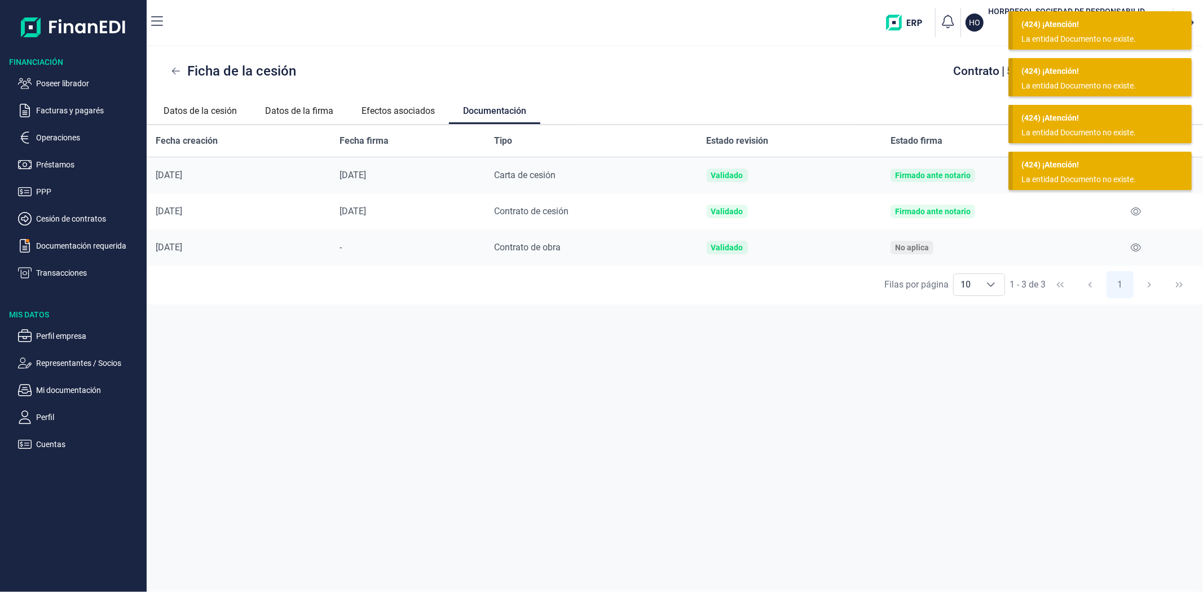
click at [1137, 170] on main "(424) ¡Atención! La entidad Documento no existe. (424) ¡Atención! La entidad Do…" at bounding box center [601, 296] width 1203 height 592
click at [1038, 83] on div "La entidad Documento no existe." at bounding box center [1098, 86] width 153 height 12
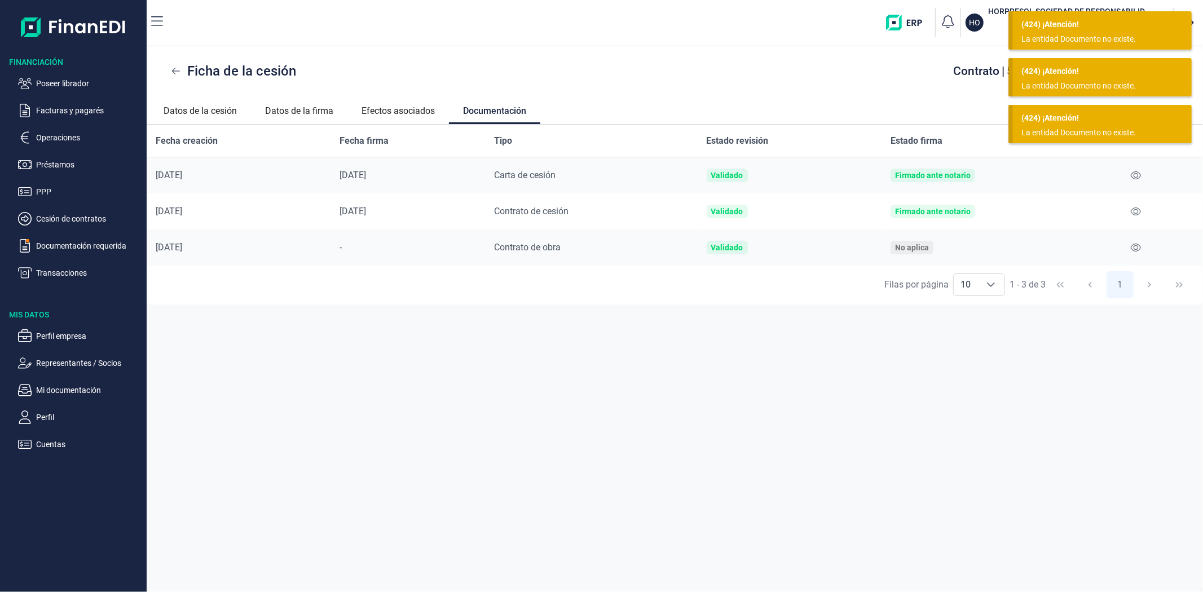
click at [1022, 31] on div "(424) ¡Atención! La entidad Documento no existe." at bounding box center [1102, 30] width 179 height 38
